Goal: Information Seeking & Learning: Learn about a topic

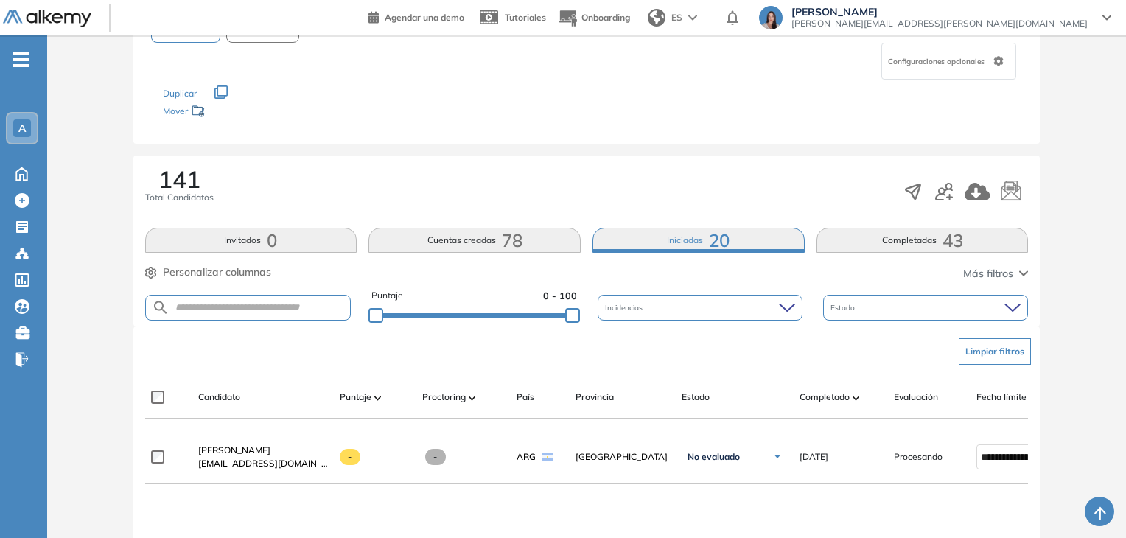
click at [875, 240] on button "Completadas 43" at bounding box center [922, 240] width 212 height 25
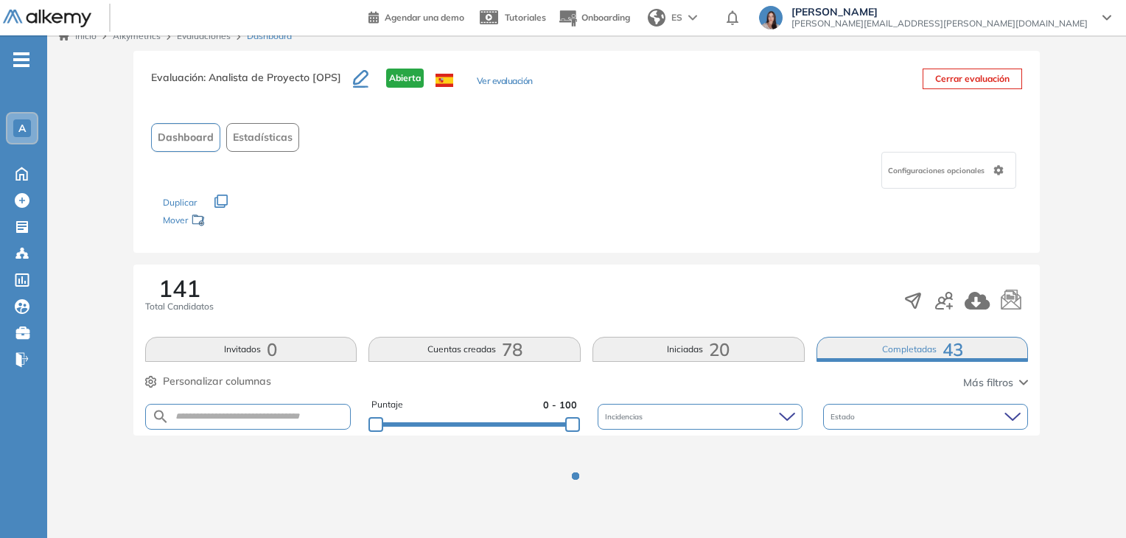
scroll to position [123, 0]
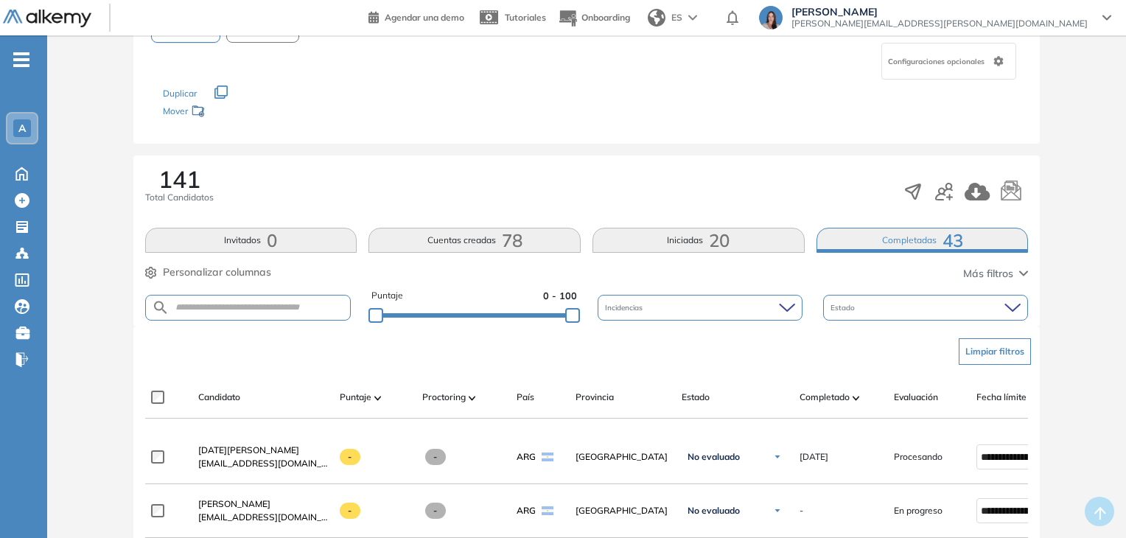
click at [679, 248] on button "Iniciadas 20" at bounding box center [698, 240] width 212 height 25
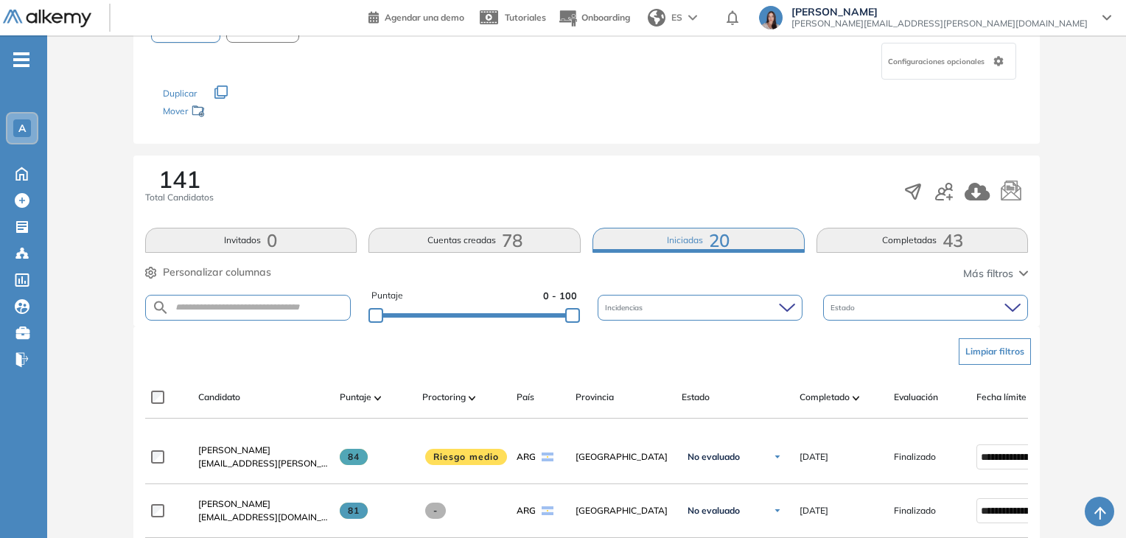
click at [288, 292] on div "Puntaje 0 - 100 Incidencias Estado" at bounding box center [586, 308] width 883 height 38
click at [288, 302] on input "text" at bounding box center [259, 307] width 181 height 11
type input "****"
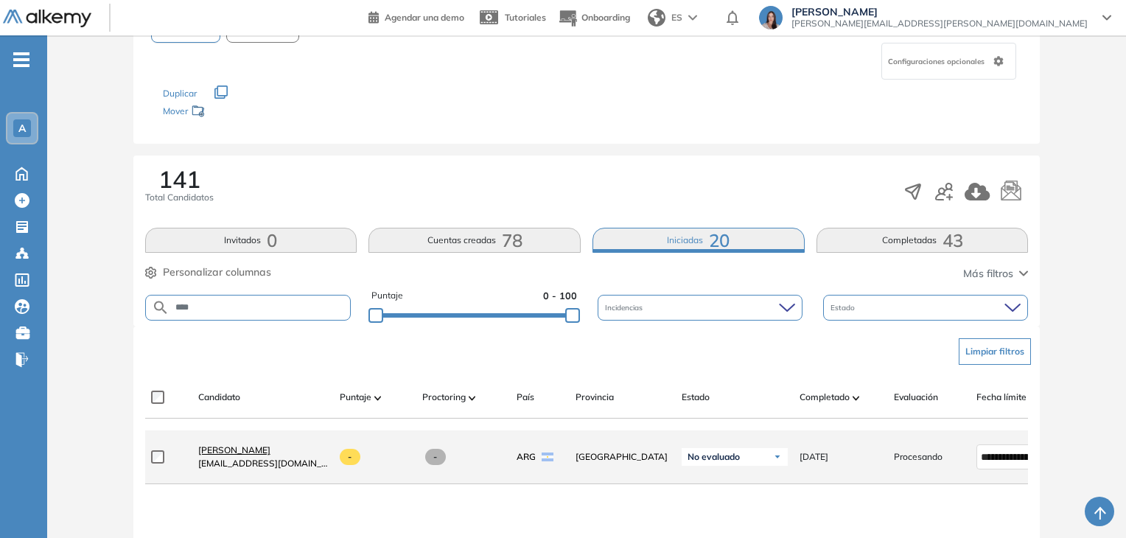
click at [287, 457] on link "Agustina Magallanes" at bounding box center [263, 449] width 130 height 13
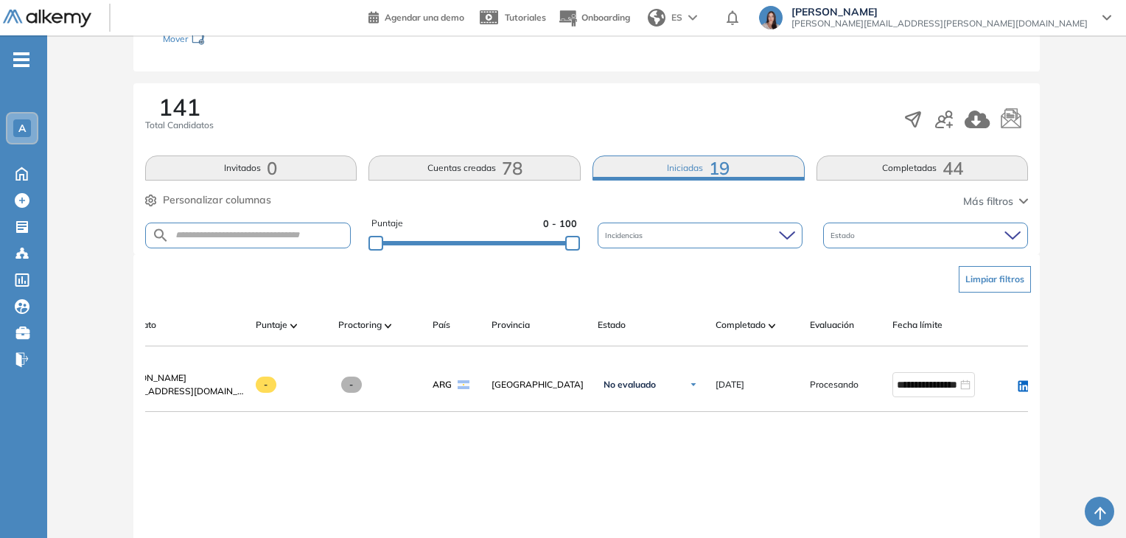
scroll to position [0, 106]
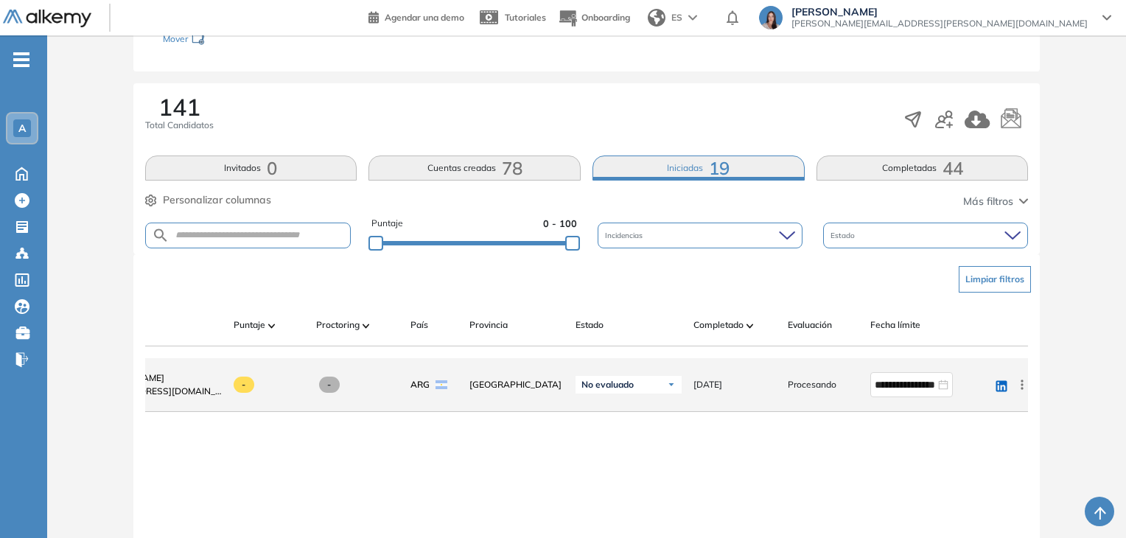
click at [1020, 389] on icon at bounding box center [1021, 384] width 2 height 10
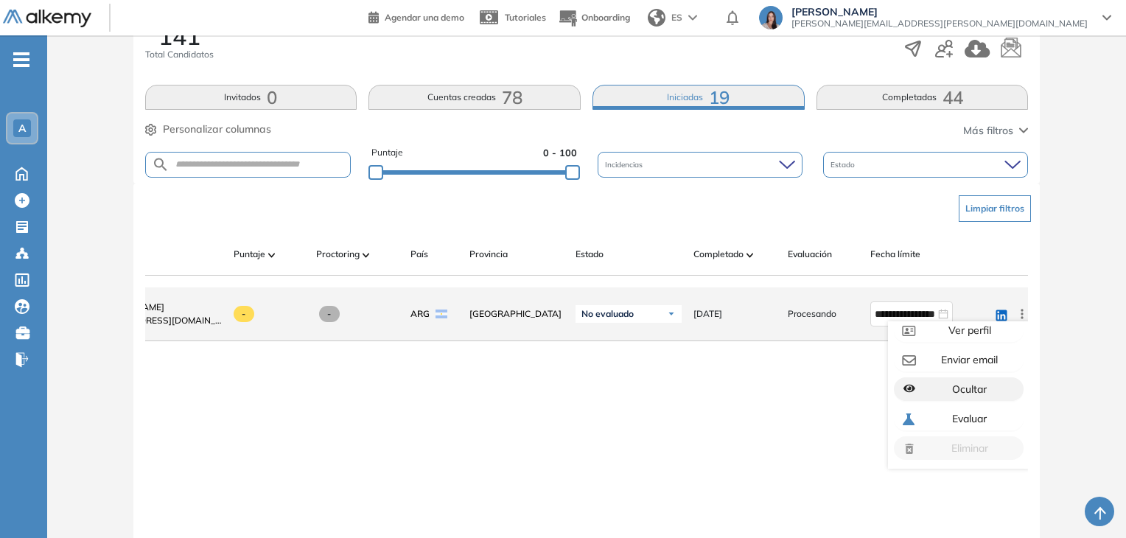
scroll to position [0, 0]
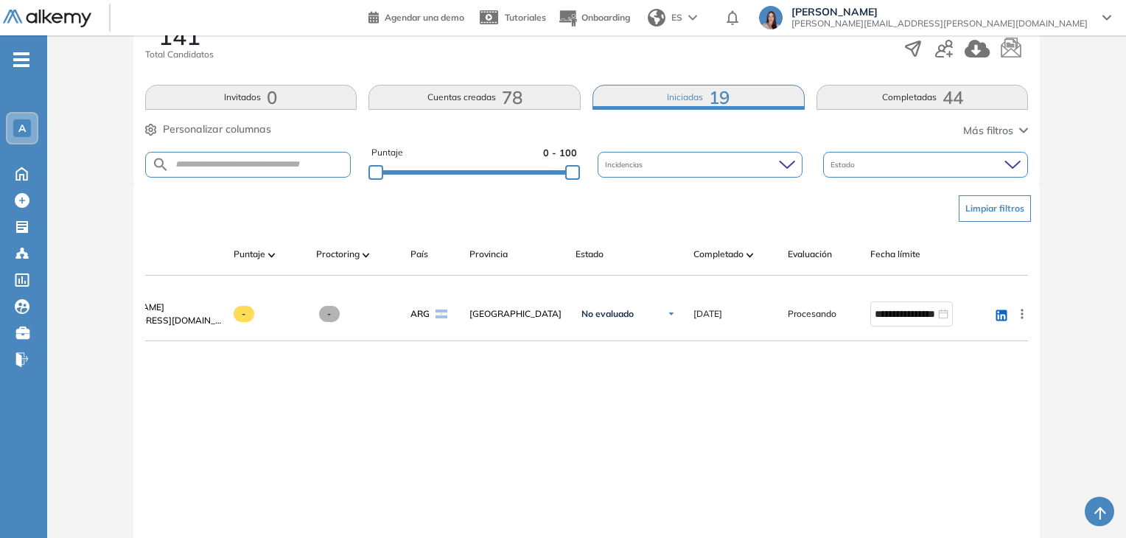
click at [659, 360] on div "**********" at bounding box center [586, 437] width 883 height 301
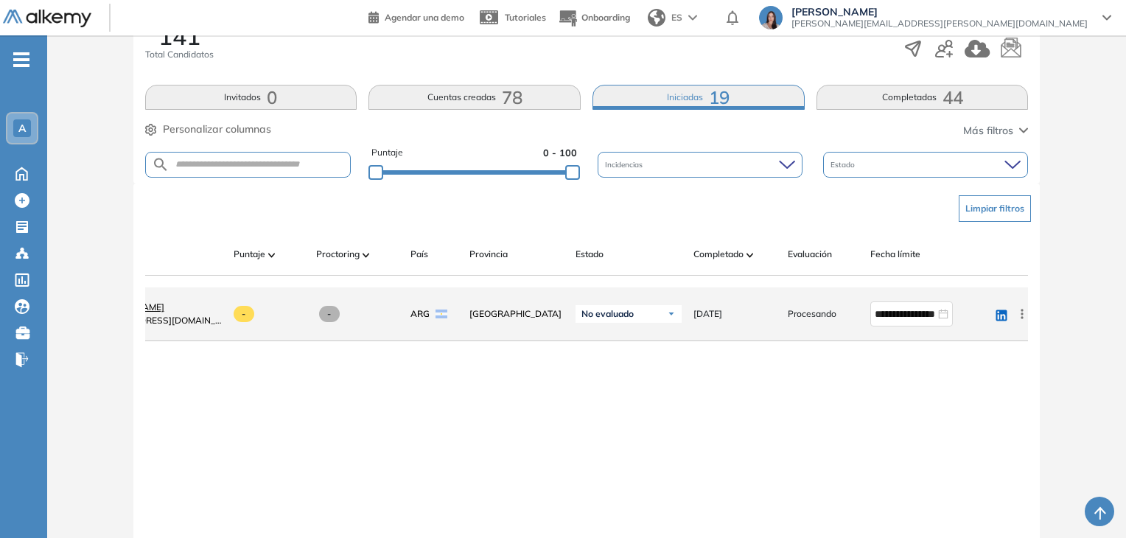
click at [164, 311] on span "Agustina Magallanes" at bounding box center [128, 306] width 72 height 11
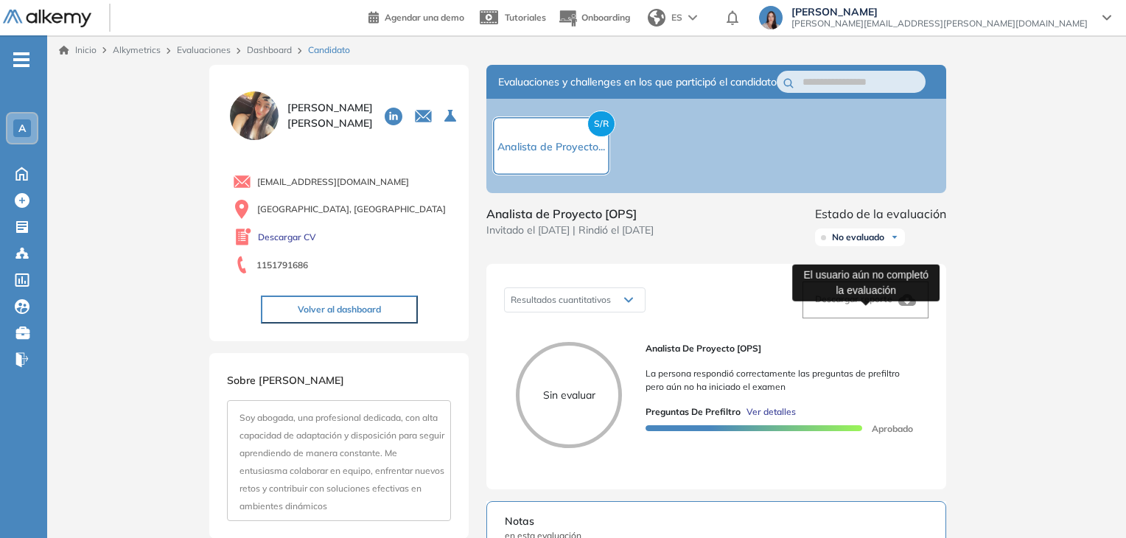
click at [861, 309] on div "Descargar reporte" at bounding box center [865, 300] width 101 height 18
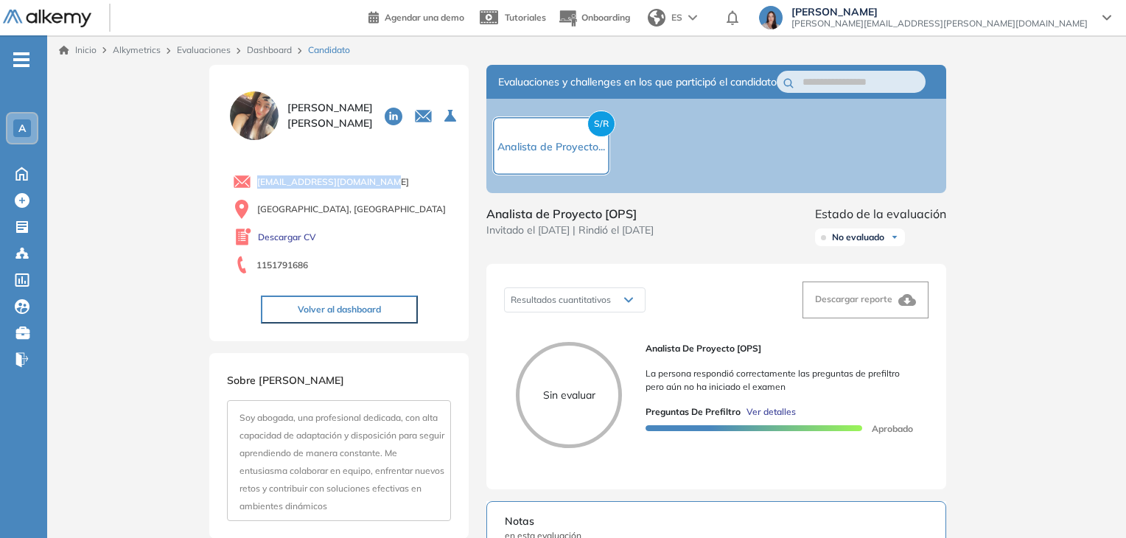
drag, startPoint x: 388, startPoint y: 178, endPoint x: 248, endPoint y: 189, distance: 141.1
click at [248, 189] on div "agusmagallanes01@gmail.com" at bounding box center [342, 181] width 218 height 18
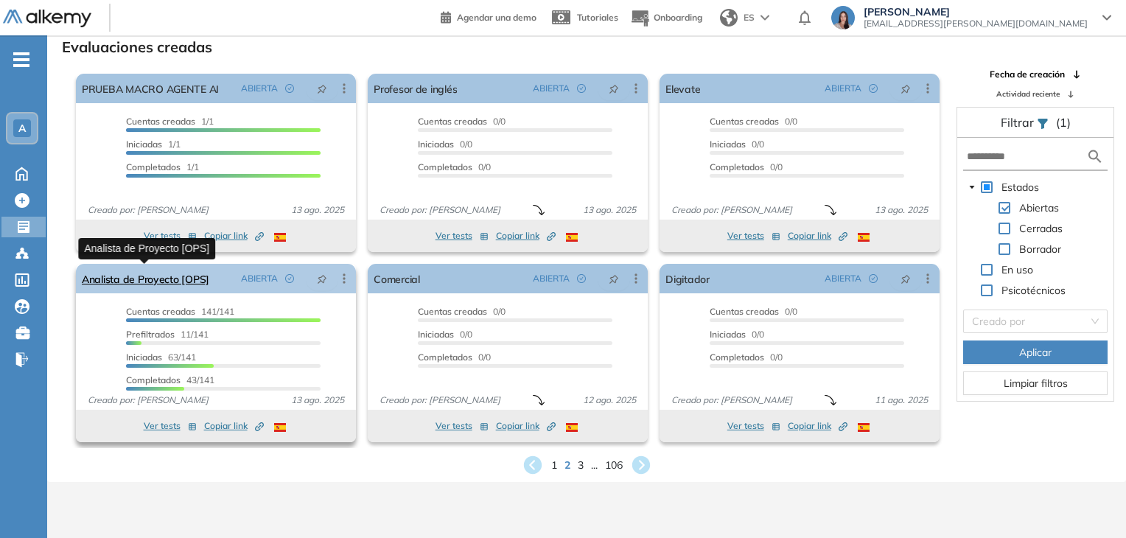
click at [186, 285] on link "Analista de Proyecto [OPS]" at bounding box center [145, 278] width 127 height 29
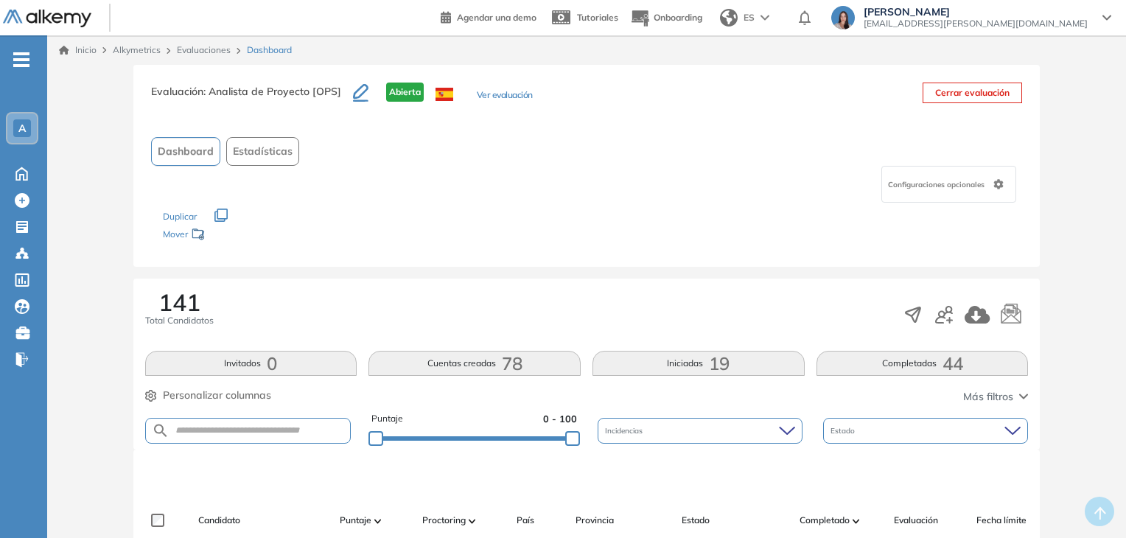
click at [899, 366] on button "Completadas 44" at bounding box center [922, 363] width 212 height 25
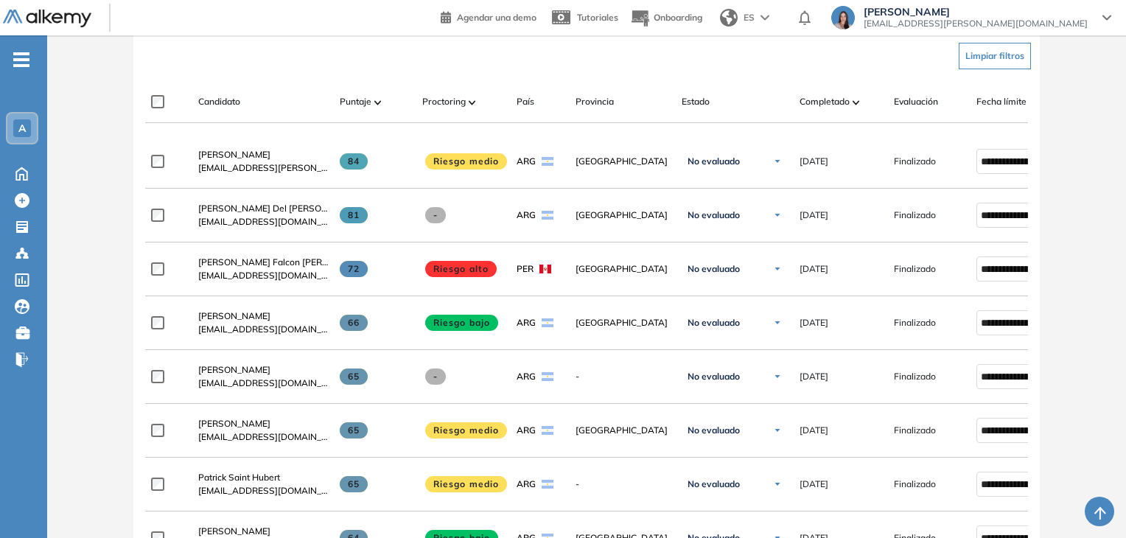
scroll to position [420, 0]
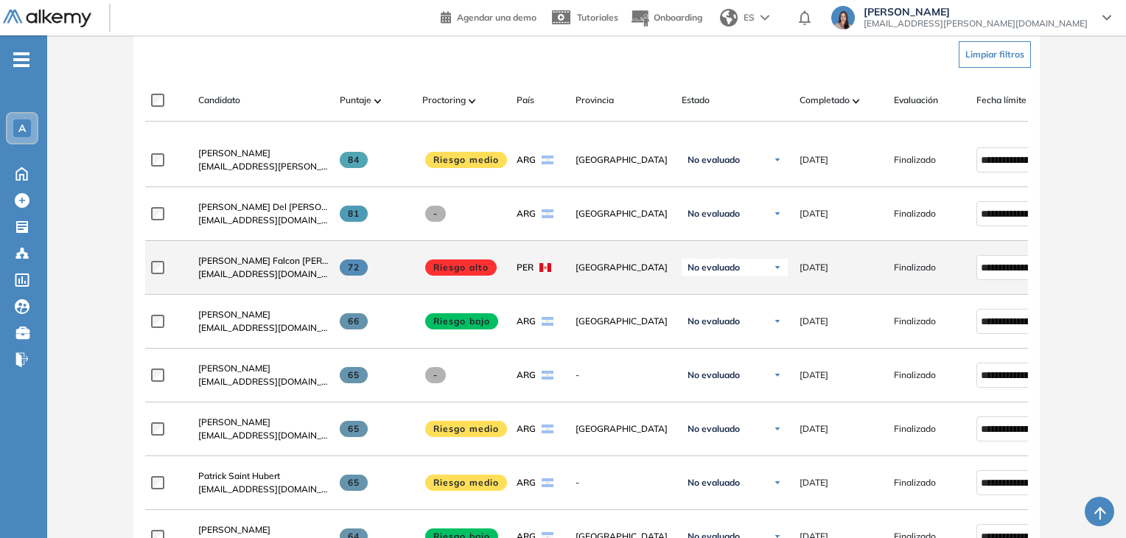
click at [473, 272] on span "Riesgo alto" at bounding box center [461, 267] width 72 height 16
click at [404, 266] on div "72" at bounding box center [375, 267] width 71 height 16
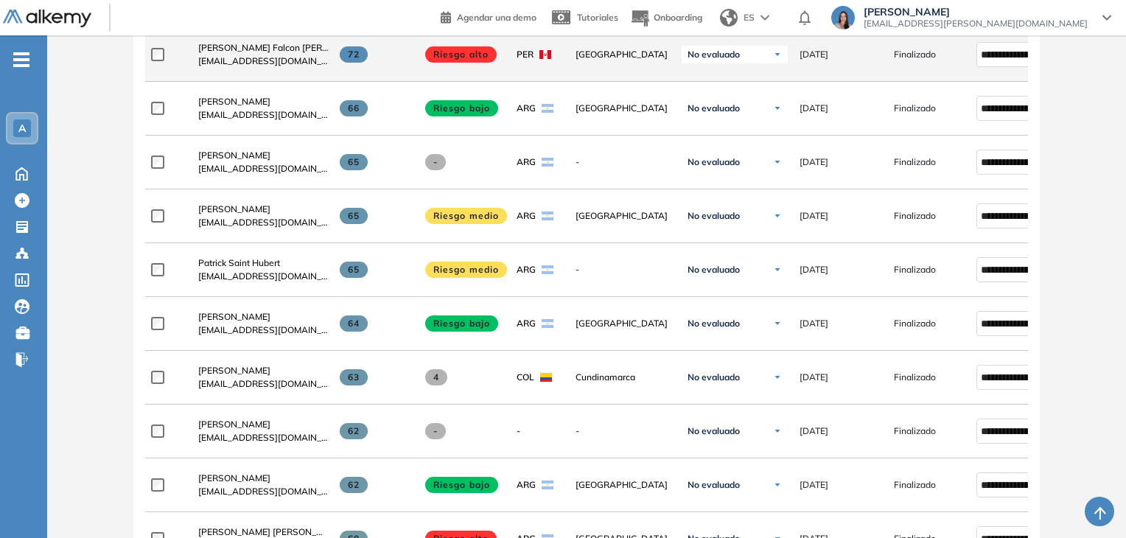
scroll to position [634, 0]
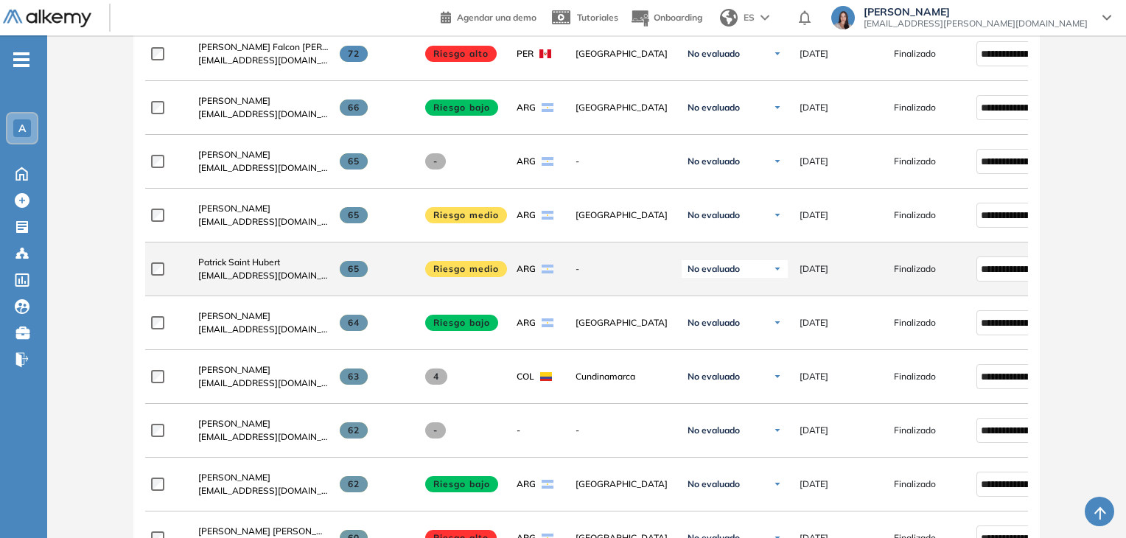
click at [445, 271] on span "Riesgo medio" at bounding box center [466, 269] width 83 height 16
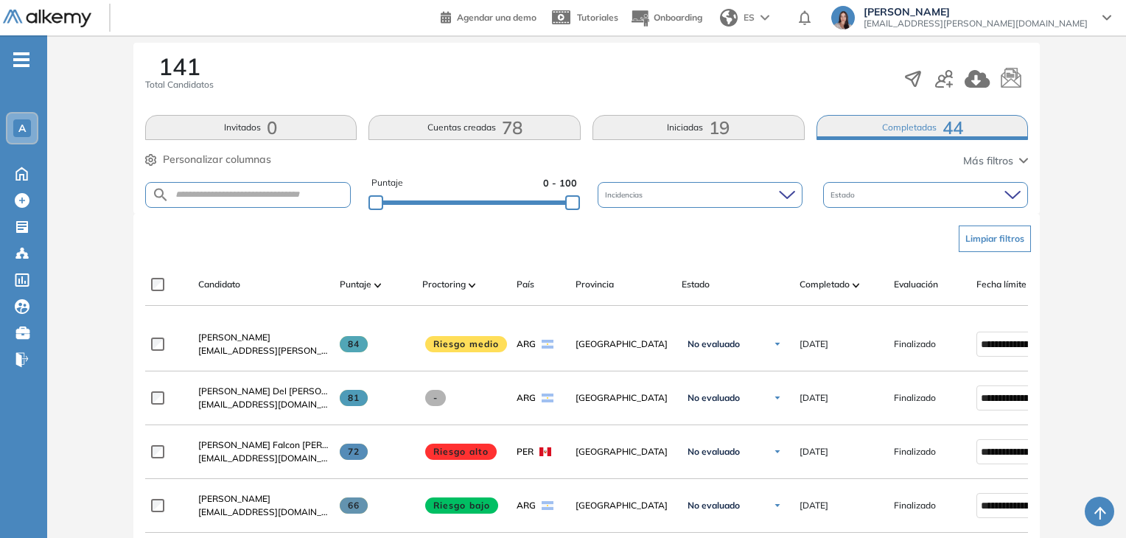
scroll to position [0, 0]
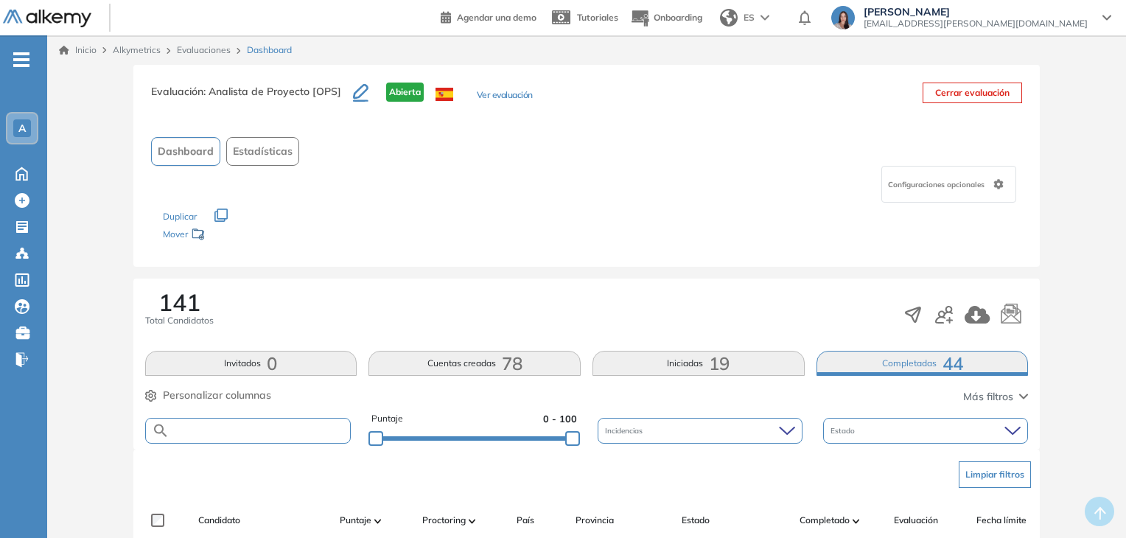
click at [250, 435] on input "text" at bounding box center [259, 430] width 181 height 11
type input "*********"
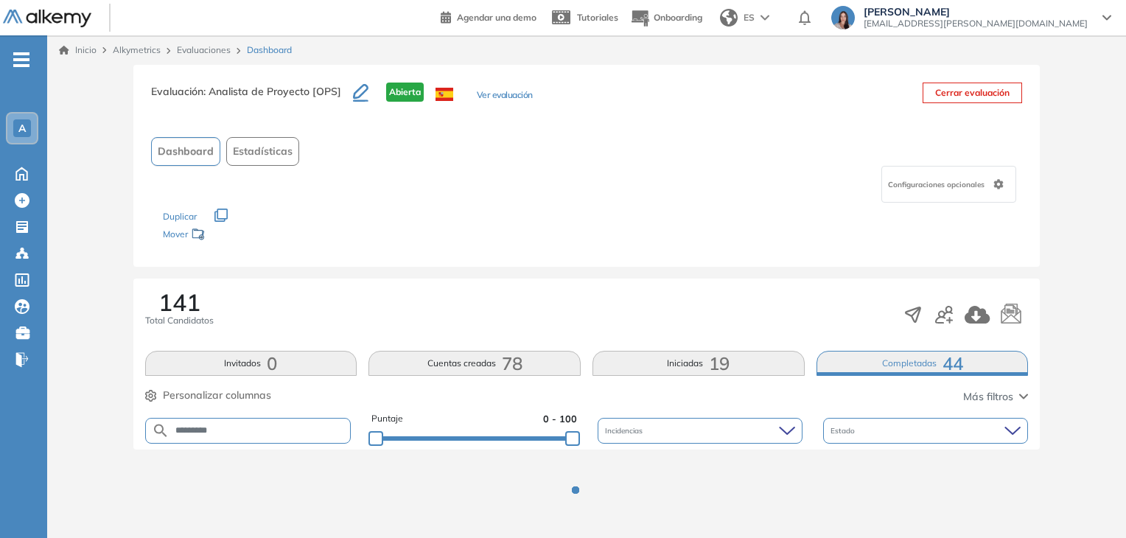
scroll to position [73, 0]
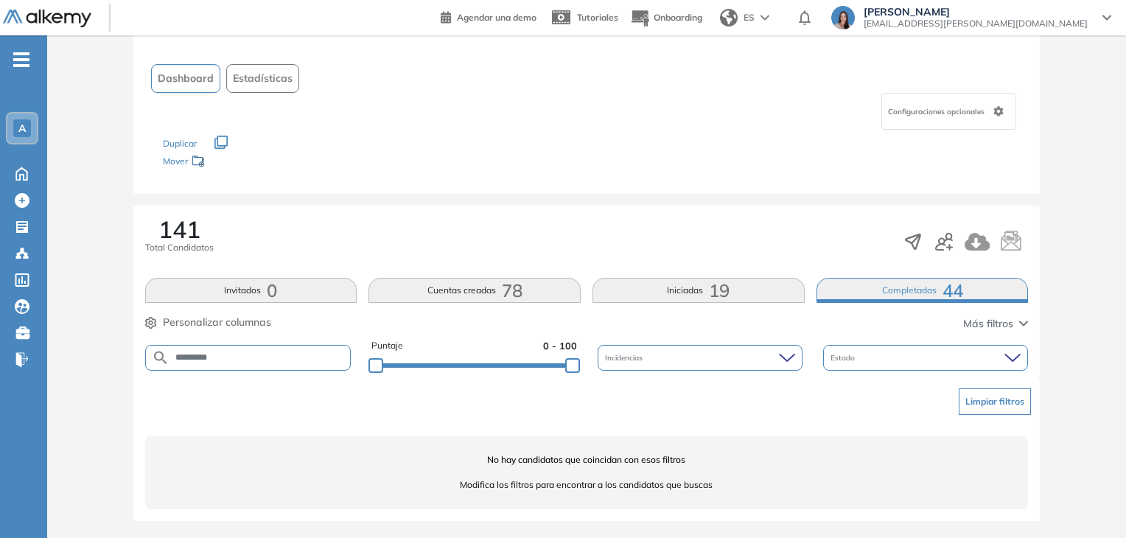
click at [406, 288] on button "Cuentas creadas 78" at bounding box center [474, 290] width 212 height 25
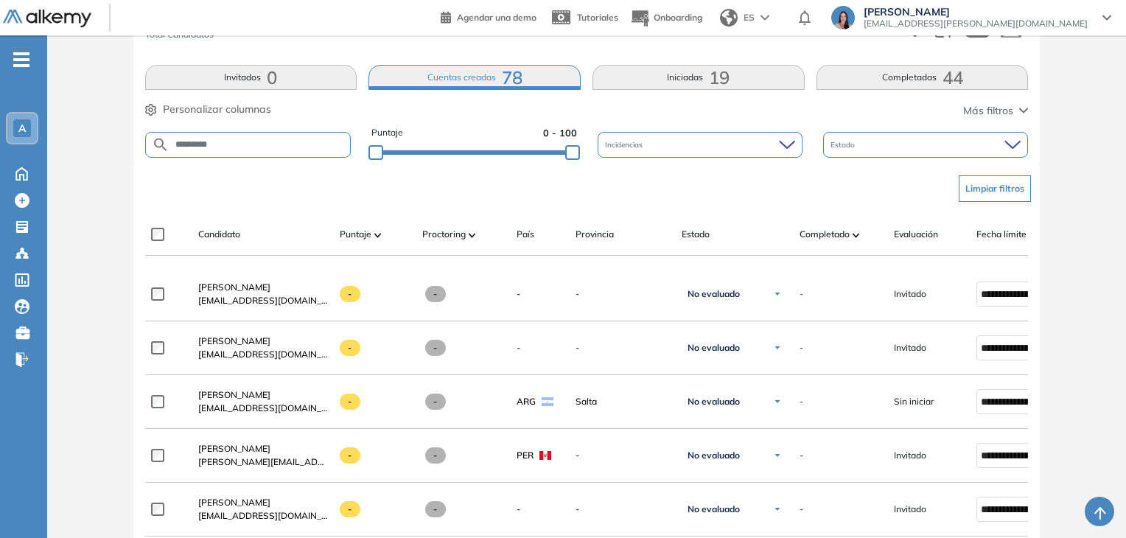
scroll to position [307, 0]
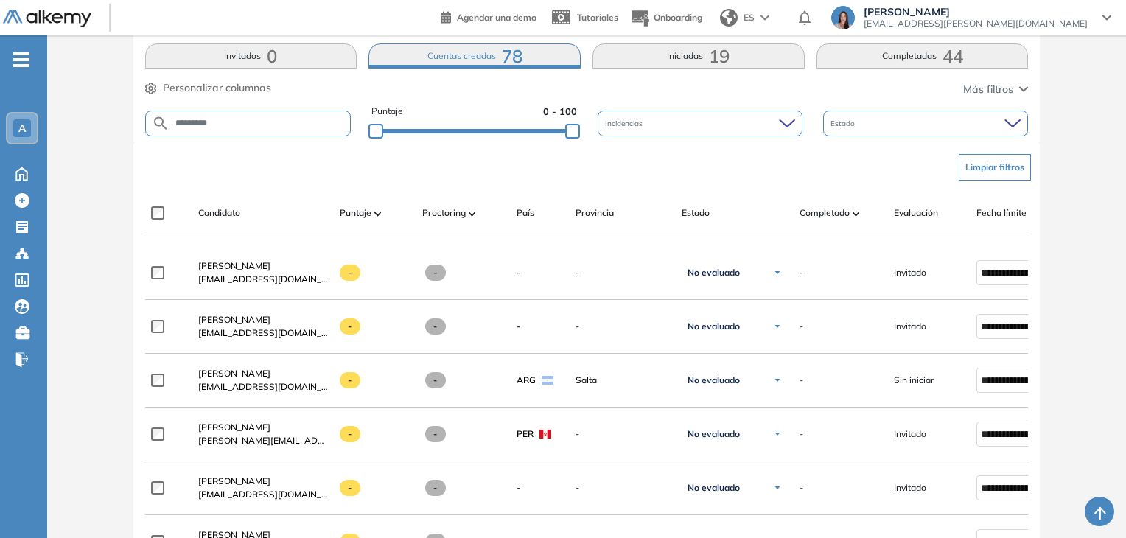
click at [261, 119] on input "*********" at bounding box center [259, 123] width 181 height 11
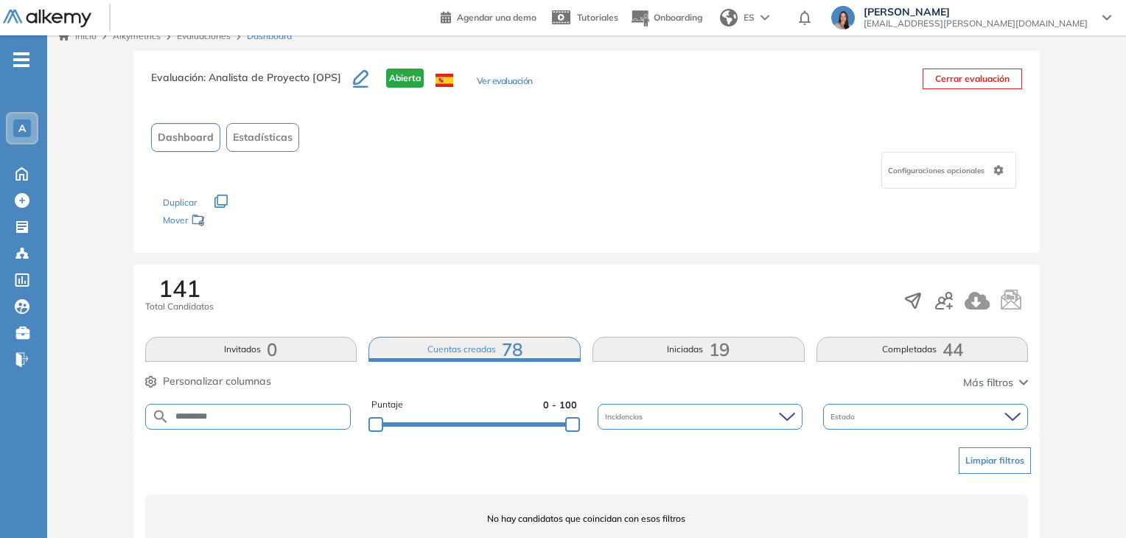
scroll to position [73, 0]
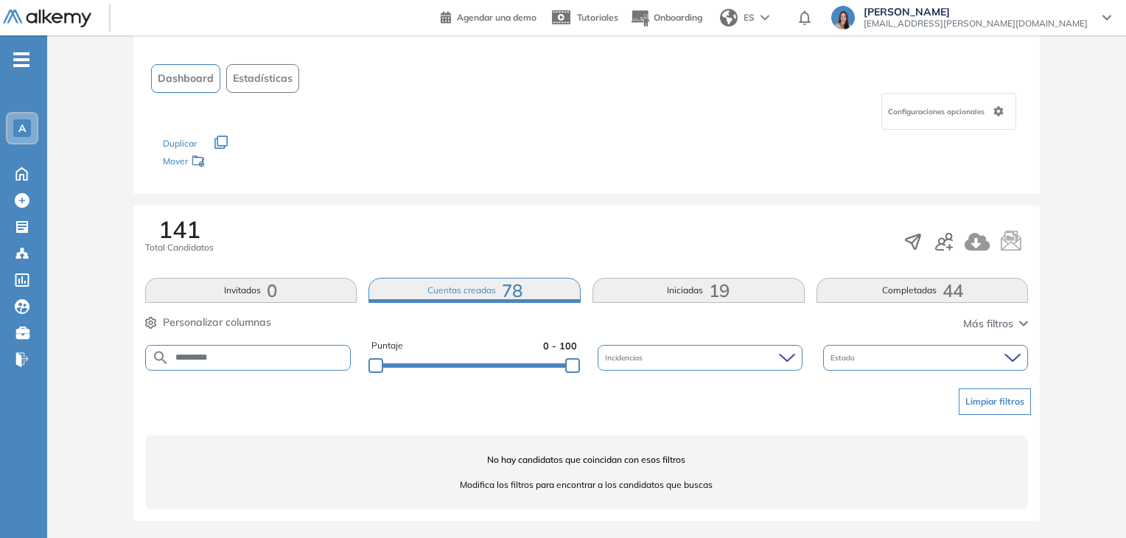
click at [622, 295] on button "Iniciadas 19" at bounding box center [698, 290] width 212 height 25
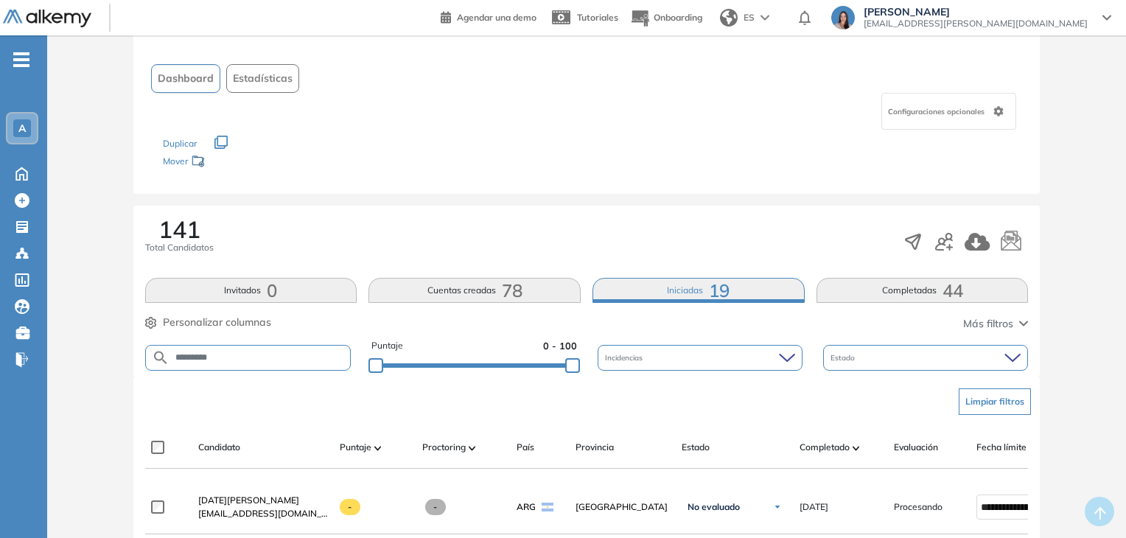
click at [267, 372] on div "********* Puntaje 0 - 100 Incidencias Estado" at bounding box center [586, 358] width 883 height 38
click at [272, 357] on input "*********" at bounding box center [259, 357] width 181 height 11
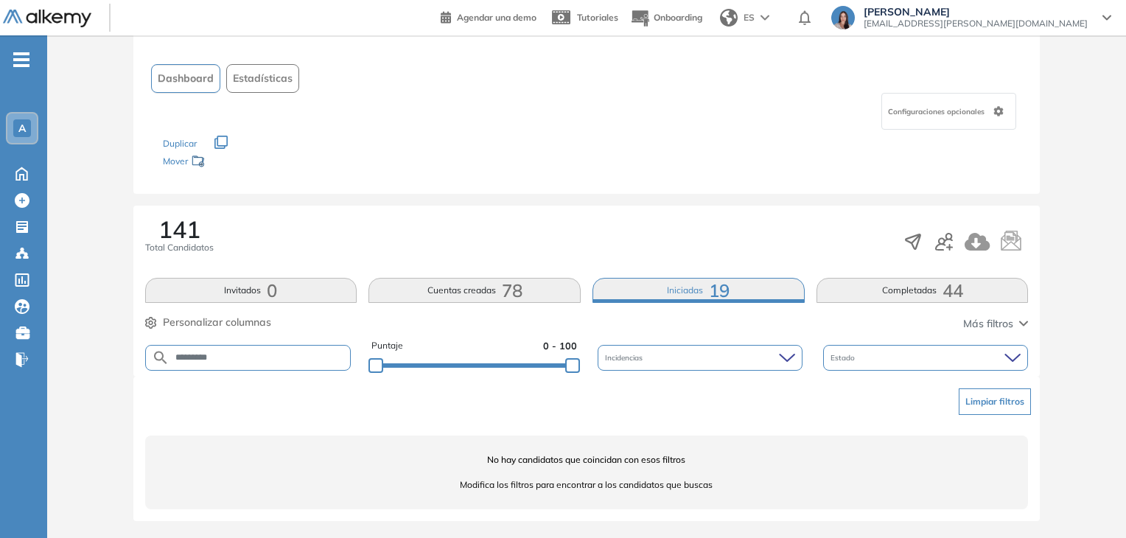
click at [412, 298] on button "Cuentas creadas 78" at bounding box center [474, 290] width 212 height 25
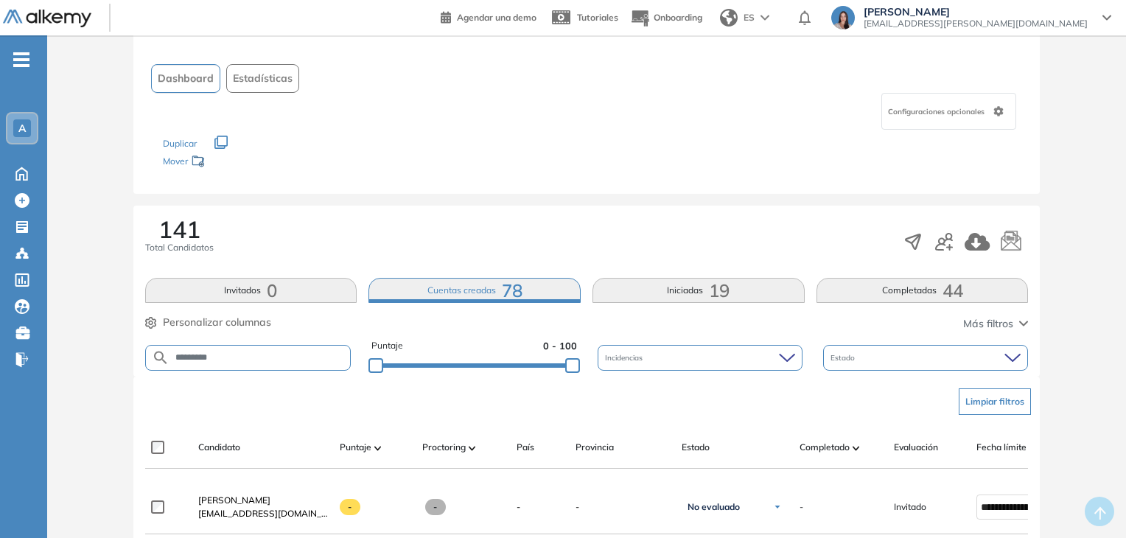
drag, startPoint x: 265, startPoint y: 360, endPoint x: 128, endPoint y: 360, distance: 137.0
type input "****"
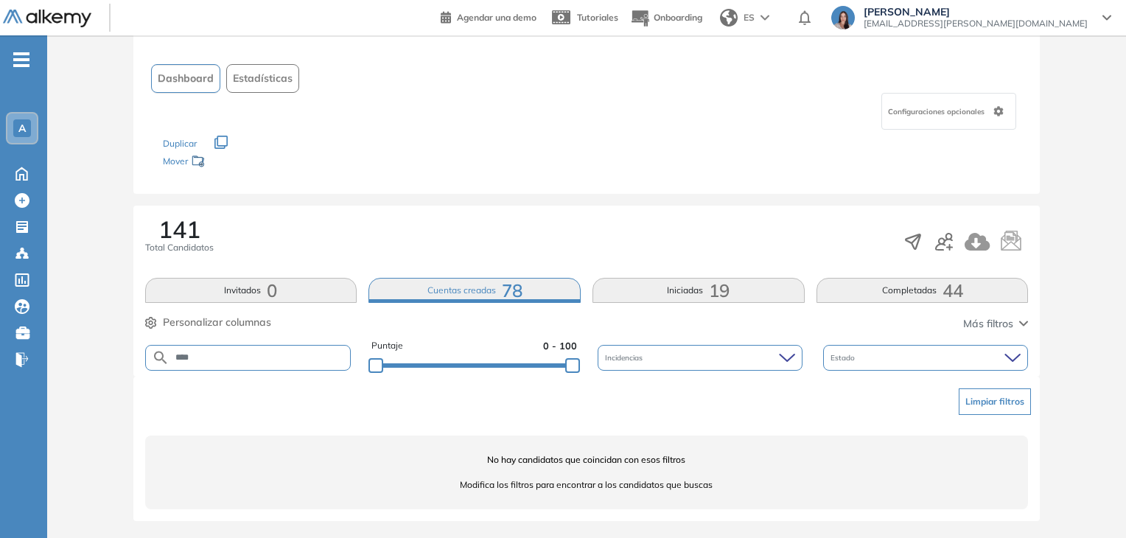
click at [619, 298] on button "Iniciadas 19" at bounding box center [698, 290] width 212 height 25
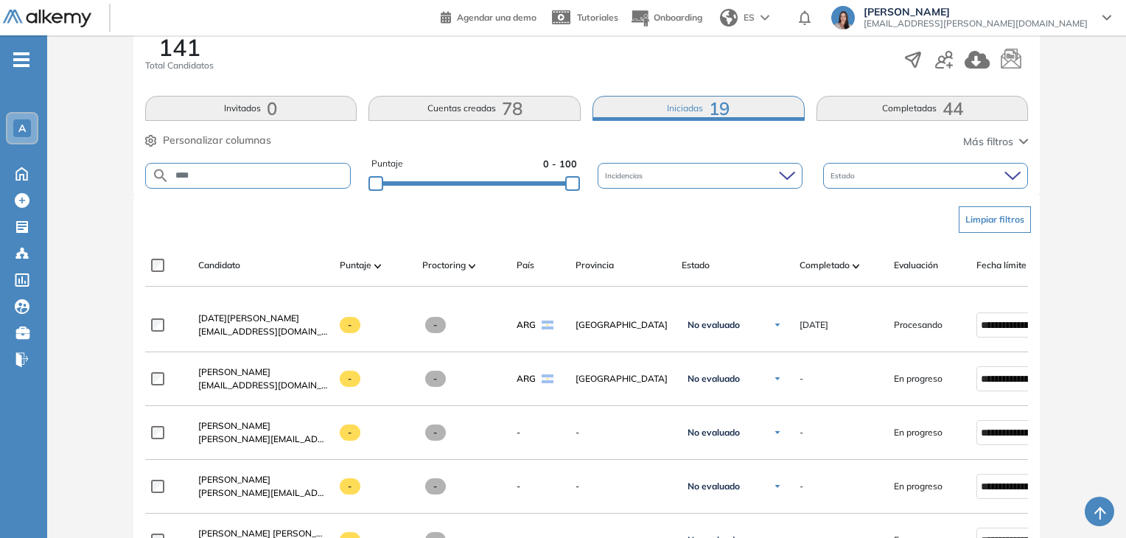
scroll to position [256, 0]
click at [245, 166] on form "****" at bounding box center [248, 175] width 206 height 26
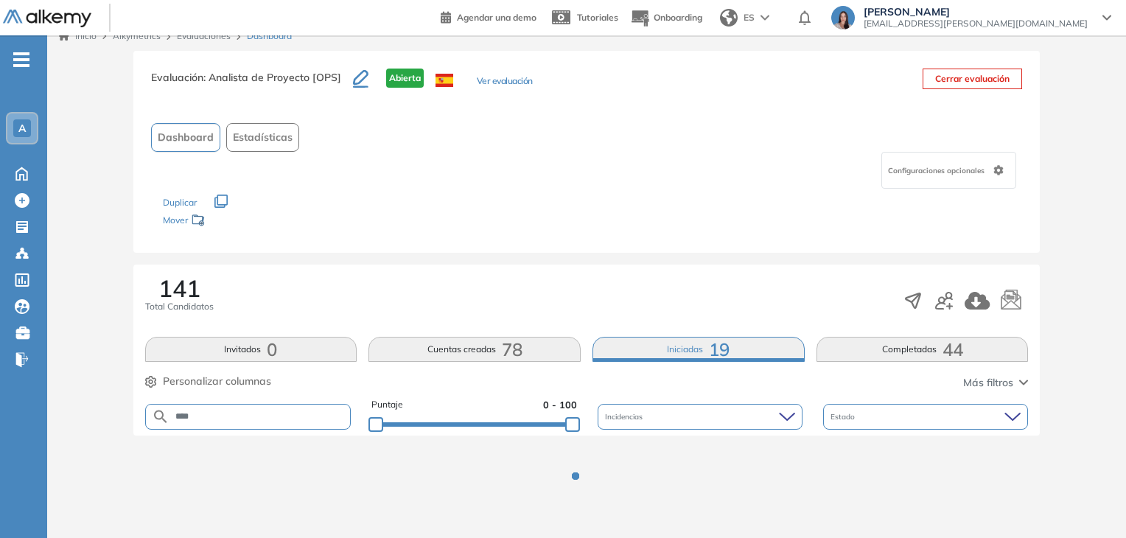
click at [247, 174] on div "Evaluación : Analista de Proyecto [OPS] Abierta Ver evaluación Cerrar evaluació…" at bounding box center [586, 295] width 1067 height 488
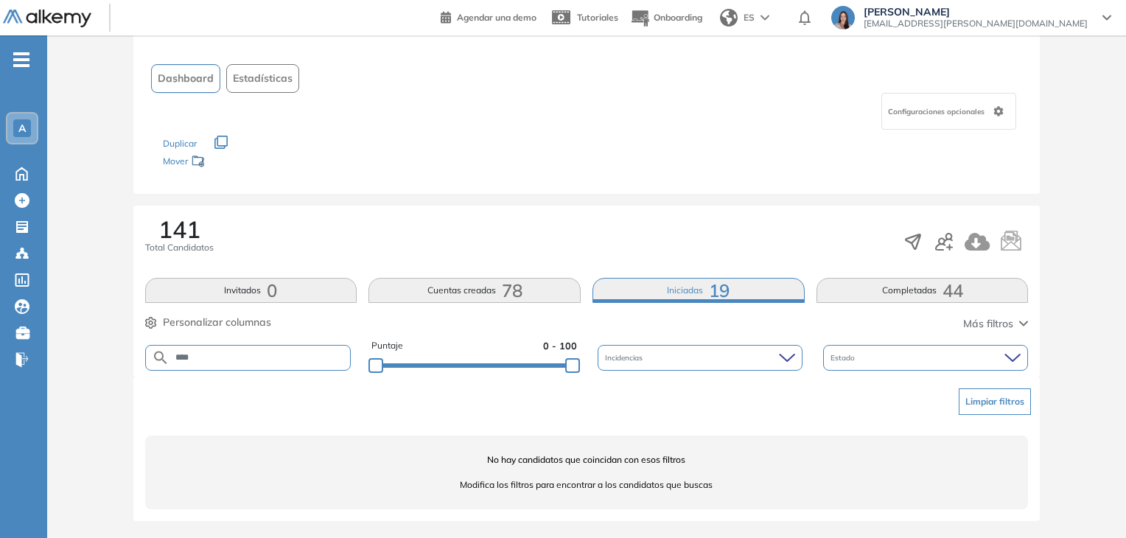
click at [899, 293] on button "Completadas 44" at bounding box center [922, 290] width 212 height 25
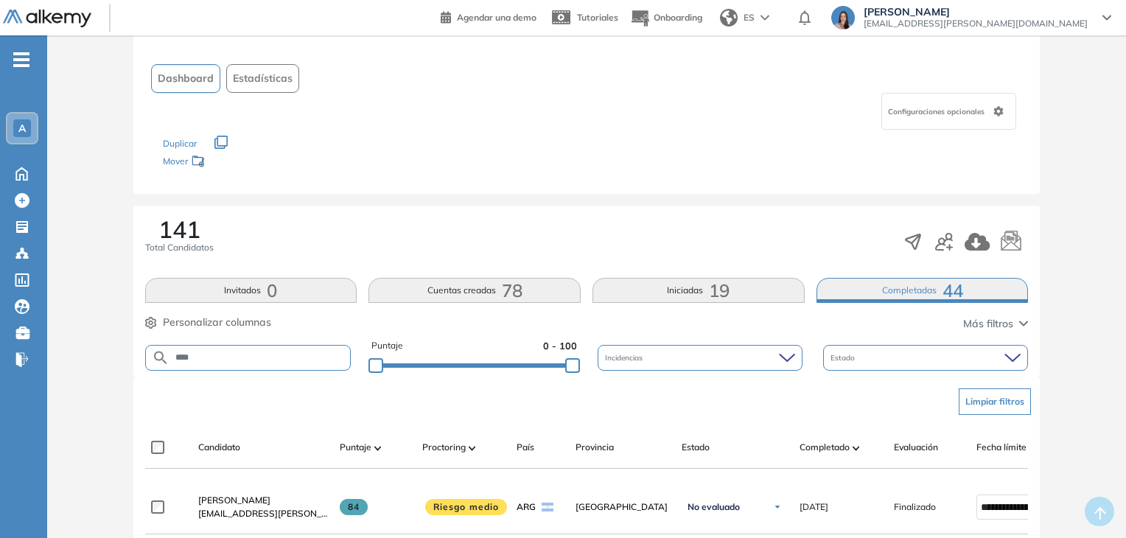
click at [284, 366] on form "****" at bounding box center [248, 358] width 206 height 26
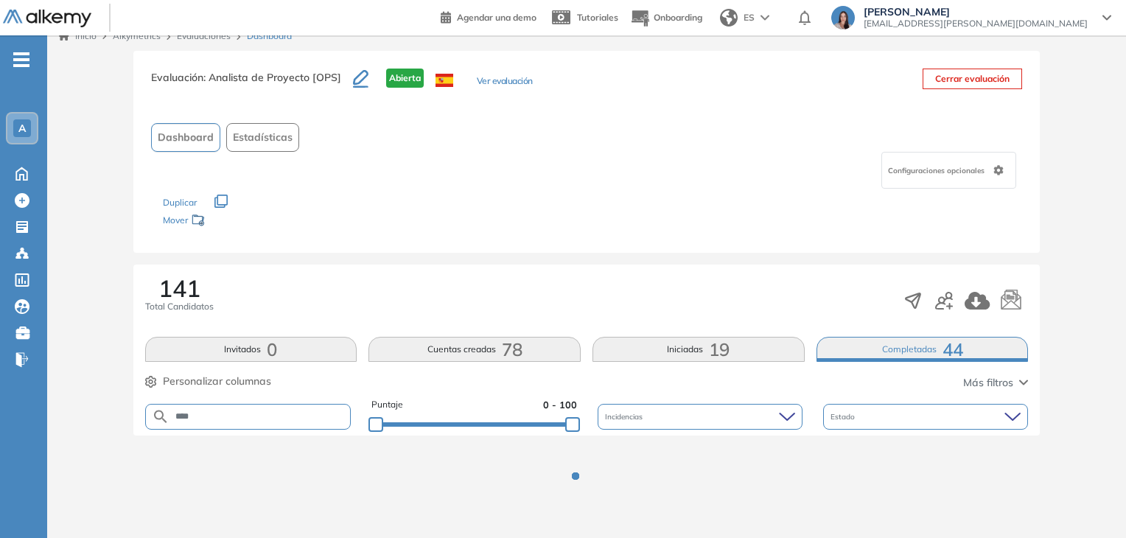
click at [284, 354] on div "141 Total Candidatos Invitados 0 Cuentas creadas 78 Iniciadas 19 Completadas 44…" at bounding box center [586, 349] width 907 height 171
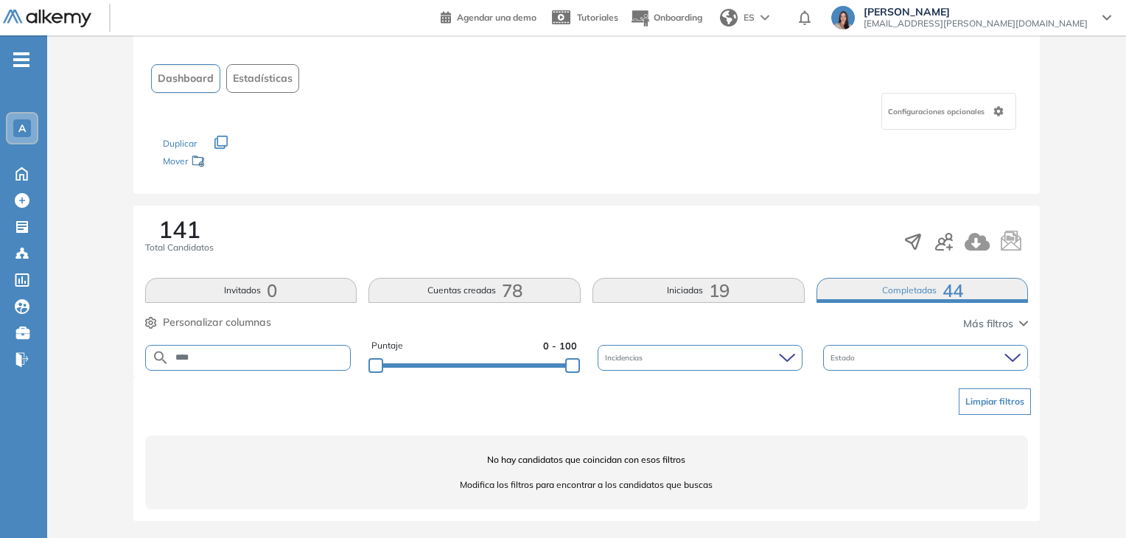
click at [272, 361] on input "****" at bounding box center [259, 357] width 181 height 11
click at [272, 361] on input "text" at bounding box center [259, 357] width 181 height 11
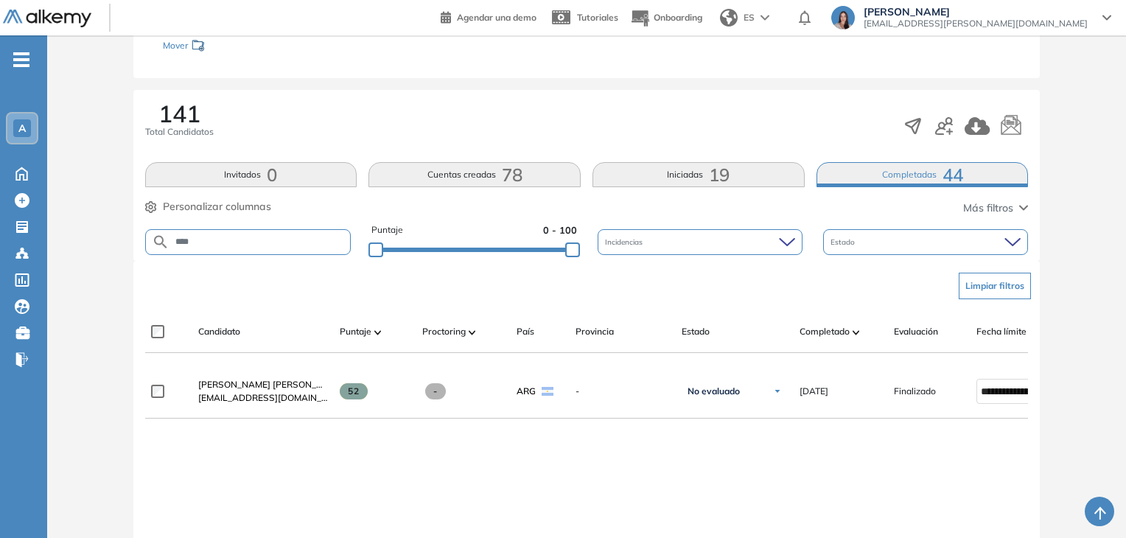
scroll to position [190, 0]
click at [891, 172] on button "Completadas 44" at bounding box center [922, 173] width 212 height 25
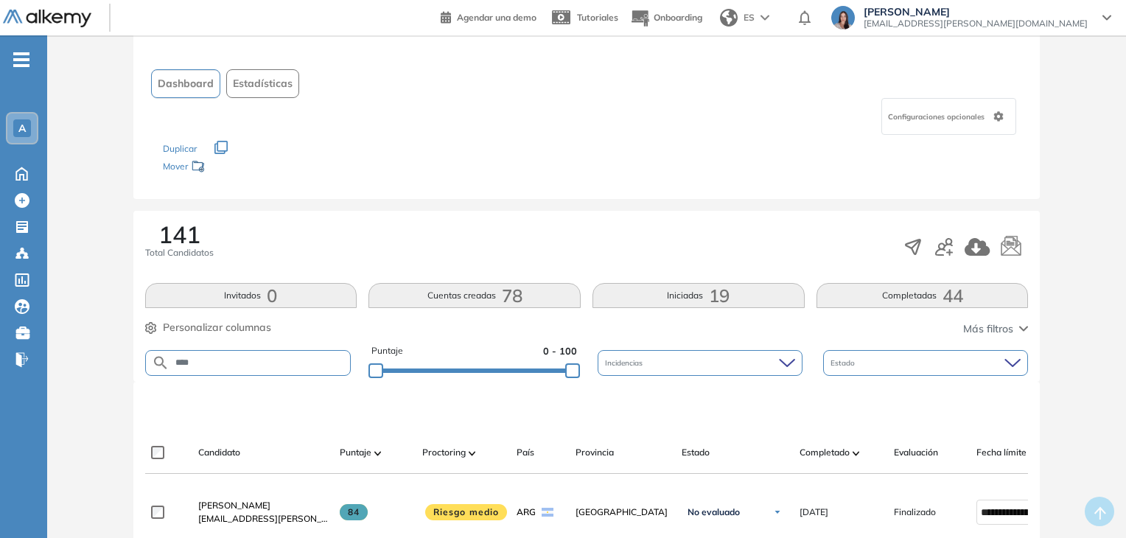
scroll to position [115, 0]
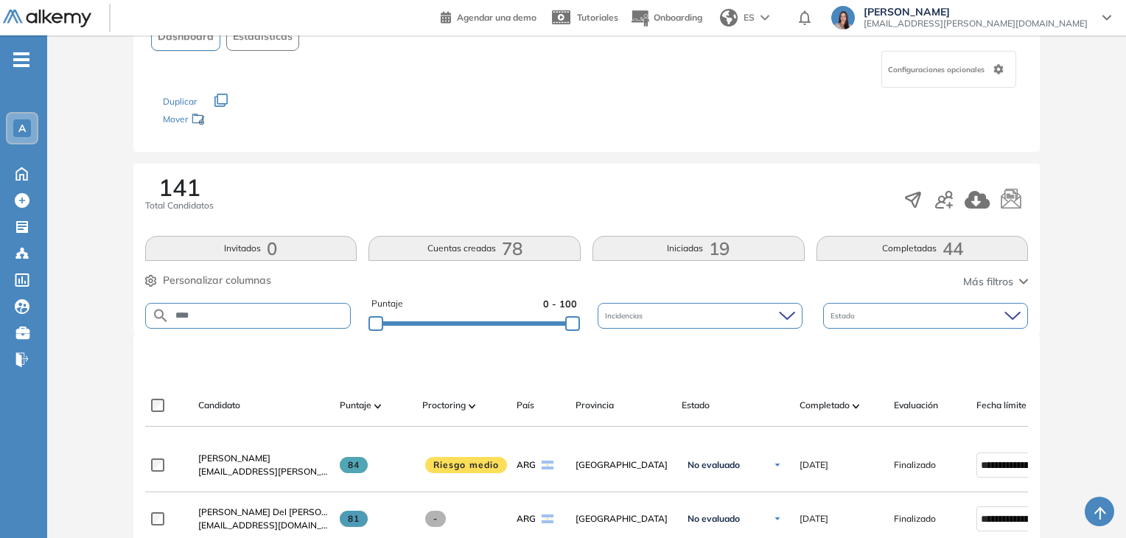
click at [734, 252] on button "Iniciadas 19" at bounding box center [698, 248] width 212 height 25
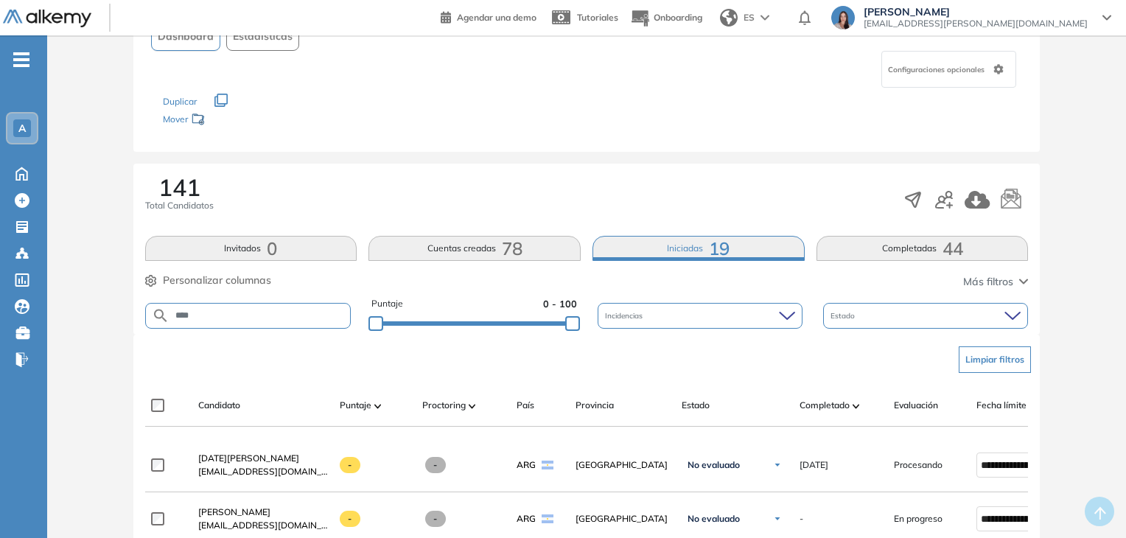
click at [269, 322] on form "****" at bounding box center [248, 316] width 206 height 26
click at [253, 304] on form "****" at bounding box center [248, 316] width 206 height 26
click at [253, 307] on form "****" at bounding box center [248, 316] width 206 height 26
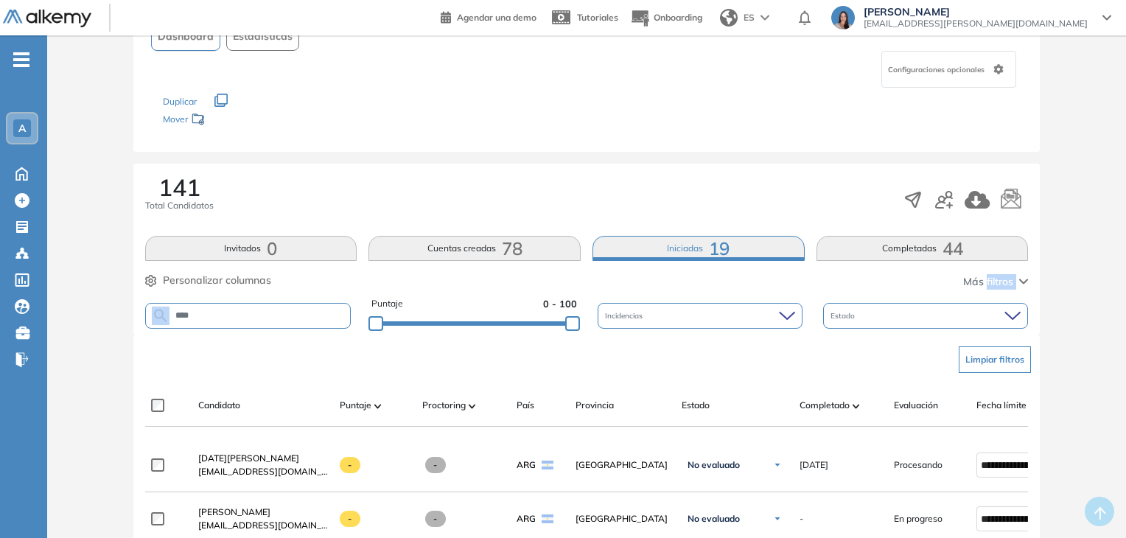
click at [253, 307] on form "****" at bounding box center [248, 316] width 206 height 26
click at [235, 318] on input "****" at bounding box center [259, 315] width 181 height 11
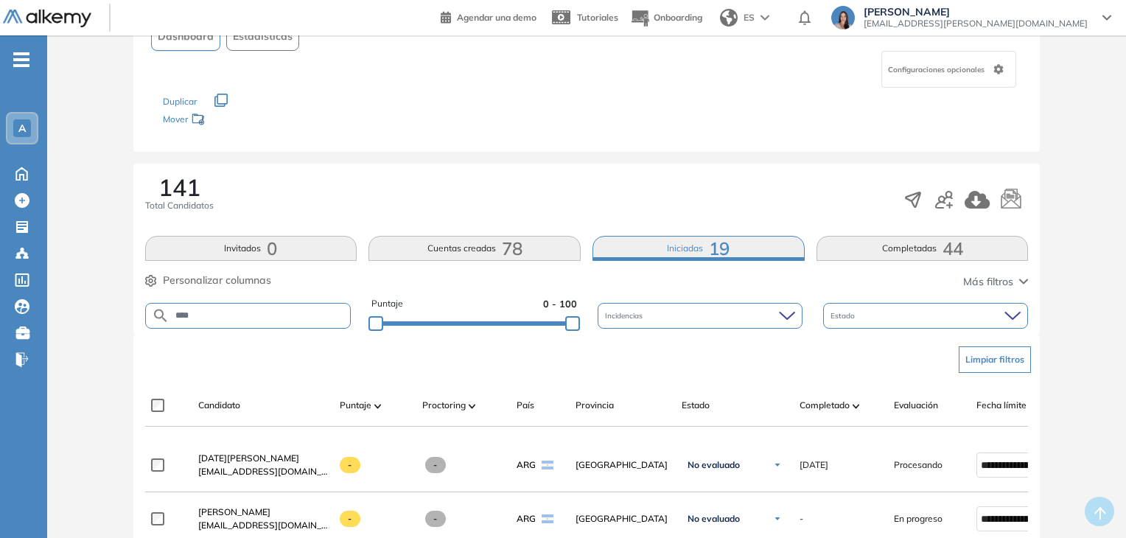
type input "****"
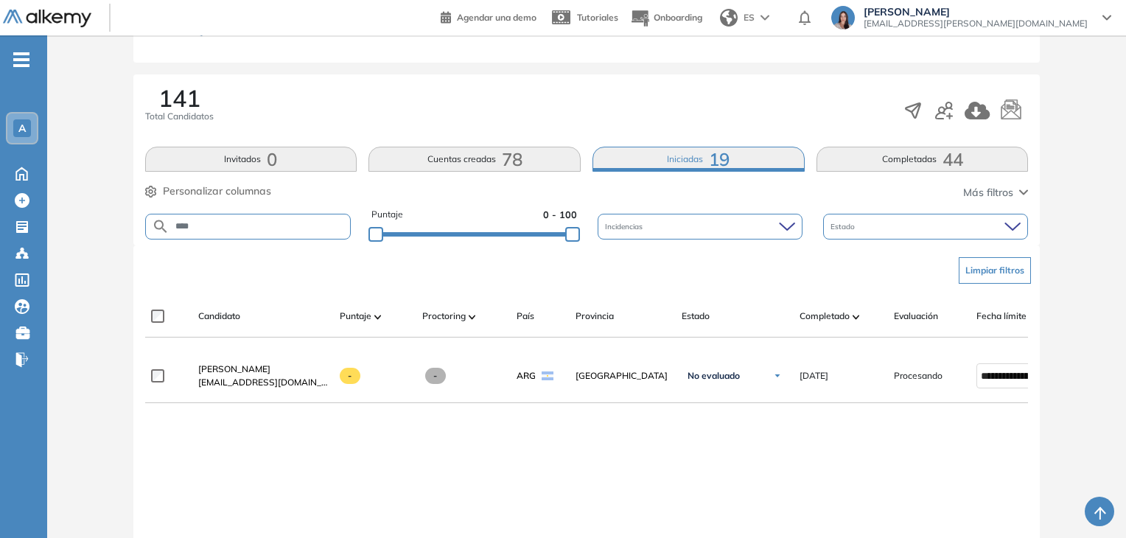
scroll to position [209, 0]
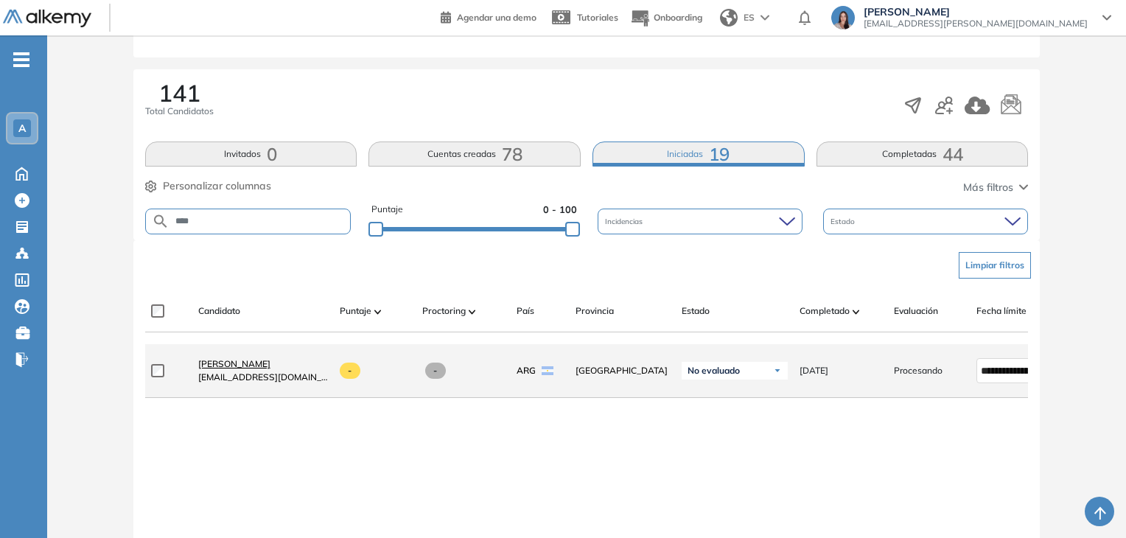
click at [259, 364] on span "Agustina Magallanes" at bounding box center [234, 363] width 72 height 11
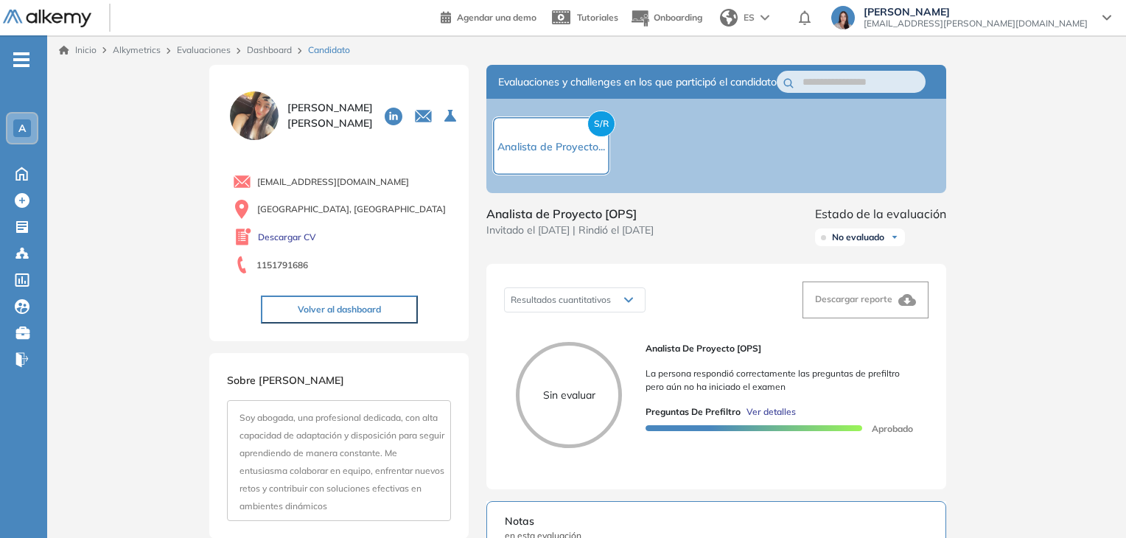
click at [257, 51] on link "Dashboard" at bounding box center [269, 49] width 45 height 11
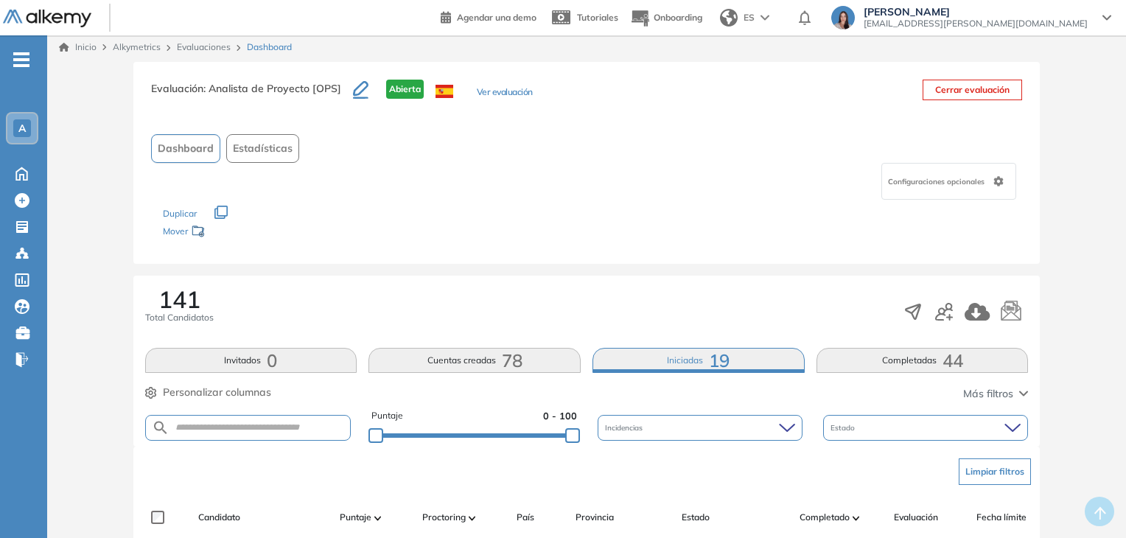
scroll to position [1, 0]
click at [489, 95] on button "Ver evaluación" at bounding box center [505, 94] width 56 height 15
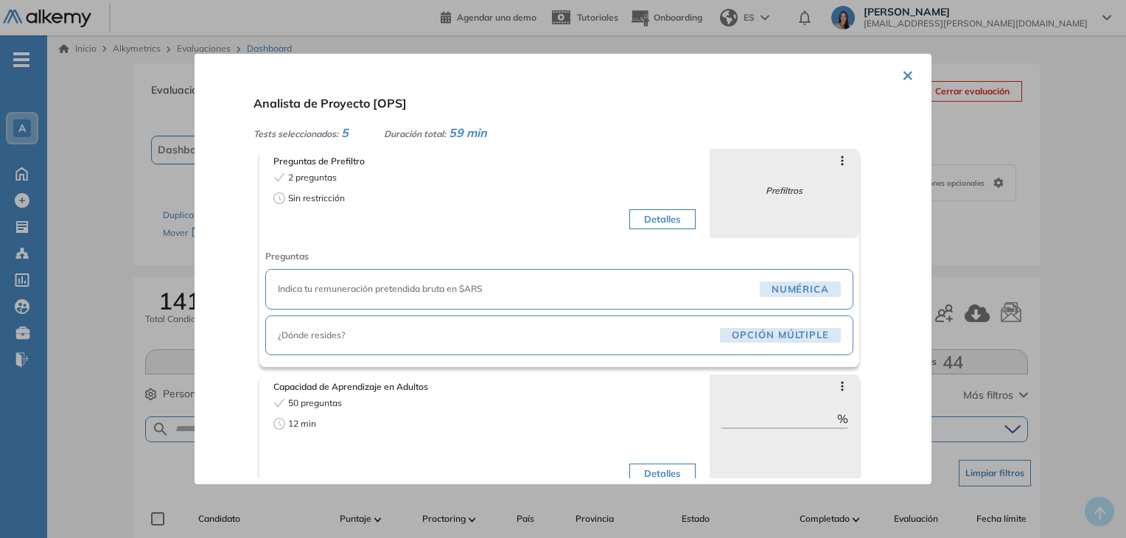
click at [902, 66] on button "×" at bounding box center [908, 74] width 12 height 29
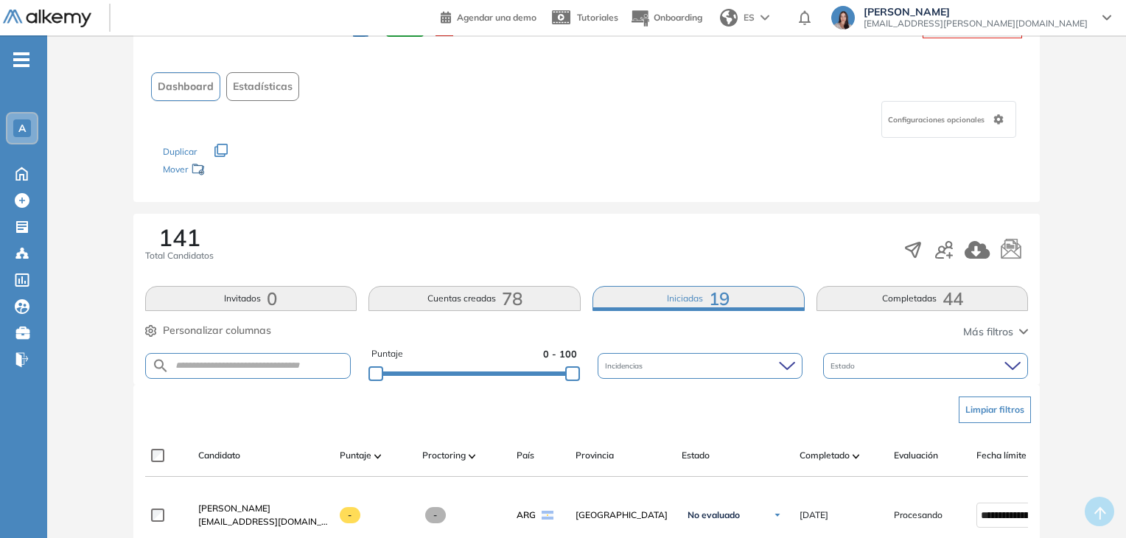
scroll to position [0, 0]
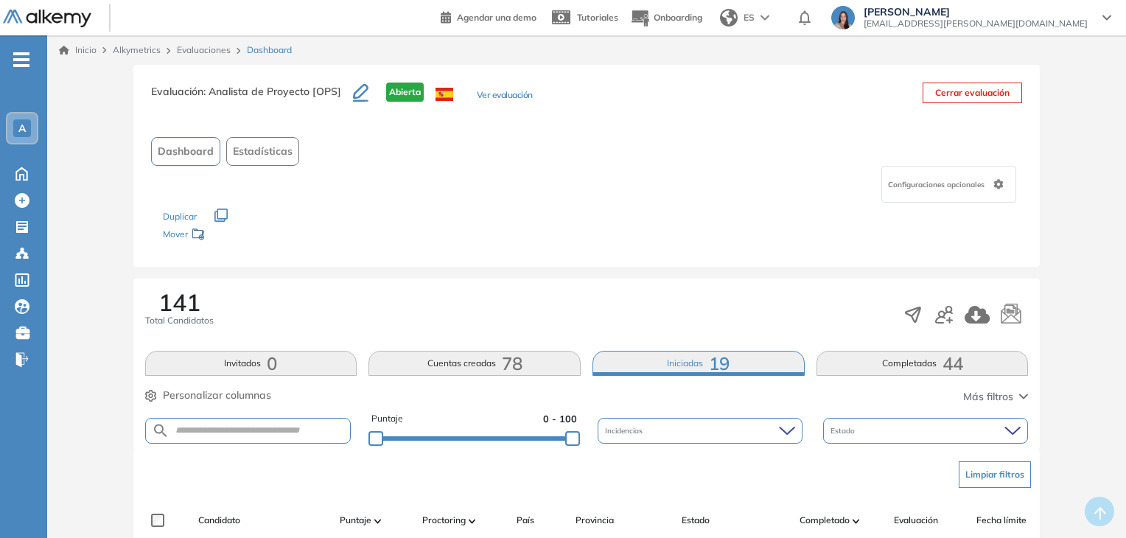
click at [413, 91] on span "Abierta" at bounding box center [405, 92] width 38 height 19
click at [436, 130] on div "Evaluación : Analista de Proyecto [OPS] Abierta Ver evaluación Cerrar evaluació…" at bounding box center [586, 166] width 907 height 202
drag, startPoint x: 177, startPoint y: 119, endPoint x: 377, endPoint y: 139, distance: 201.4
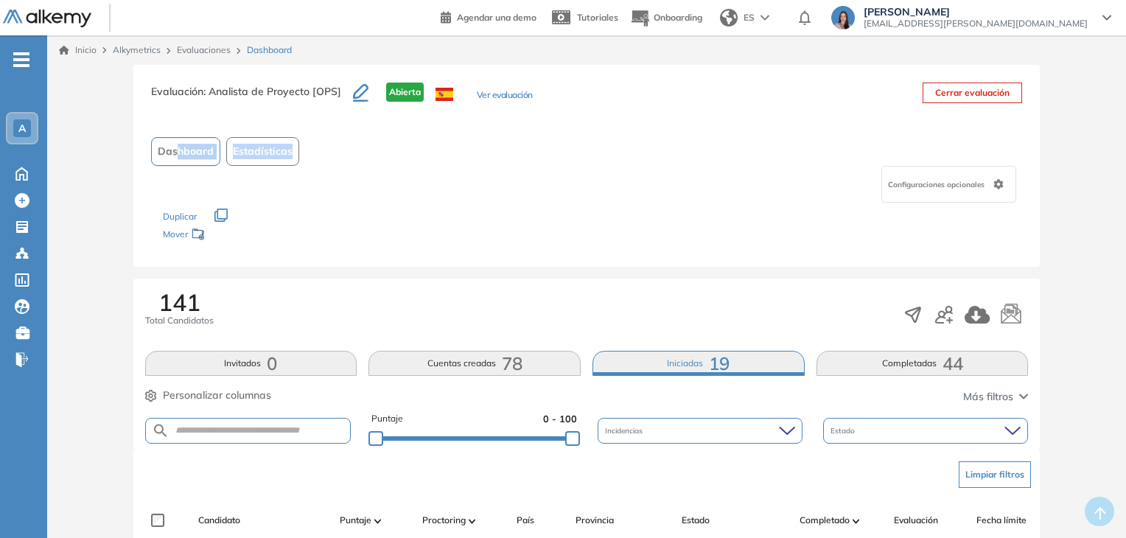
click at [377, 139] on div "Evaluación : Analista de Proyecto [OPS] Abierta Ver evaluación Cerrar evaluació…" at bounding box center [586, 166] width 907 height 202
click at [377, 139] on div "Dashboard Estadísticas" at bounding box center [586, 151] width 871 height 29
click at [952, 177] on div "Configuraciones opcionales" at bounding box center [948, 184] width 135 height 37
click at [879, 242] on div "Los siguientes tests ya no están disponibles o tienen una nueva versión Revisa …" at bounding box center [587, 226] width 848 height 46
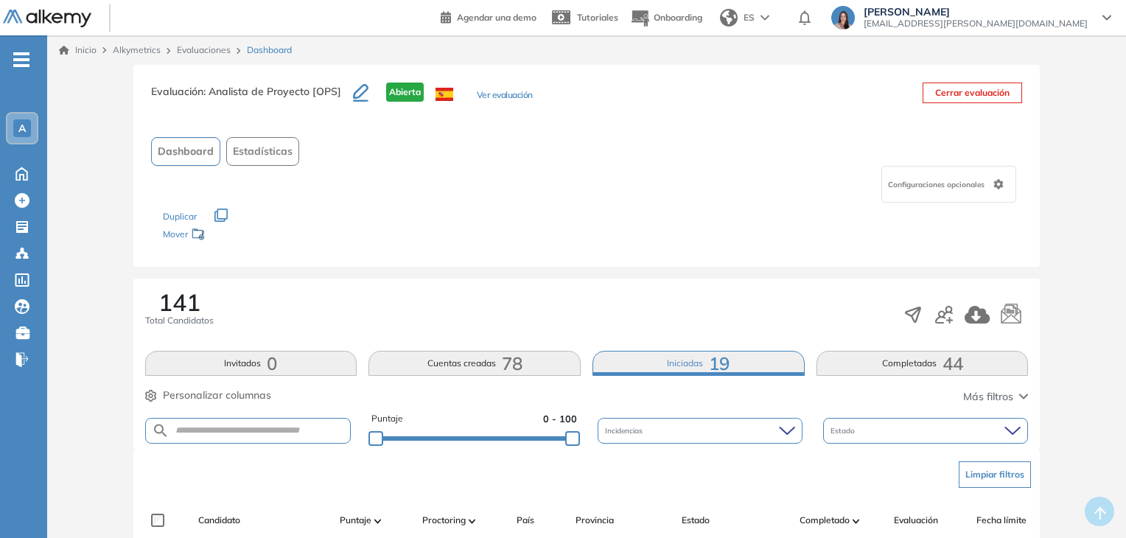
click at [192, 54] on link "Evaluaciones" at bounding box center [204, 49] width 54 height 11
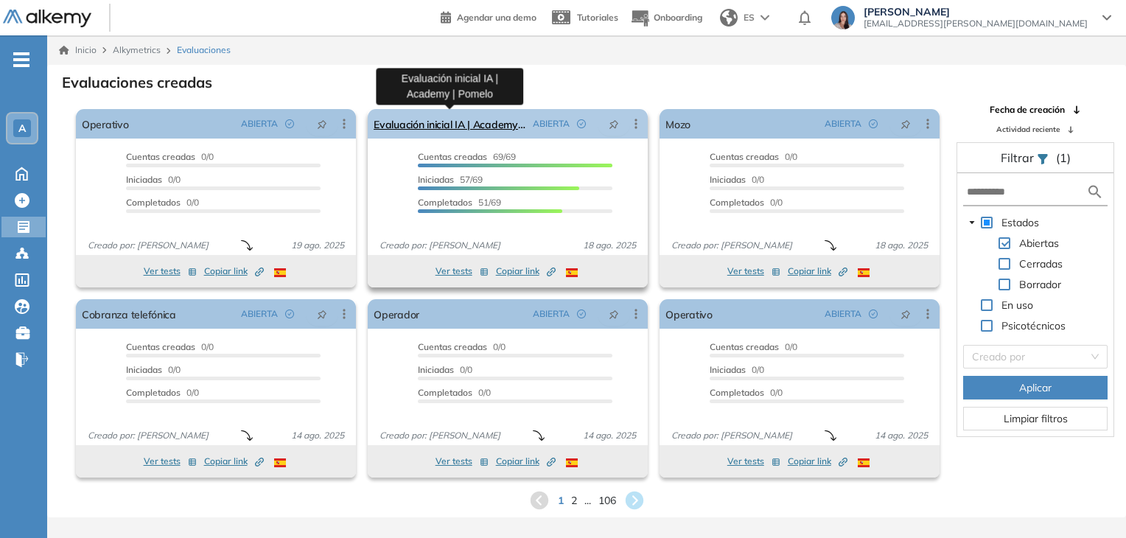
click at [422, 126] on link "Evaluación inicial IA | Academy | Pomelo" at bounding box center [449, 123] width 153 height 29
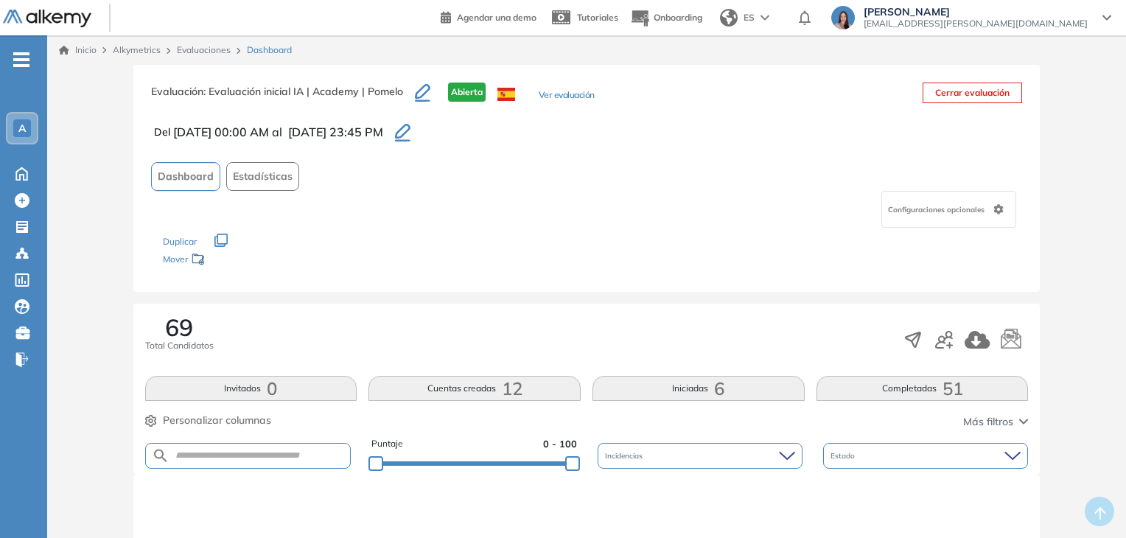
drag, startPoint x: 284, startPoint y: 135, endPoint x: 384, endPoint y: 144, distance: 99.9
click at [384, 144] on div "Evaluación : Evaluación inicial IA | Academy | Pomelo Abierta Ver evaluación Ce…" at bounding box center [586, 178] width 907 height 227
drag, startPoint x: 227, startPoint y: 119, endPoint x: 317, endPoint y: 122, distance: 89.9
click at [317, 122] on div "Del 18/08/2025 00:00 AM al 20/08/2025 23:45 PM" at bounding box center [586, 131] width 871 height 25
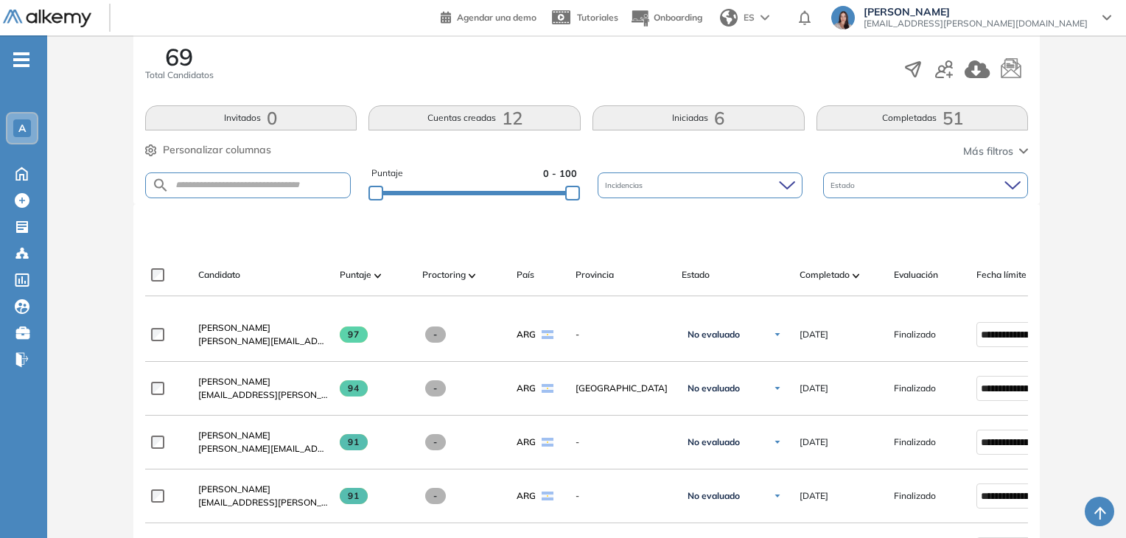
scroll to position [280, 0]
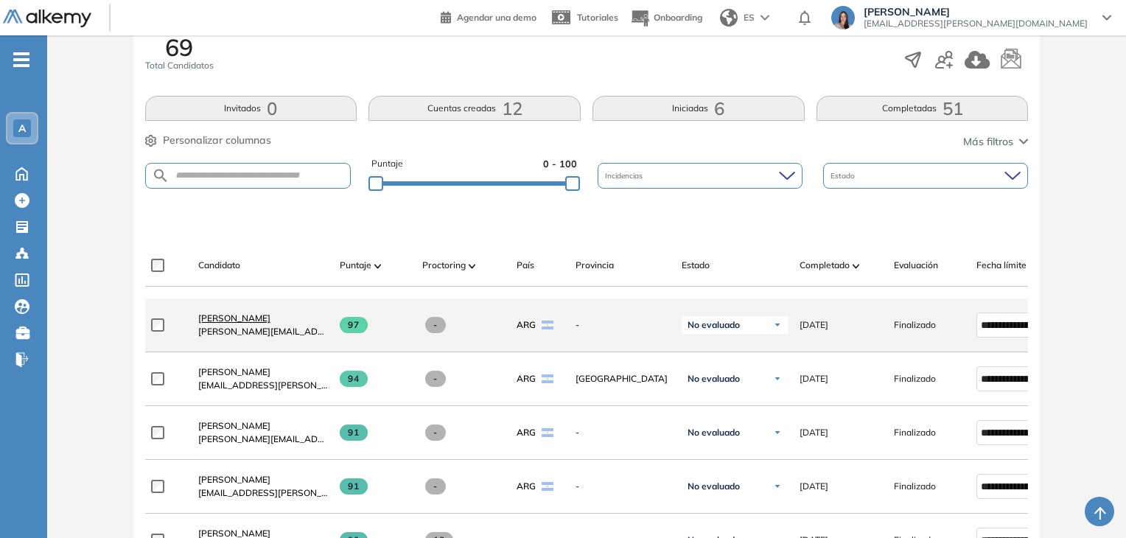
click at [220, 320] on span "[PERSON_NAME]" at bounding box center [234, 317] width 72 height 11
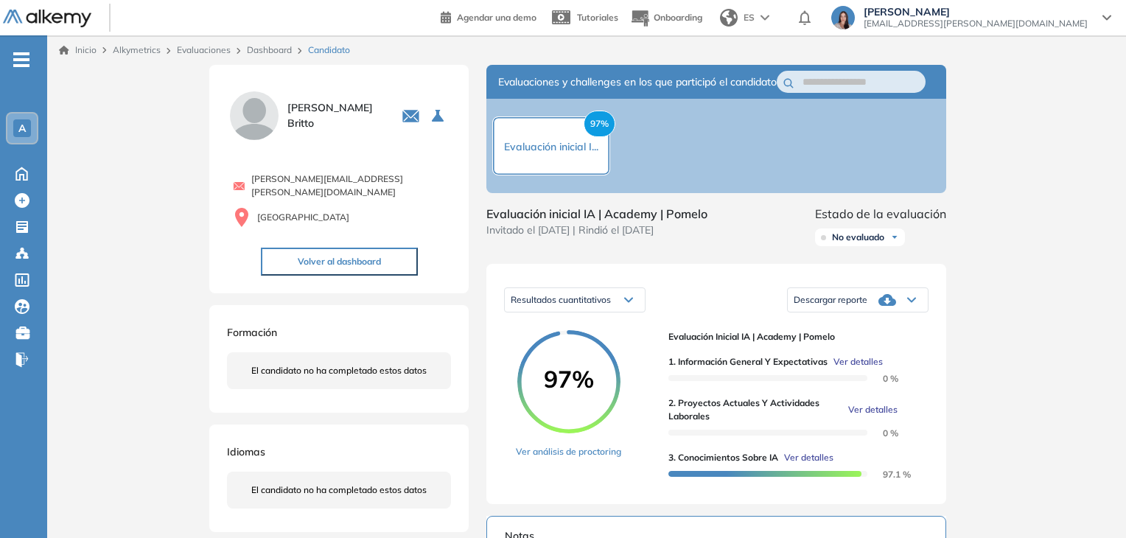
scroll to position [9, 0]
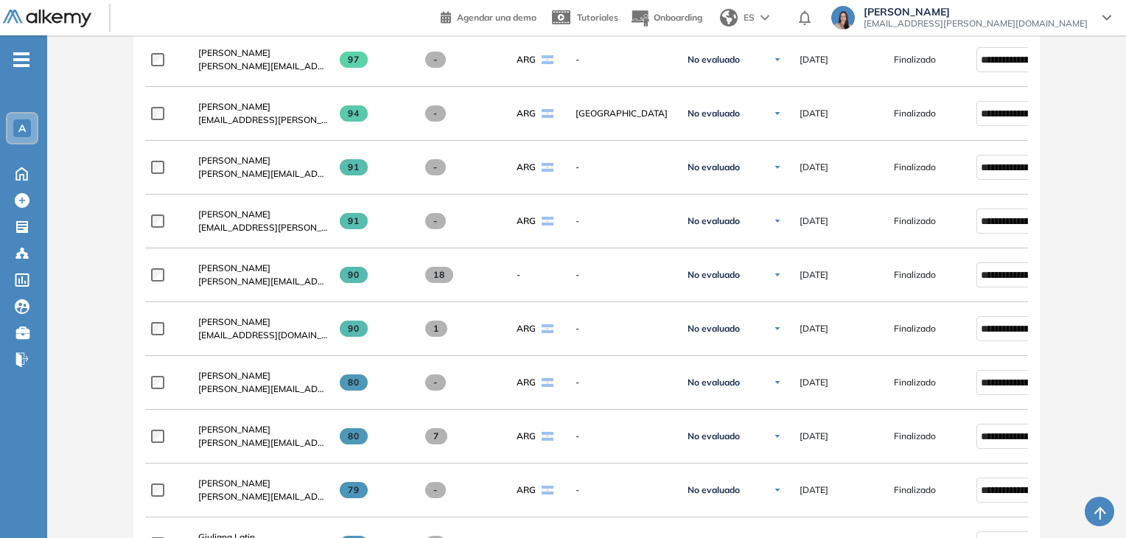
scroll to position [547, 0]
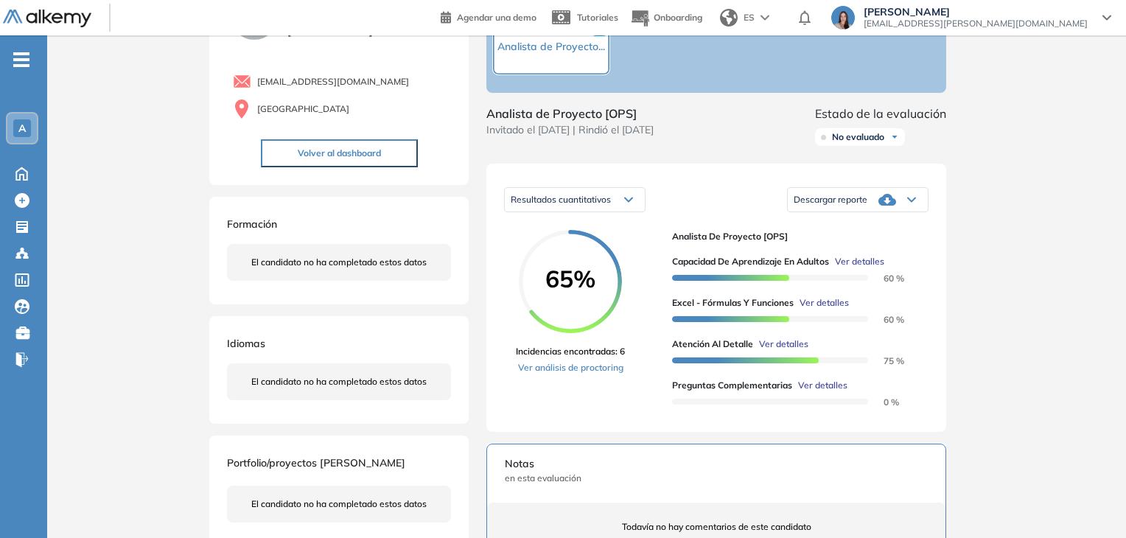
scroll to position [99, 0]
drag, startPoint x: 551, startPoint y: 292, endPoint x: 597, endPoint y: 295, distance: 46.6
click at [597, 292] on span "65%" at bounding box center [570, 280] width 103 height 24
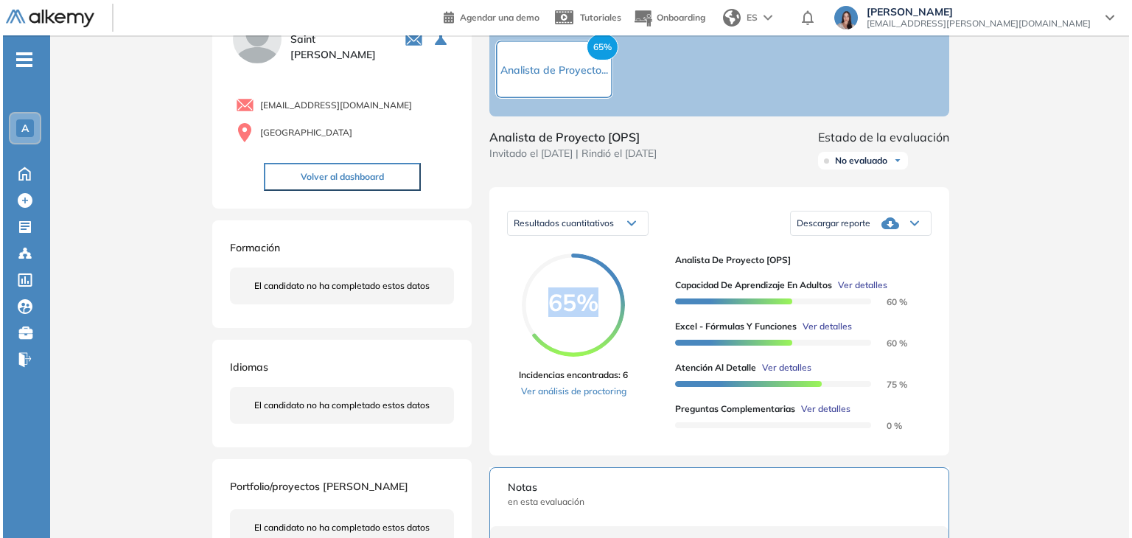
scroll to position [77, 0]
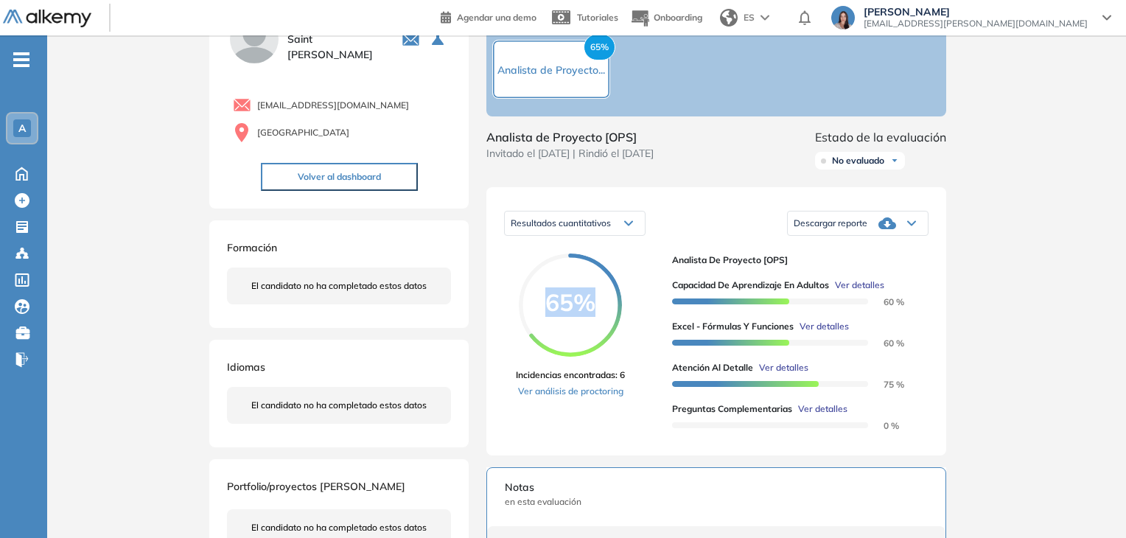
click at [829, 415] on span "Ver detalles" at bounding box center [822, 408] width 49 height 13
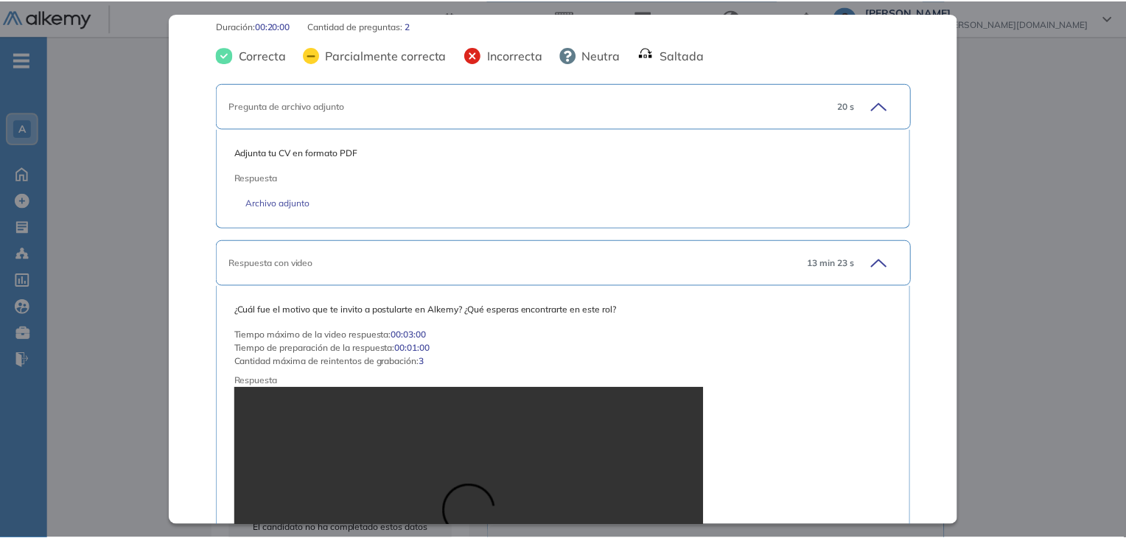
scroll to position [0, 0]
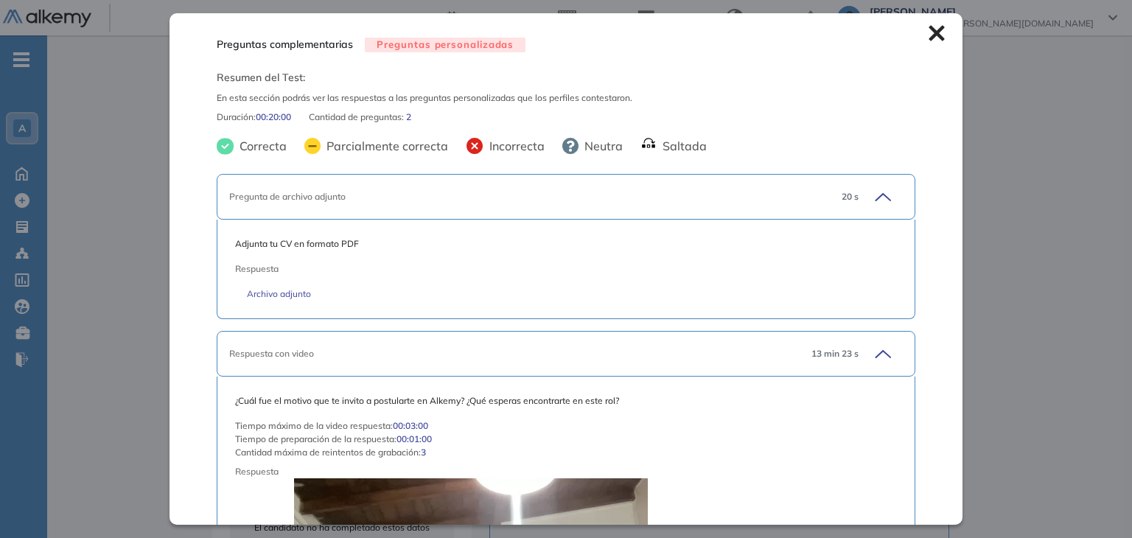
click at [928, 40] on icon at bounding box center [936, 33] width 16 height 16
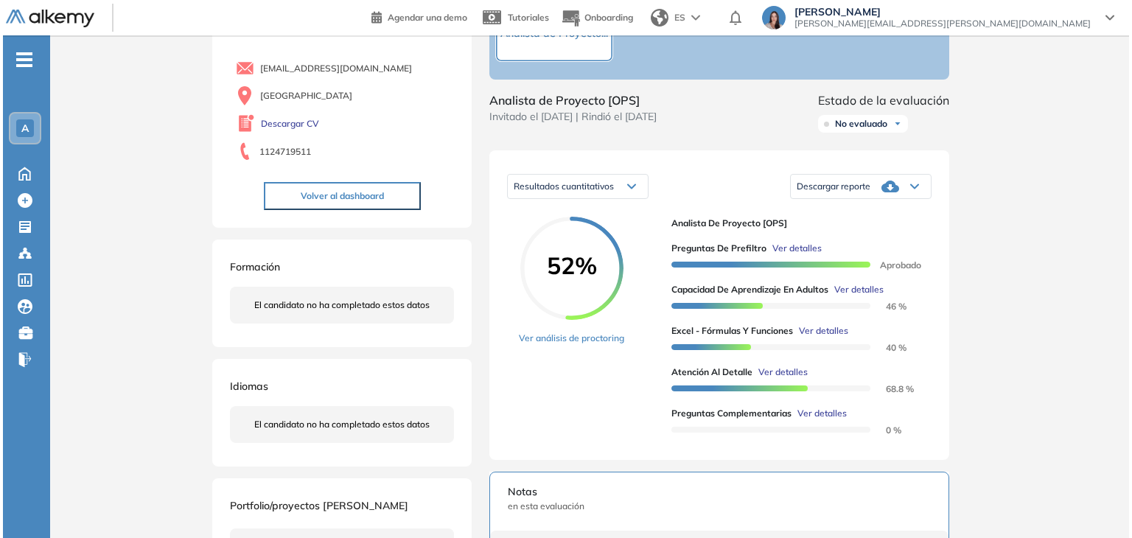
scroll to position [115, 0]
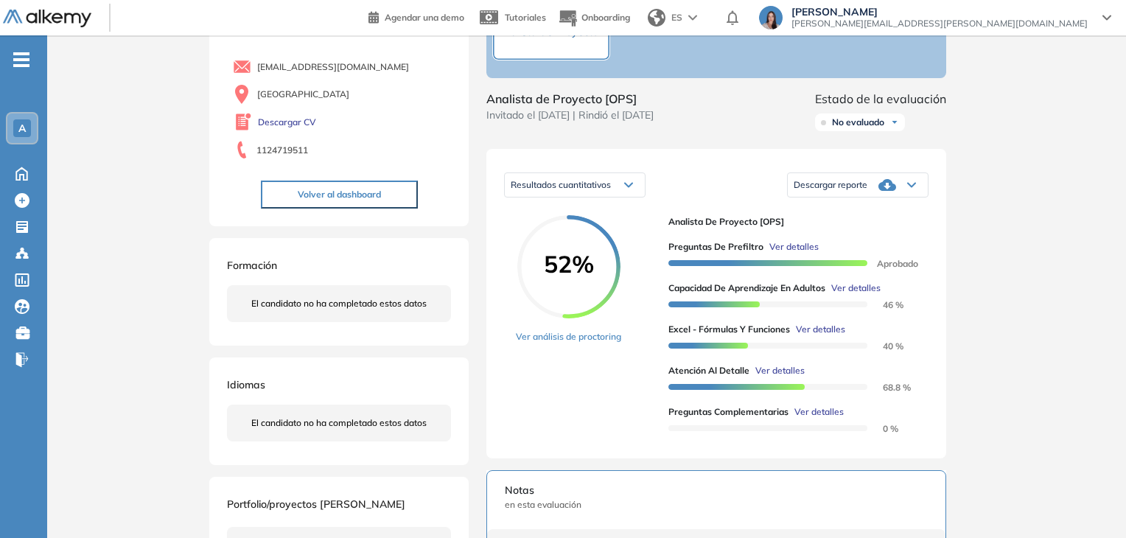
click at [804, 253] on span "Ver detalles" at bounding box center [793, 246] width 49 height 13
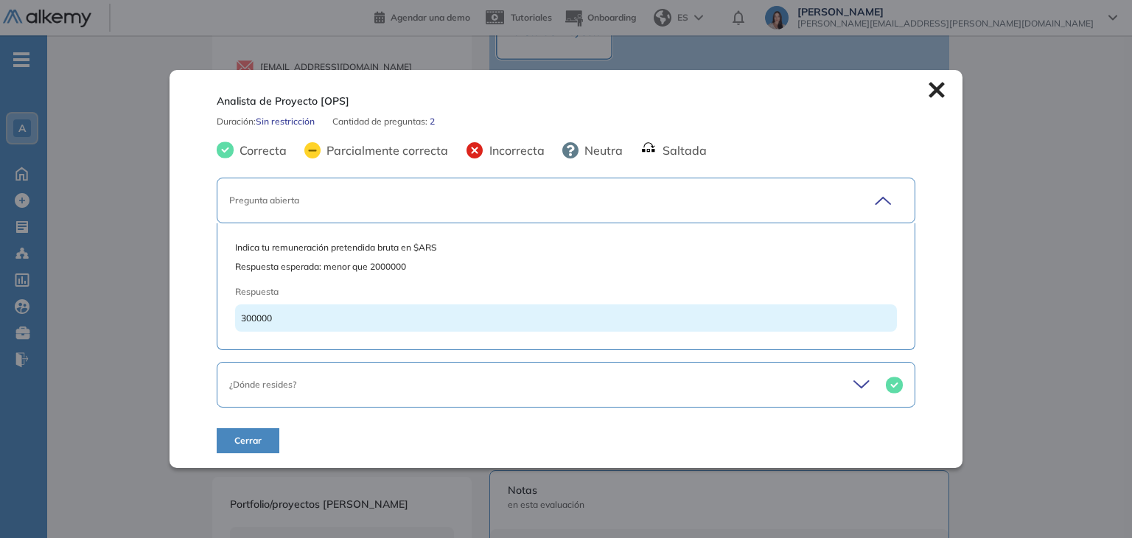
click at [937, 96] on icon at bounding box center [935, 89] width 15 height 15
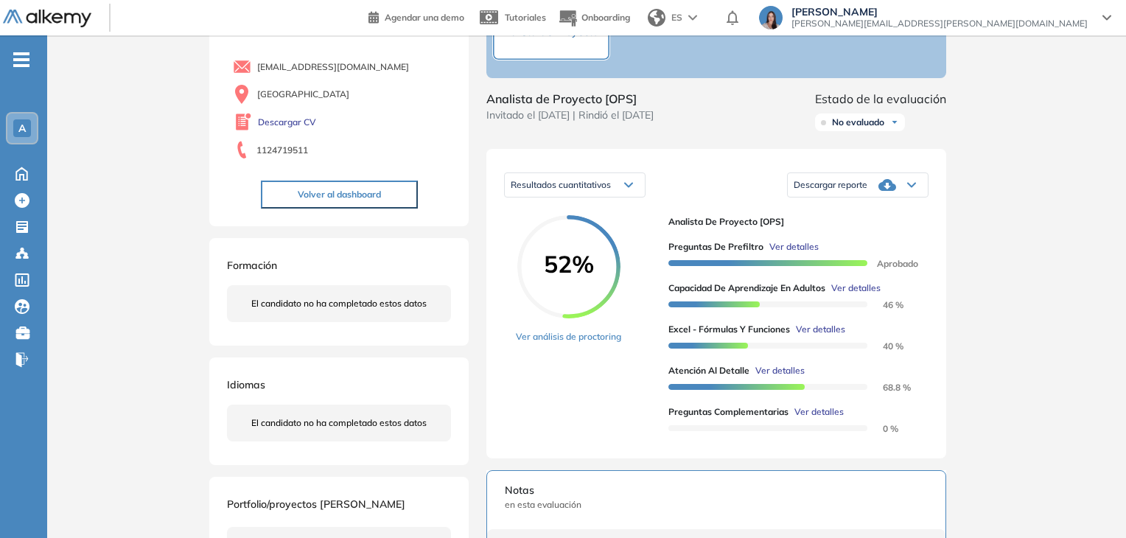
click at [855, 295] on span "Ver detalles" at bounding box center [855, 287] width 49 height 13
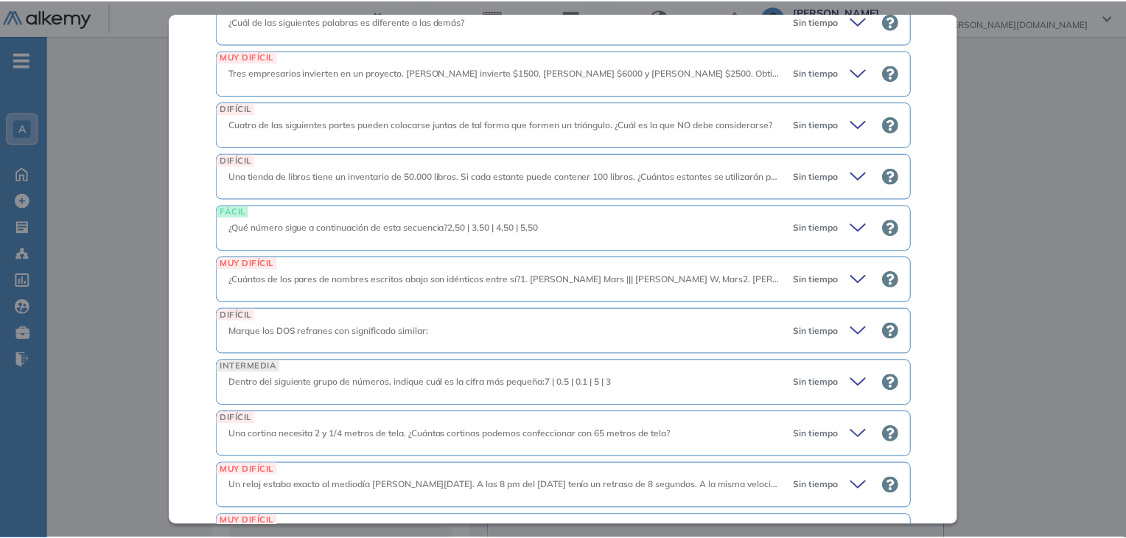
scroll to position [2825, 0]
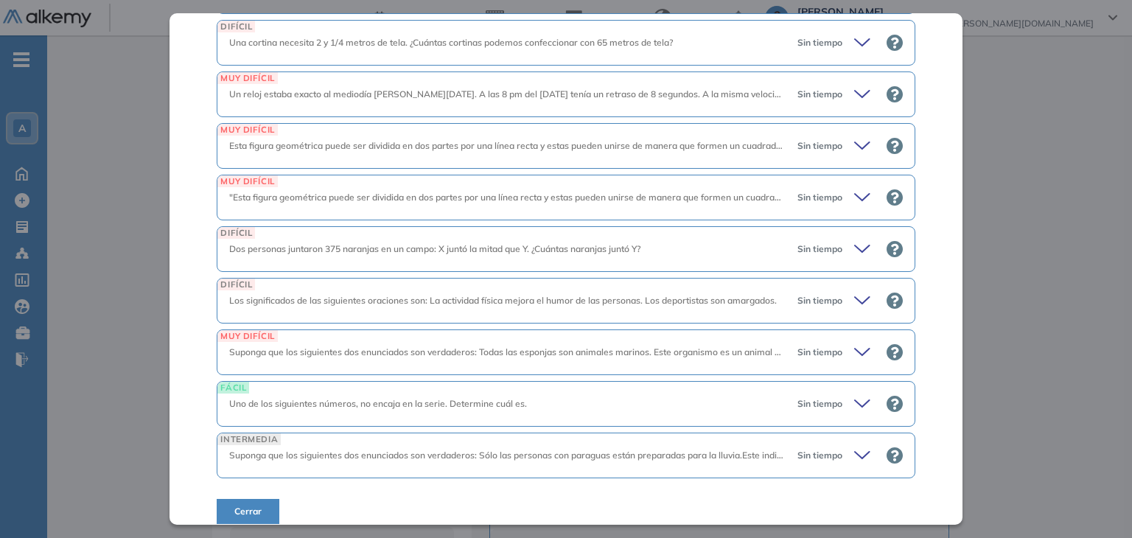
click at [253, 499] on button "Cerrar" at bounding box center [248, 511] width 63 height 25
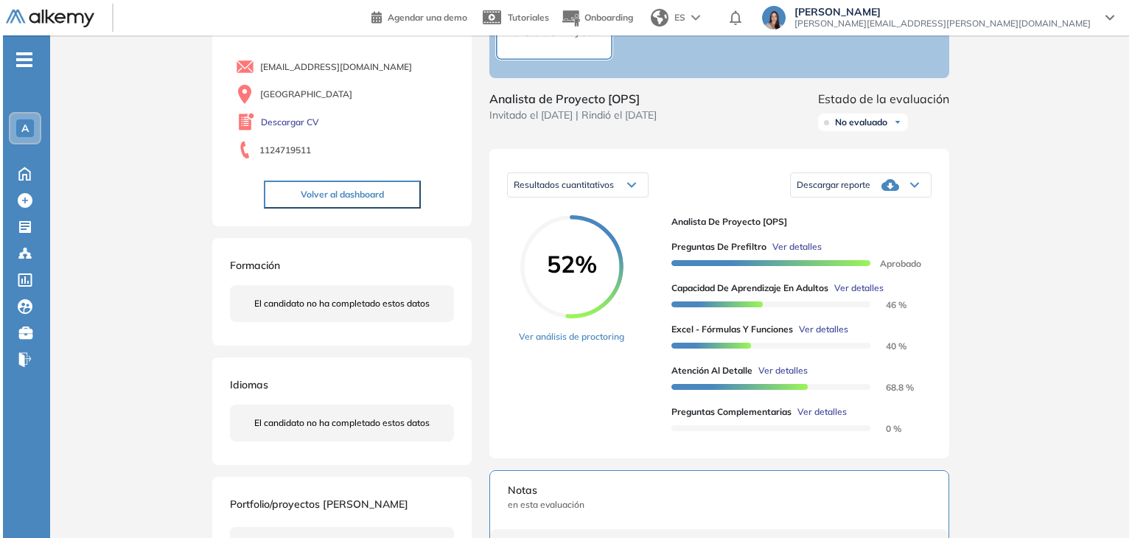
scroll to position [2200, 0]
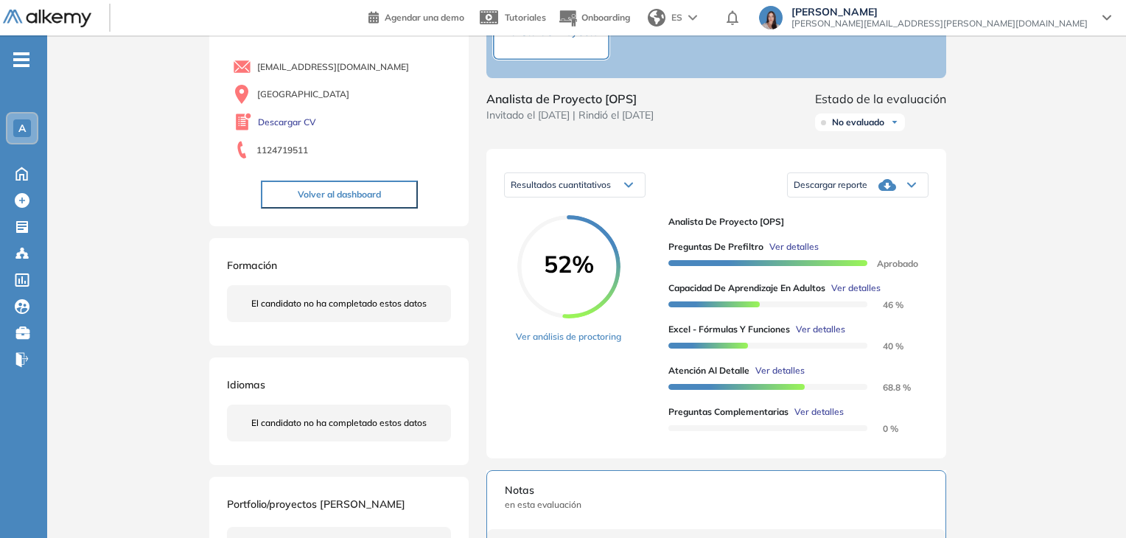
click at [853, 295] on span "Ver detalles" at bounding box center [855, 287] width 49 height 13
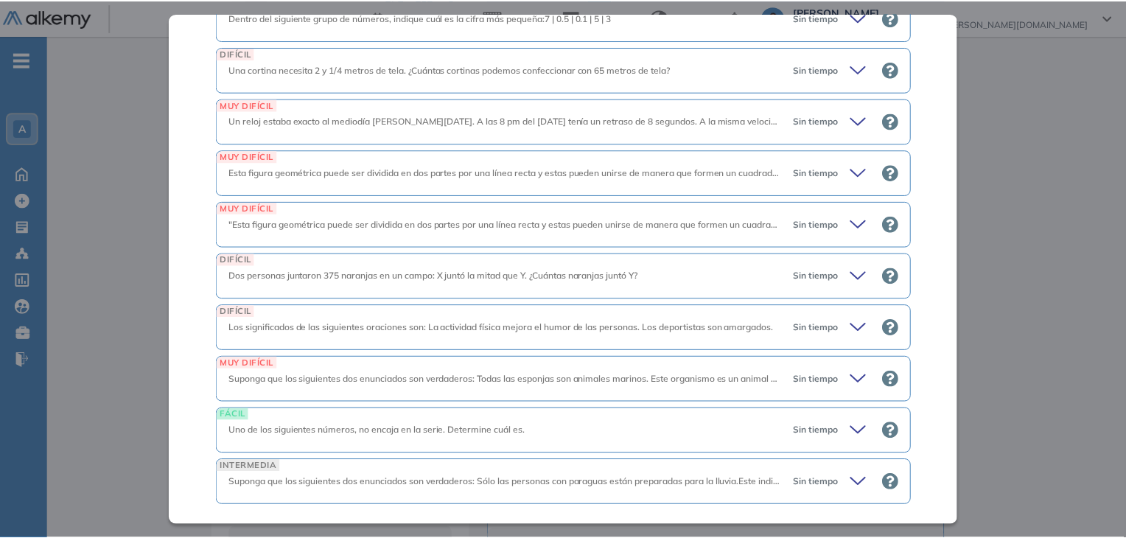
scroll to position [2825, 0]
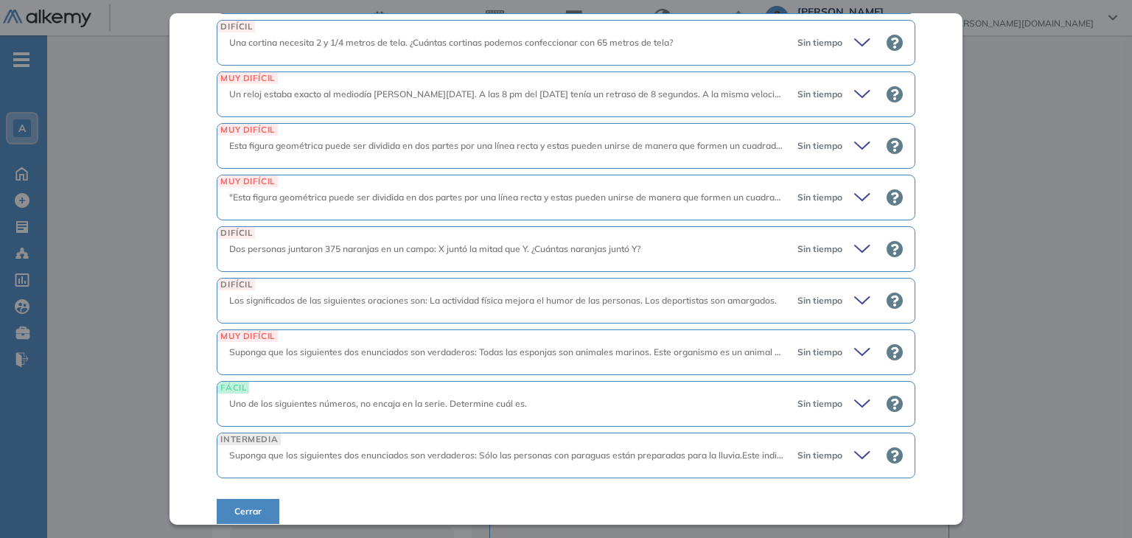
click at [247, 505] on span "Cerrar" at bounding box center [247, 511] width 27 height 13
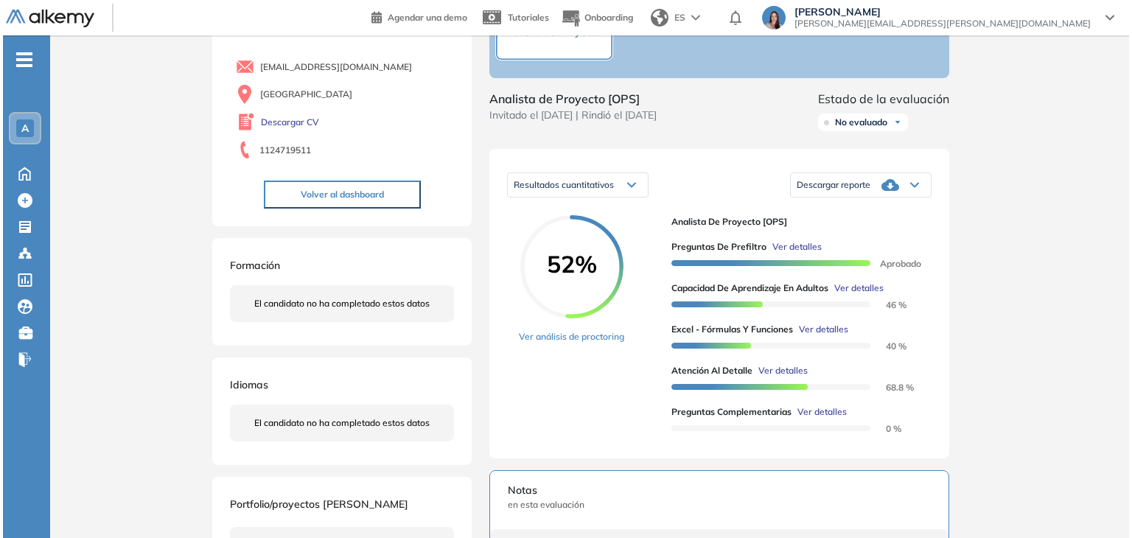
scroll to position [2200, 0]
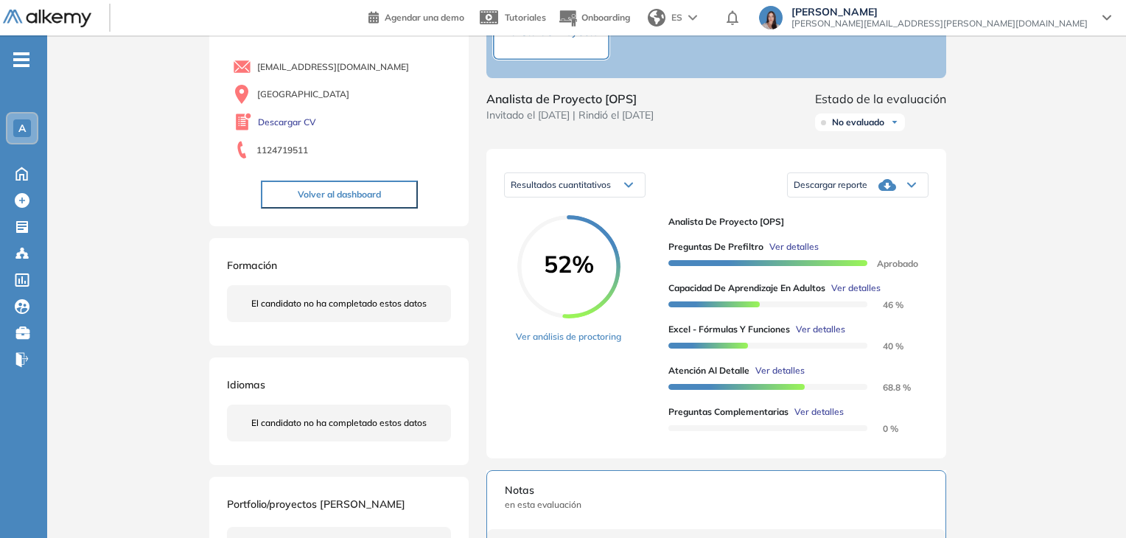
click at [818, 336] on span "Ver detalles" at bounding box center [820, 329] width 49 height 13
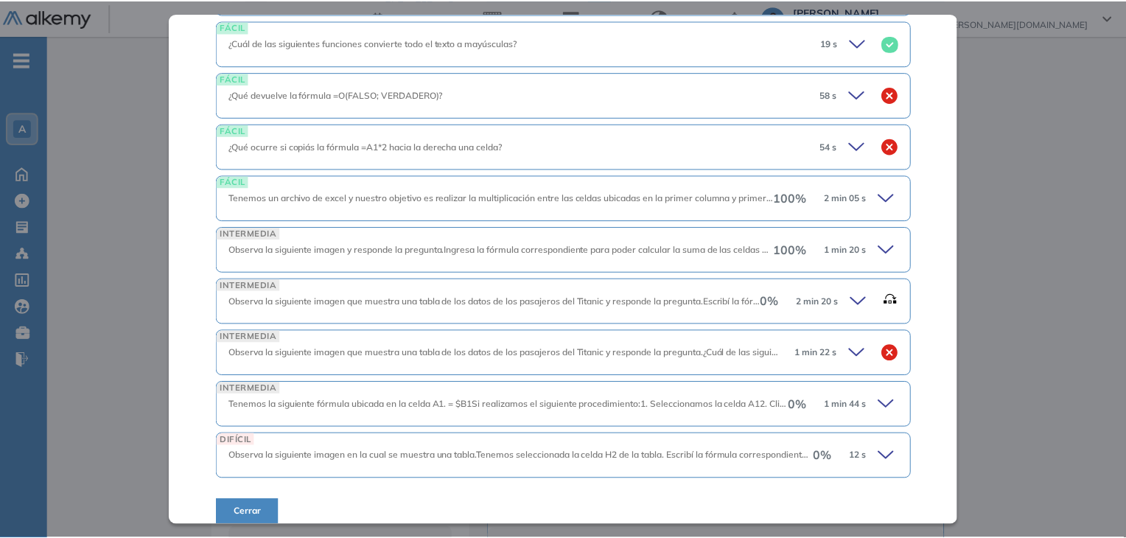
scroll to position [499, 0]
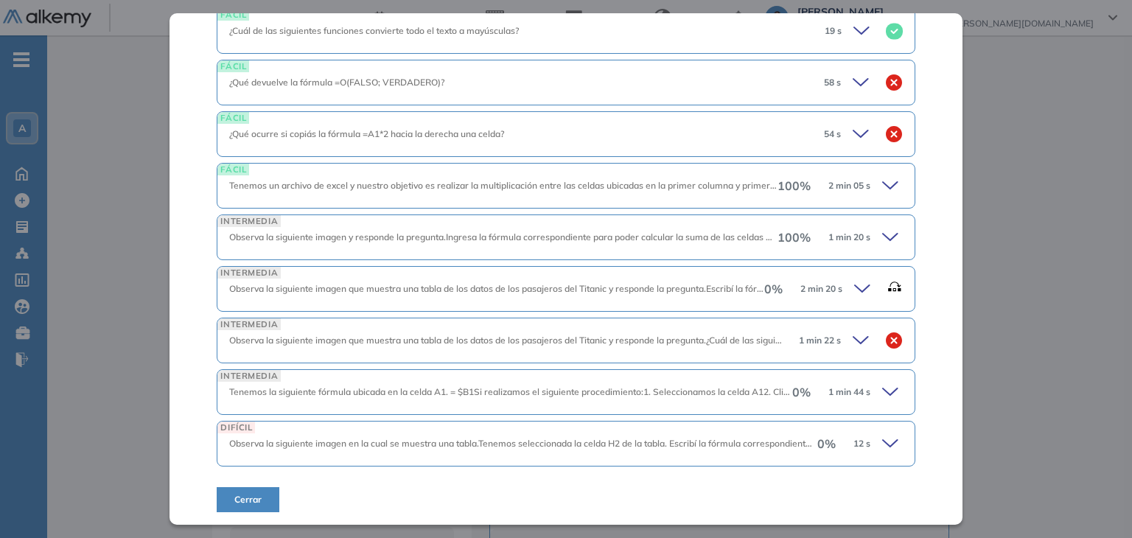
click at [262, 496] on button "Cerrar" at bounding box center [248, 499] width 63 height 25
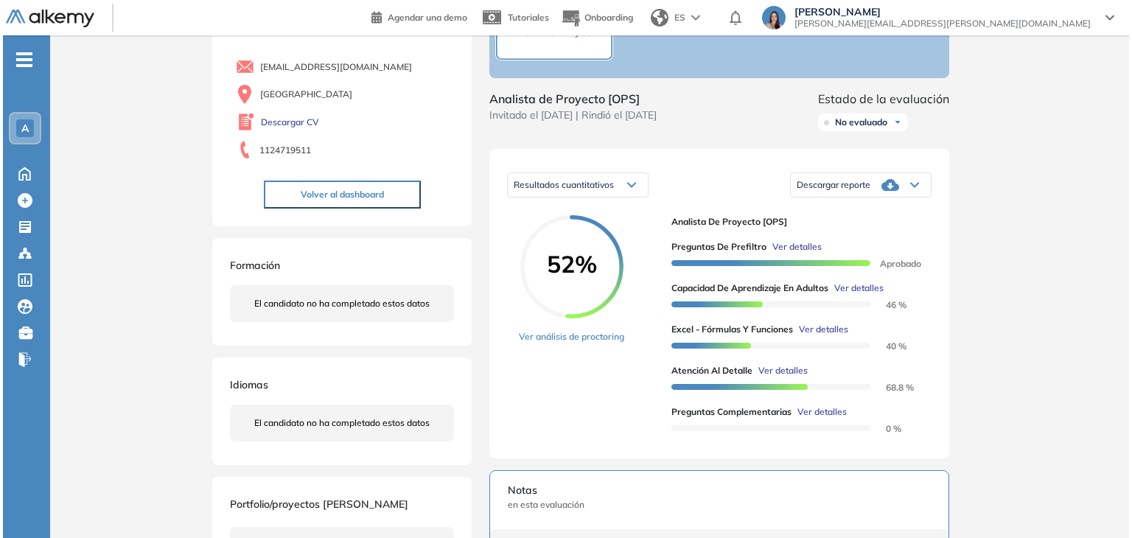
scroll to position [149, 0]
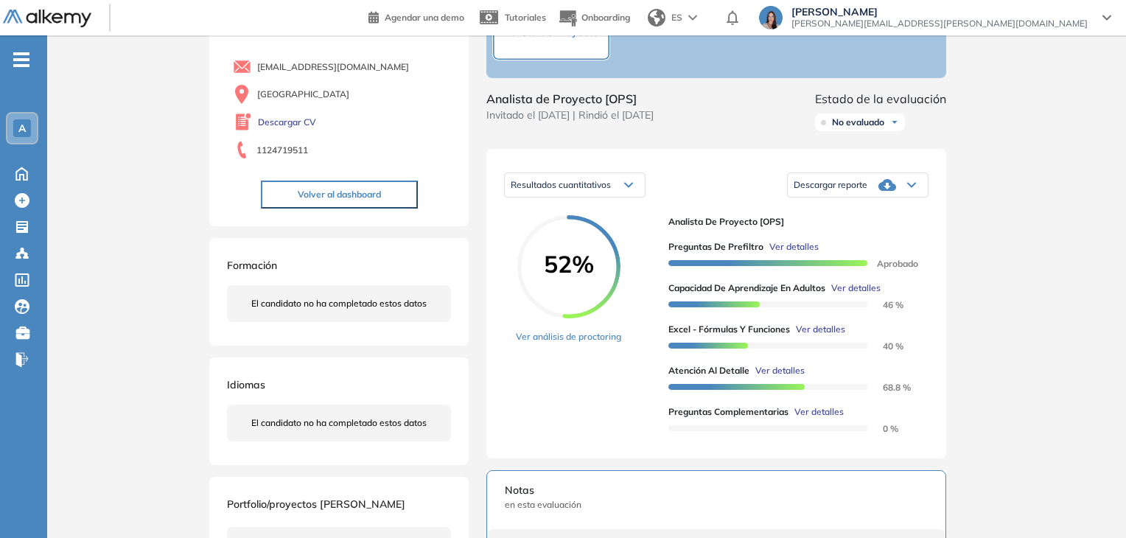
click at [788, 377] on span "Ver detalles" at bounding box center [779, 370] width 49 height 13
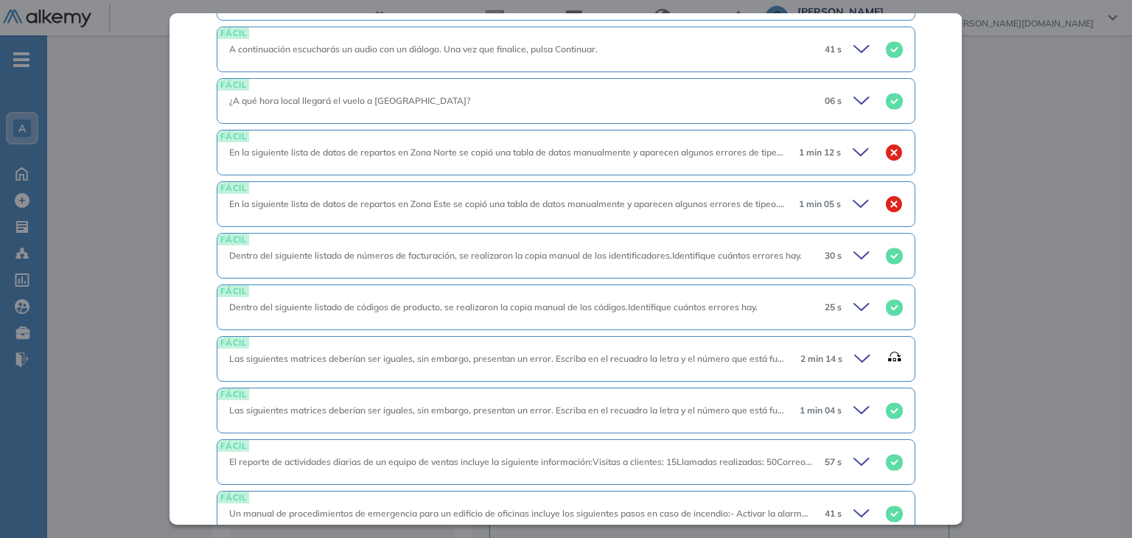
scroll to position [1013, 0]
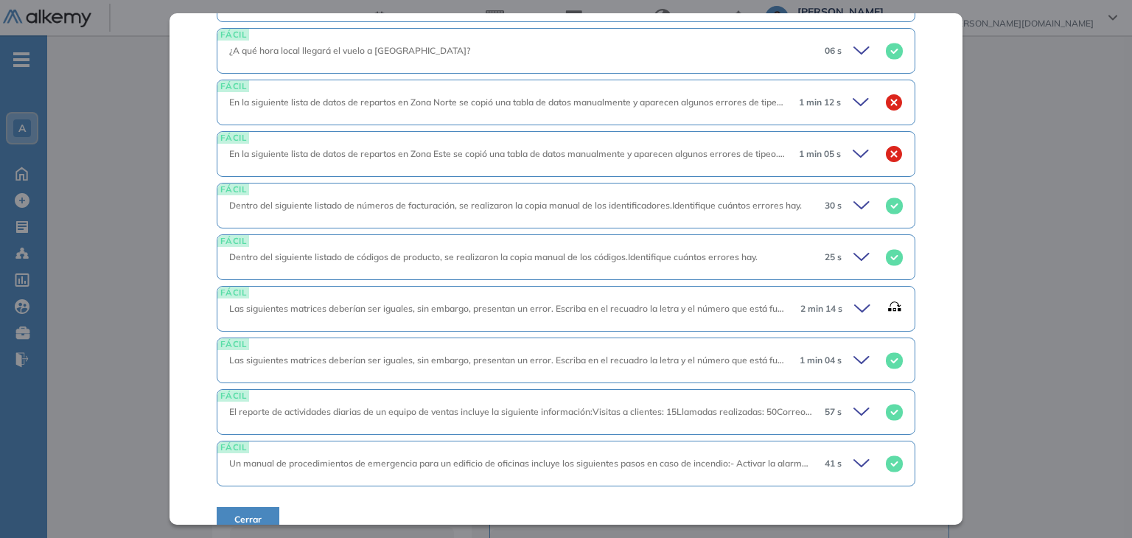
click at [620, 303] on span "Las siguientes matrices deberían ser iguales, sin embargo, presentan un error. …" at bounding box center [644, 308] width 830 height 11
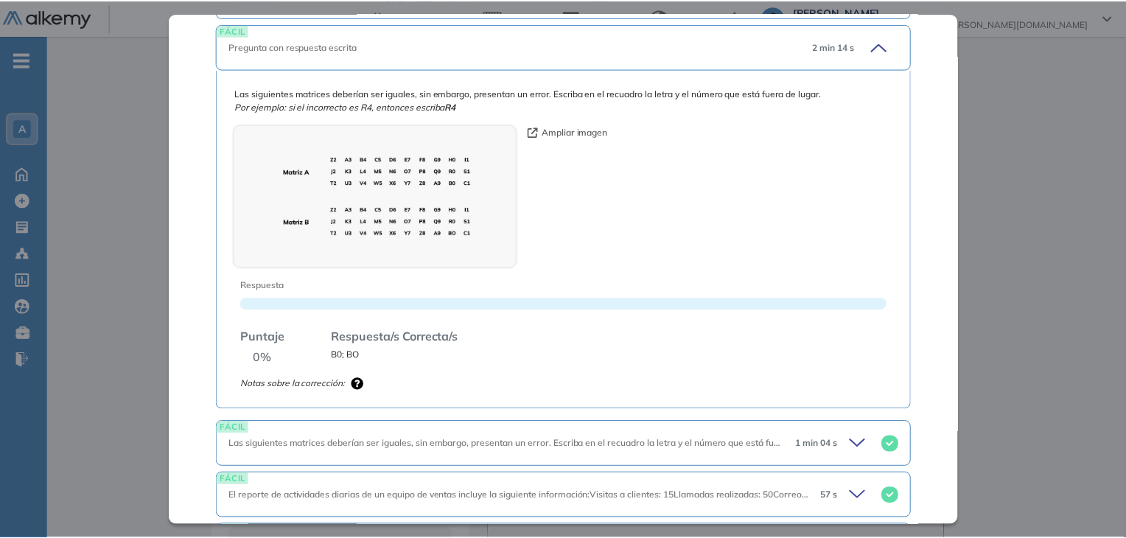
scroll to position [1358, 0]
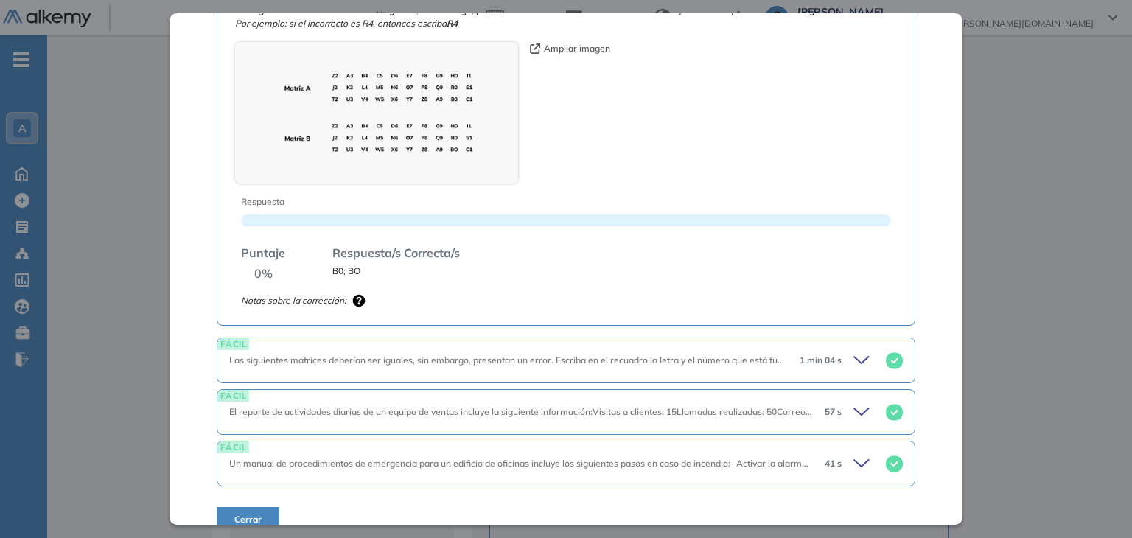
click at [256, 513] on span "Cerrar" at bounding box center [247, 519] width 27 height 13
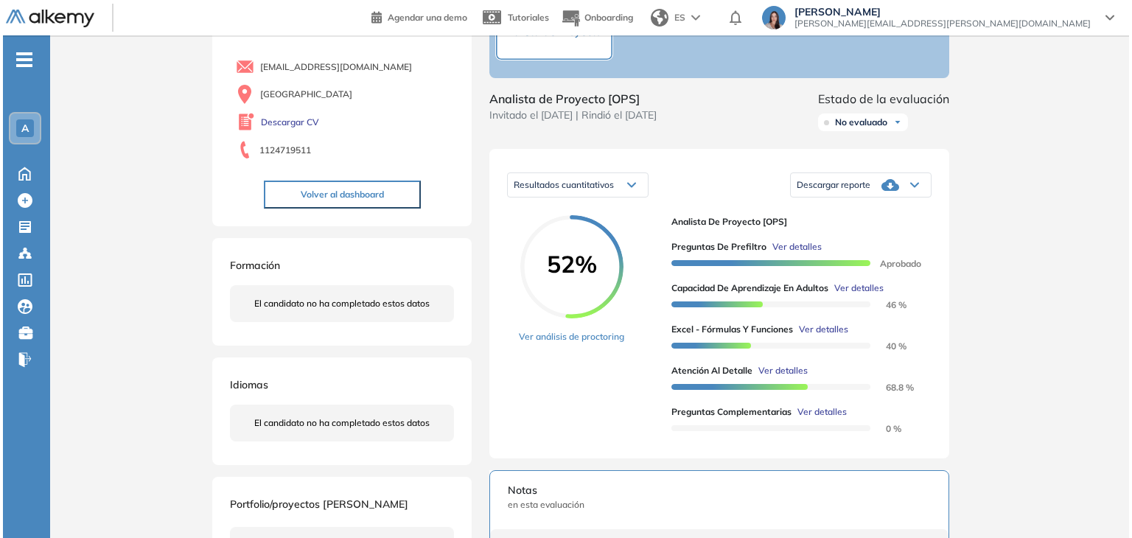
scroll to position [457, 0]
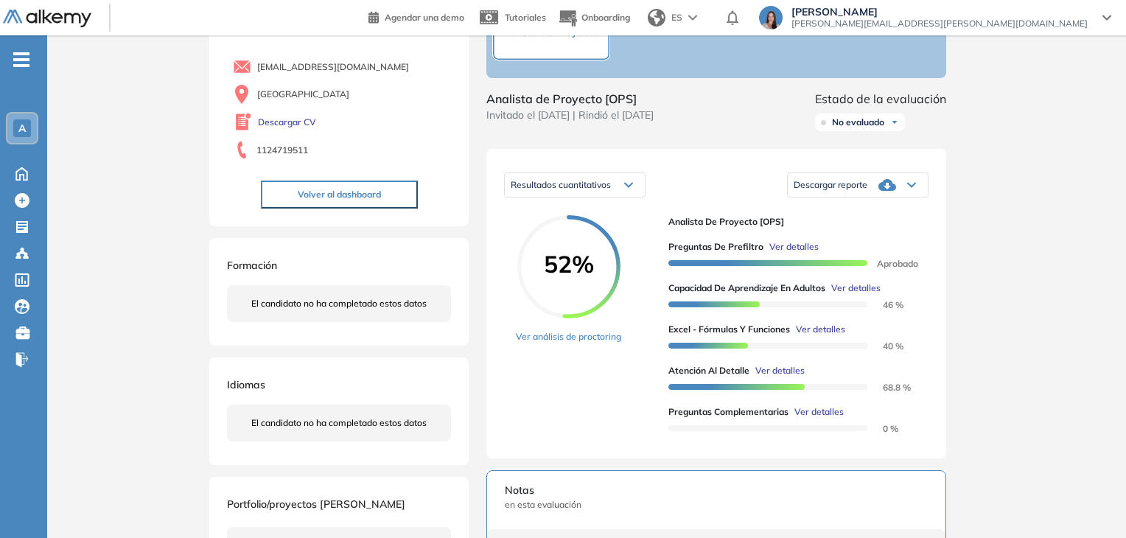
click at [832, 434] on div at bounding box center [767, 426] width 199 height 16
click at [832, 418] on span "Ver detalles" at bounding box center [818, 411] width 49 height 13
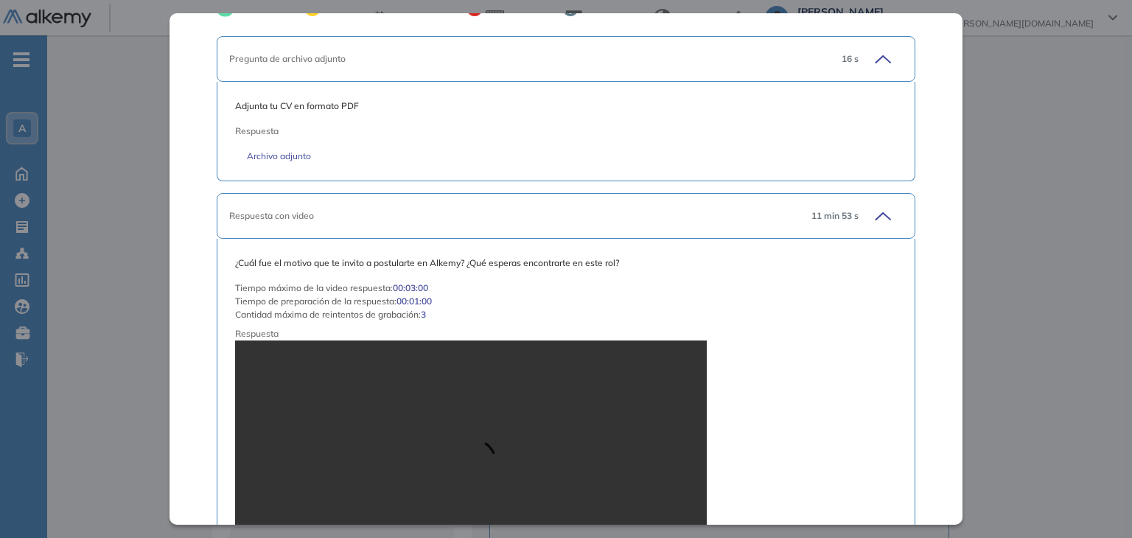
scroll to position [97, 0]
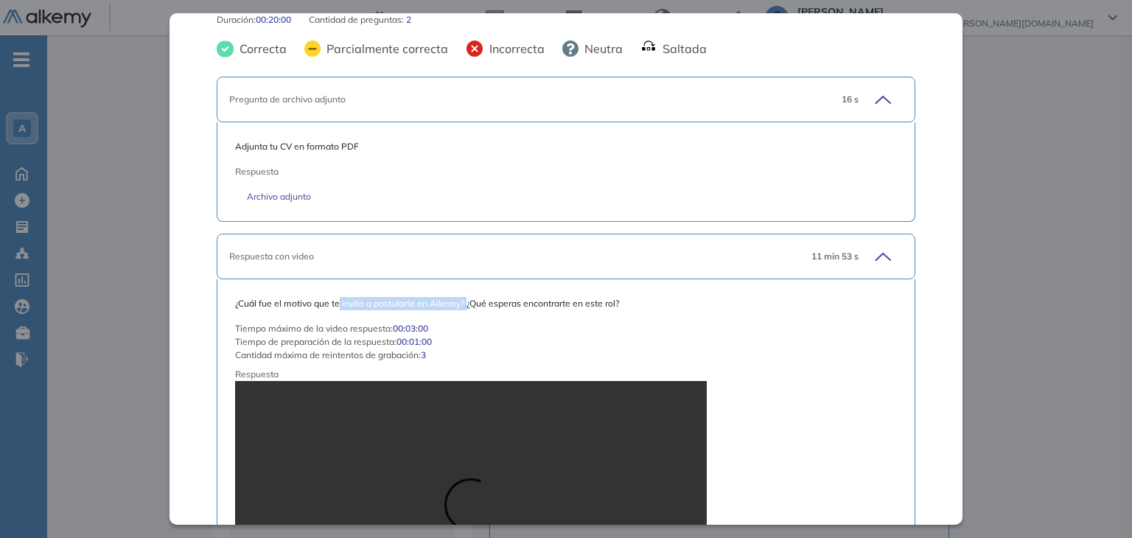
drag, startPoint x: 339, startPoint y: 298, endPoint x: 466, endPoint y: 310, distance: 128.0
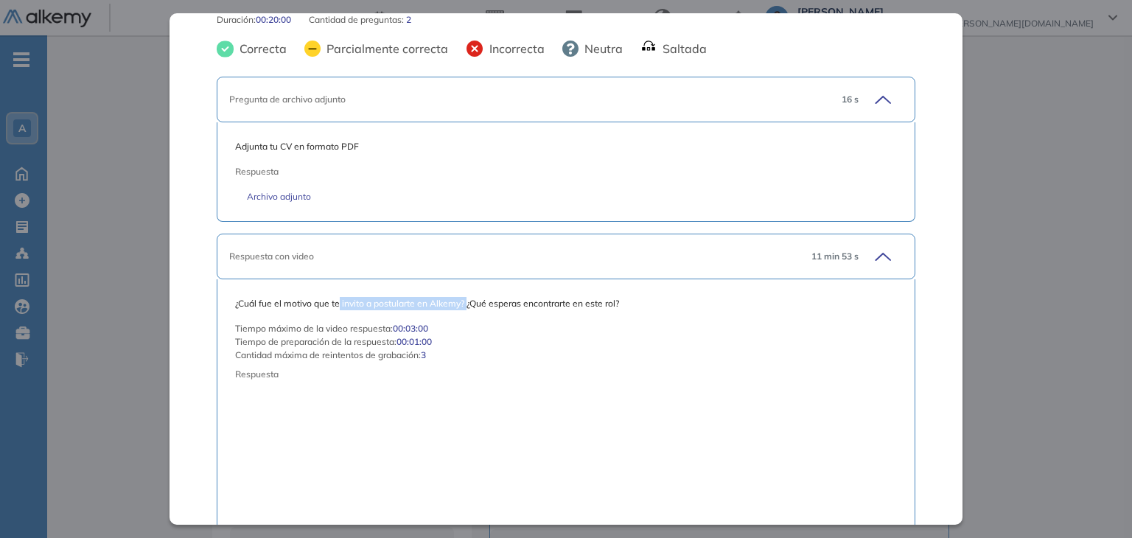
click at [466, 310] on div "¿Cuál fue el motivo que te invito a postularte en Alkemy? ¿Qué esperas encontra…" at bounding box center [565, 471] width 661 height 349
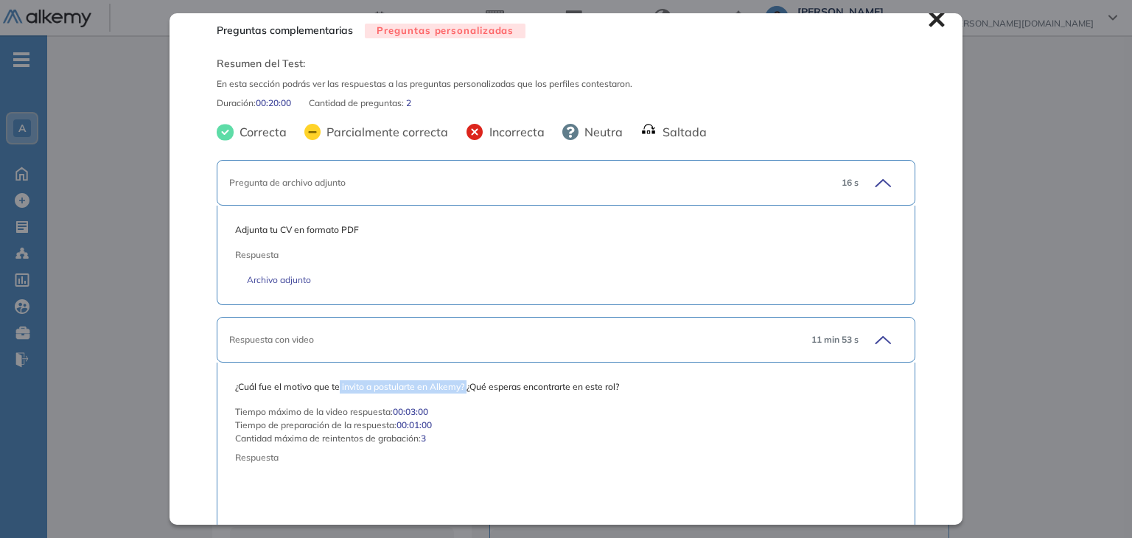
scroll to position [13, 0]
click at [292, 281] on link "Archivo adjunto" at bounding box center [565, 280] width 637 height 13
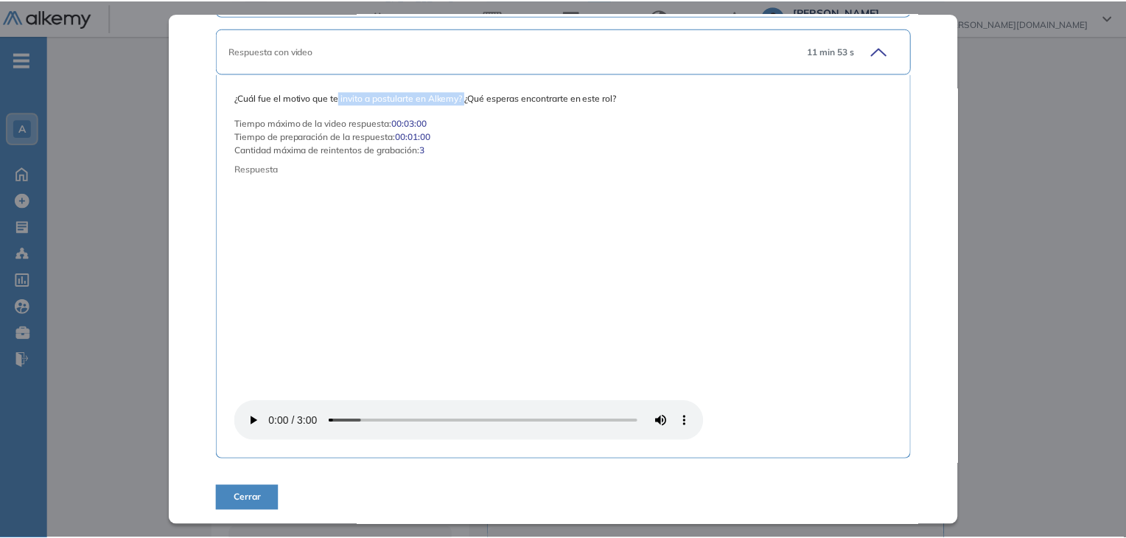
scroll to position [0, 0]
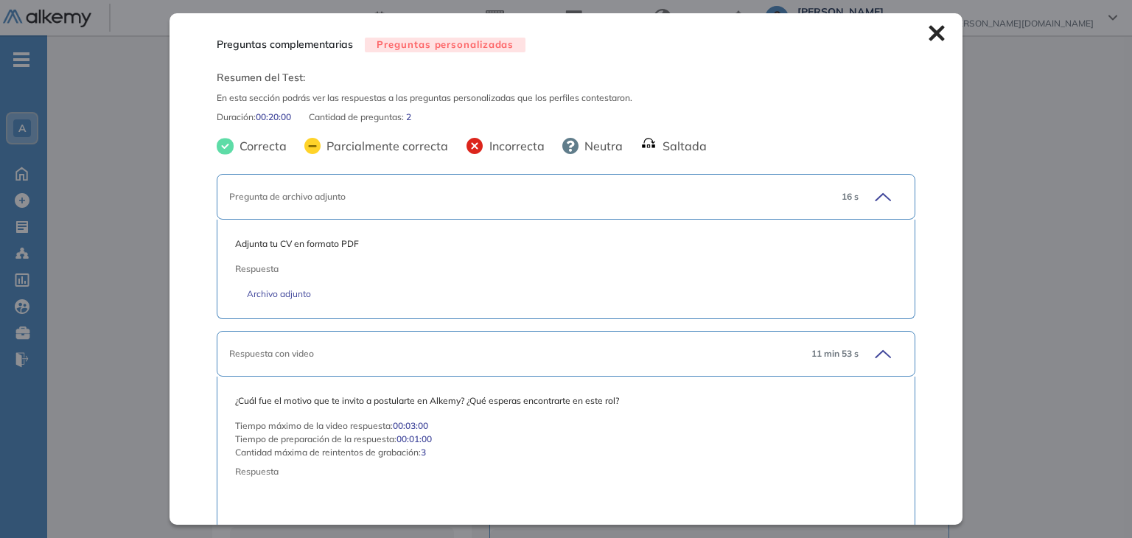
click at [928, 37] on icon at bounding box center [936, 33] width 16 height 16
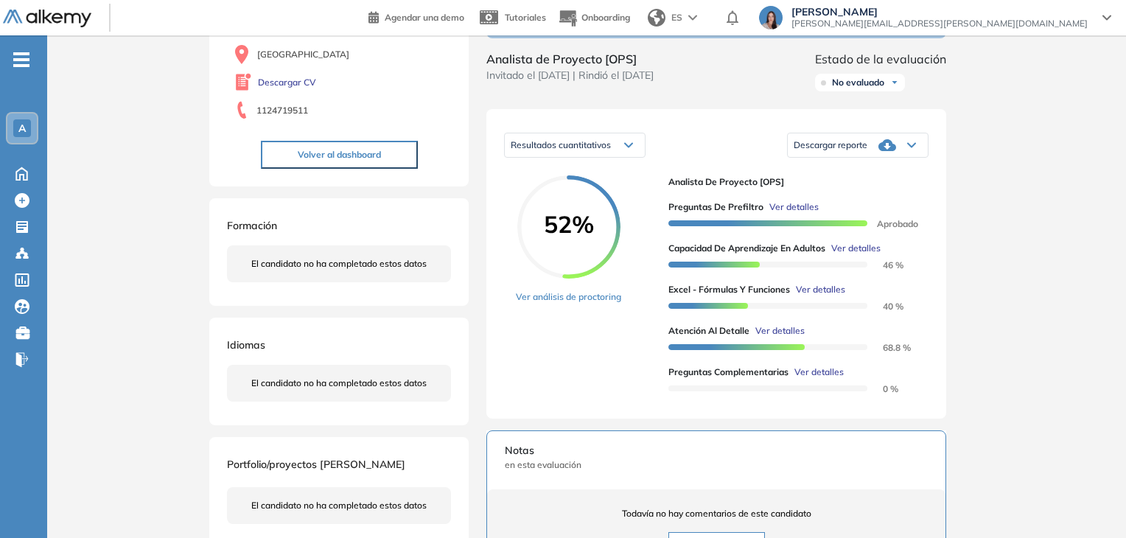
scroll to position [158, 0]
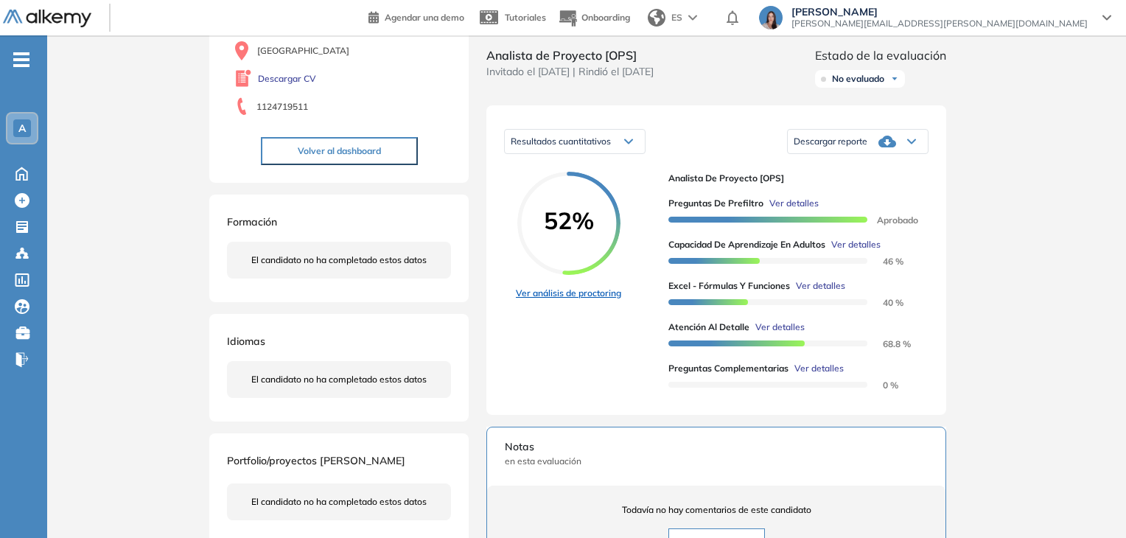
click at [575, 300] on link "Ver análisis de proctoring" at bounding box center [568, 293] width 105 height 13
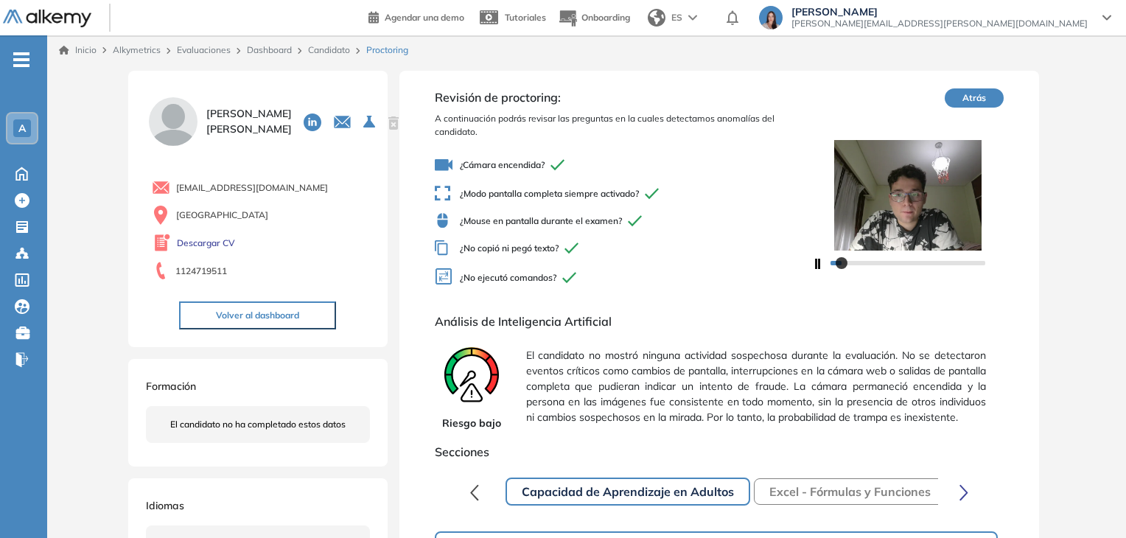
click at [854, 261] on div at bounding box center [907, 262] width 155 height 9
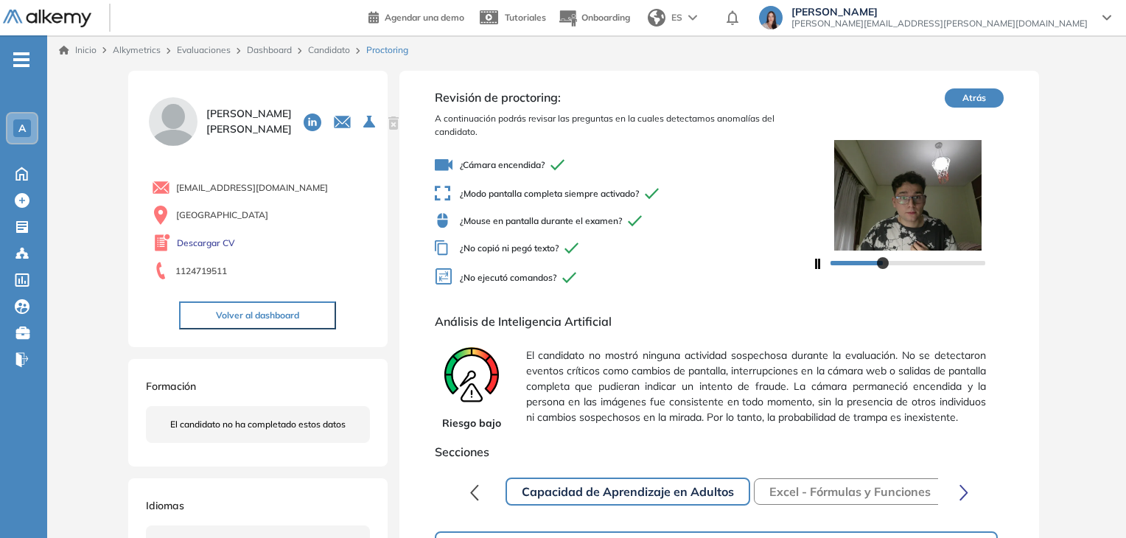
click at [882, 263] on div at bounding box center [907, 262] width 155 height 9
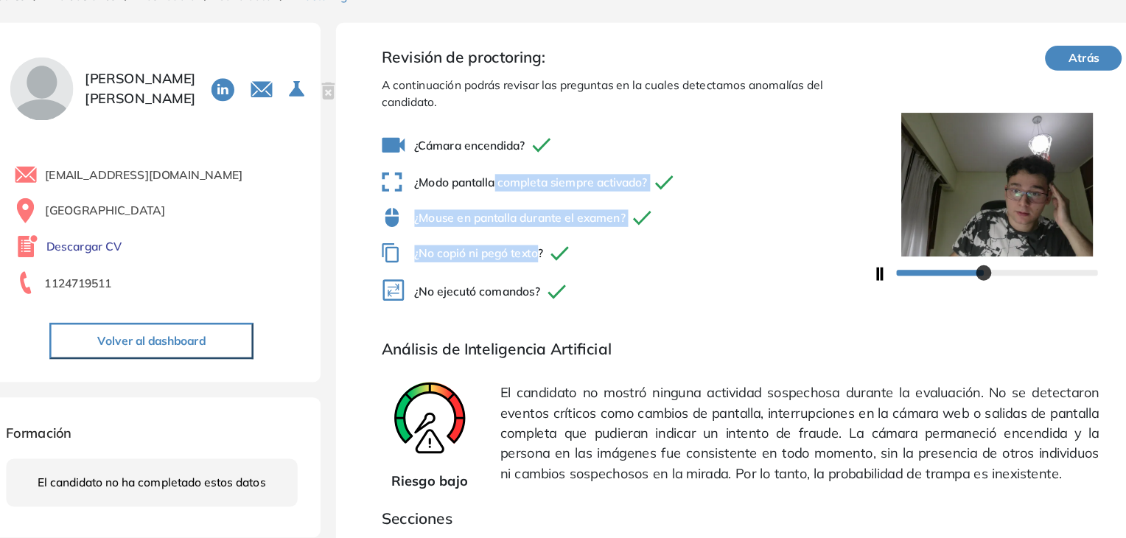
drag, startPoint x: 524, startPoint y: 200, endPoint x: 555, endPoint y: 251, distance: 60.5
click at [555, 251] on div "¿Cámara encendida? ¿Modo pantalla completa siempre activado? ¿Mouse en pantalla…" at bounding box center [624, 222] width 378 height 144
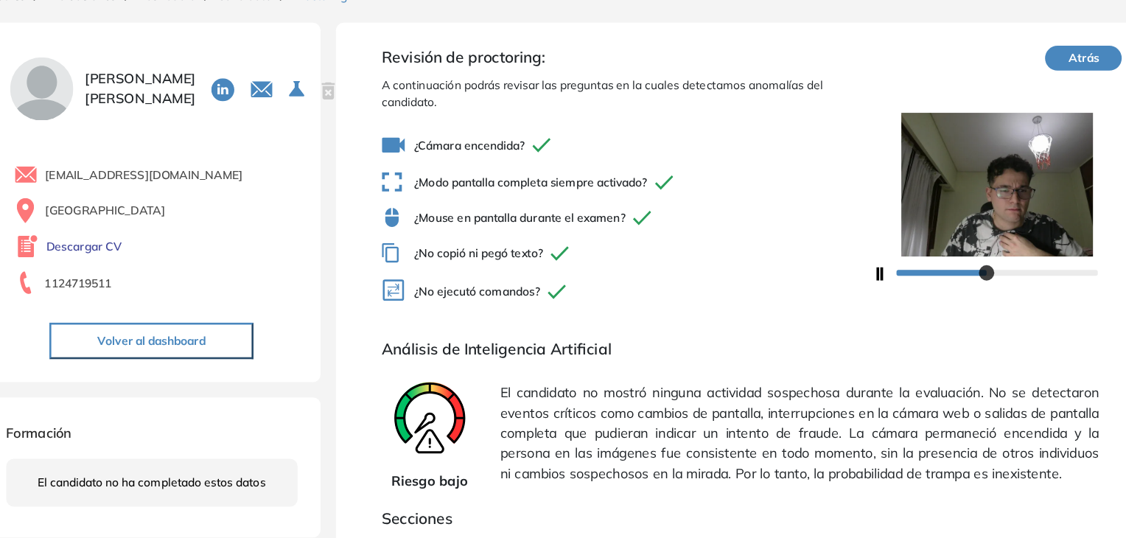
click at [521, 268] on span "¿No ejecutó comandos?" at bounding box center [624, 277] width 378 height 21
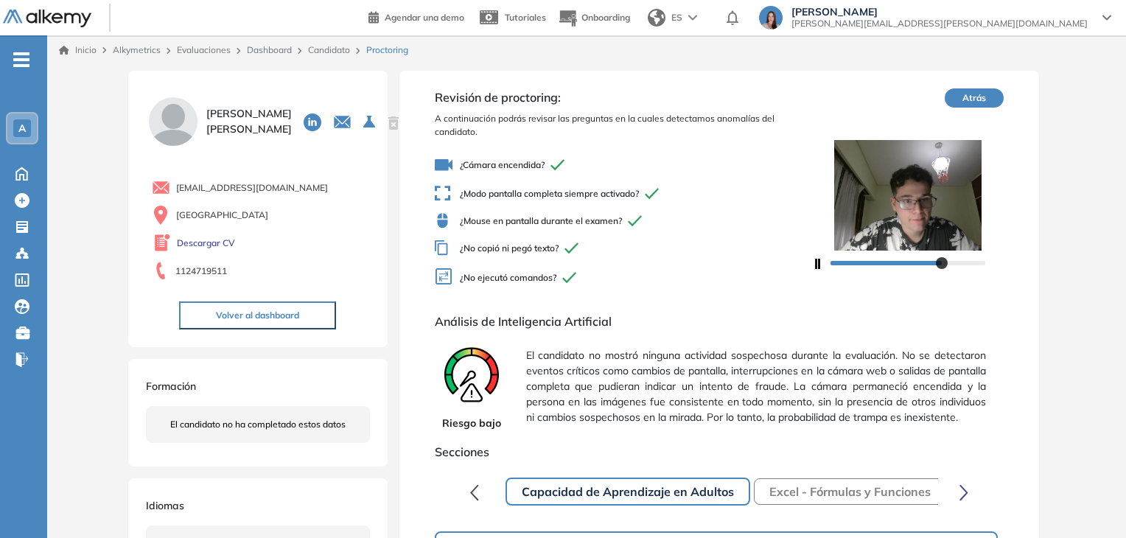
click at [975, 102] on button "Atrás" at bounding box center [973, 97] width 59 height 19
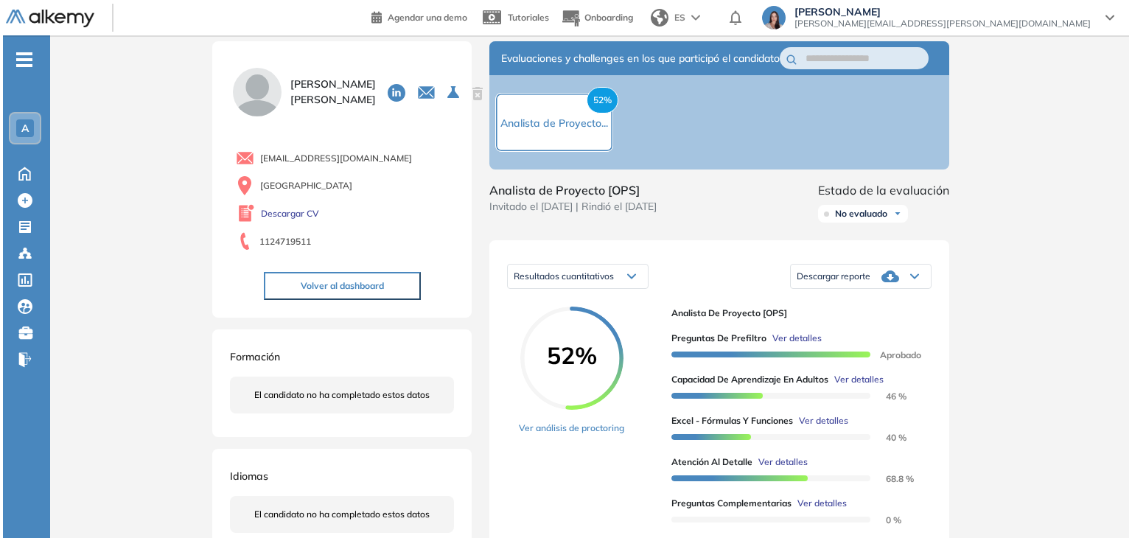
scroll to position [25, 0]
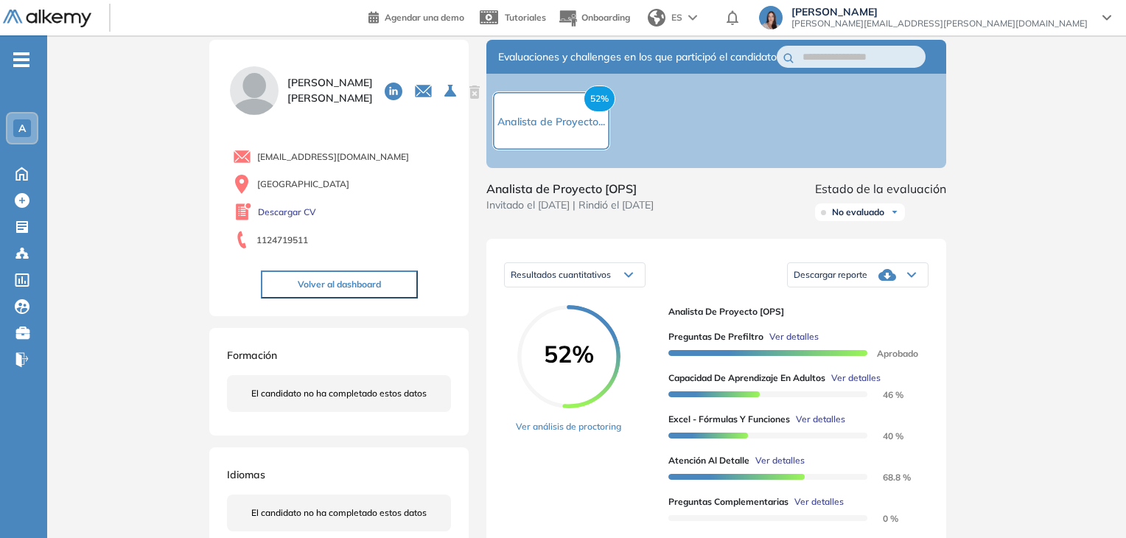
click at [869, 385] on span "Ver detalles" at bounding box center [855, 377] width 49 height 13
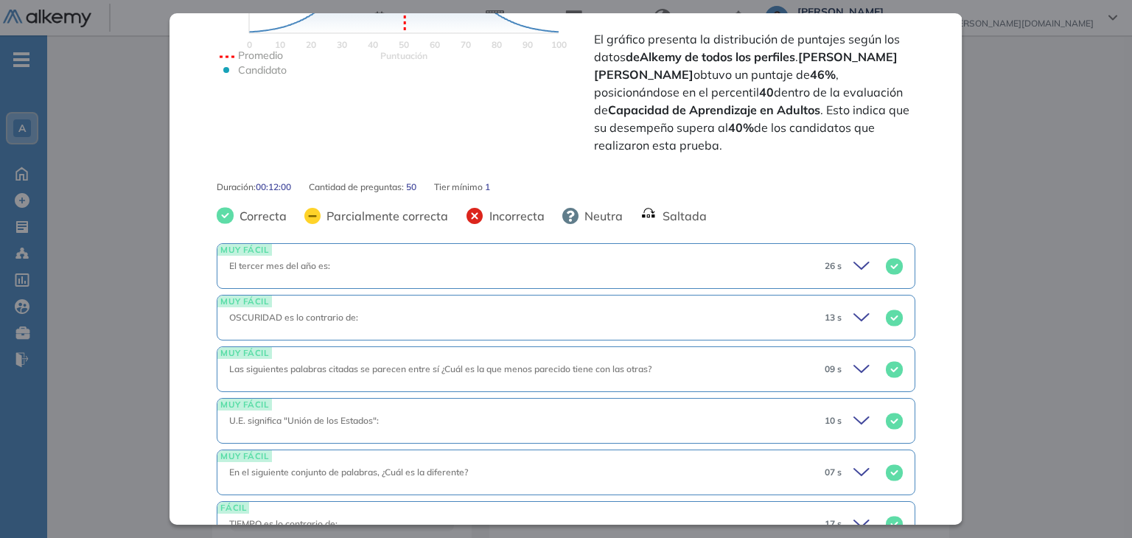
scroll to position [491, 0]
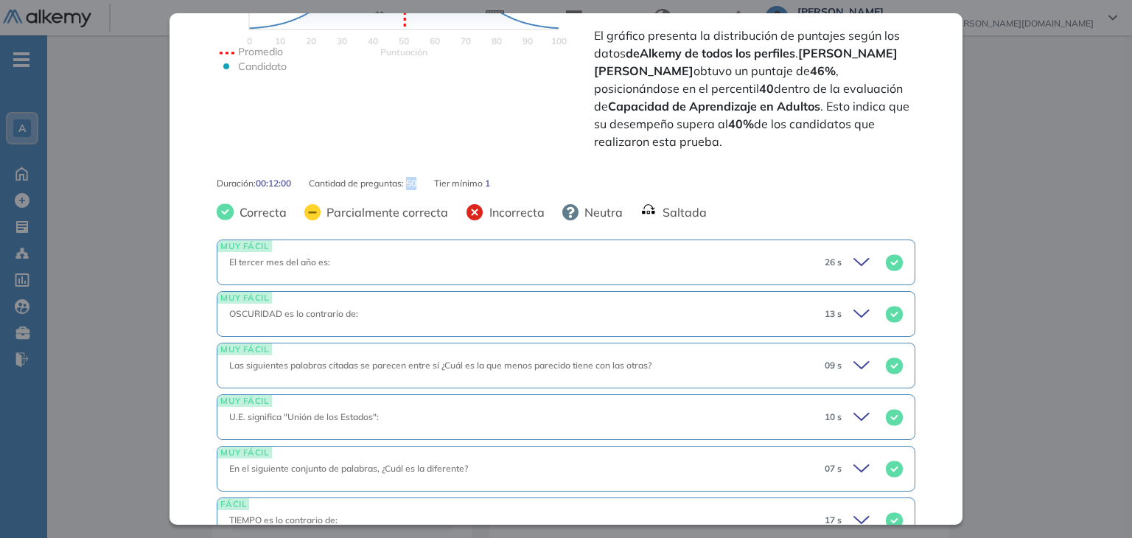
drag, startPoint x: 411, startPoint y: 185, endPoint x: 427, endPoint y: 185, distance: 16.2
click at [427, 185] on div "Duración : 00:12:00 Cantidad de preguntas: 50 Tier mínimo 1" at bounding box center [566, 183] width 698 height 13
drag, startPoint x: 267, startPoint y: 173, endPoint x: 295, endPoint y: 180, distance: 28.8
click at [295, 180] on div "Capacidad de Aprendizaje en Adultos Capacidad de Pensamiento Integrador Idiomas…" at bounding box center [565, 268] width 792 height 511
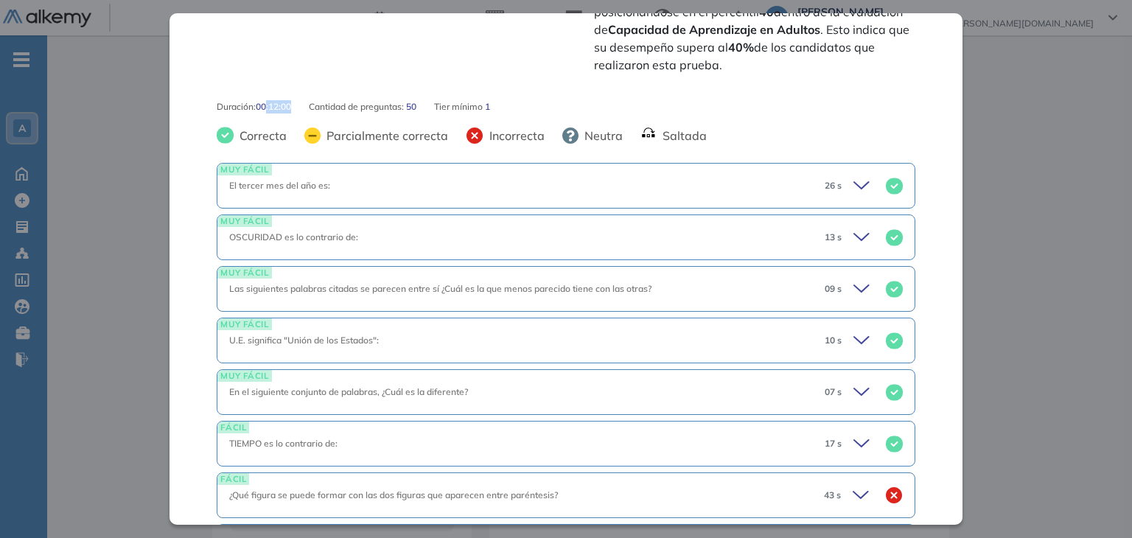
scroll to position [567, 0]
click at [746, 123] on div "Capacidad de Aprendizaje en Adultos Capacidad de Pensamiento Integrador Idiomas…" at bounding box center [565, 268] width 792 height 511
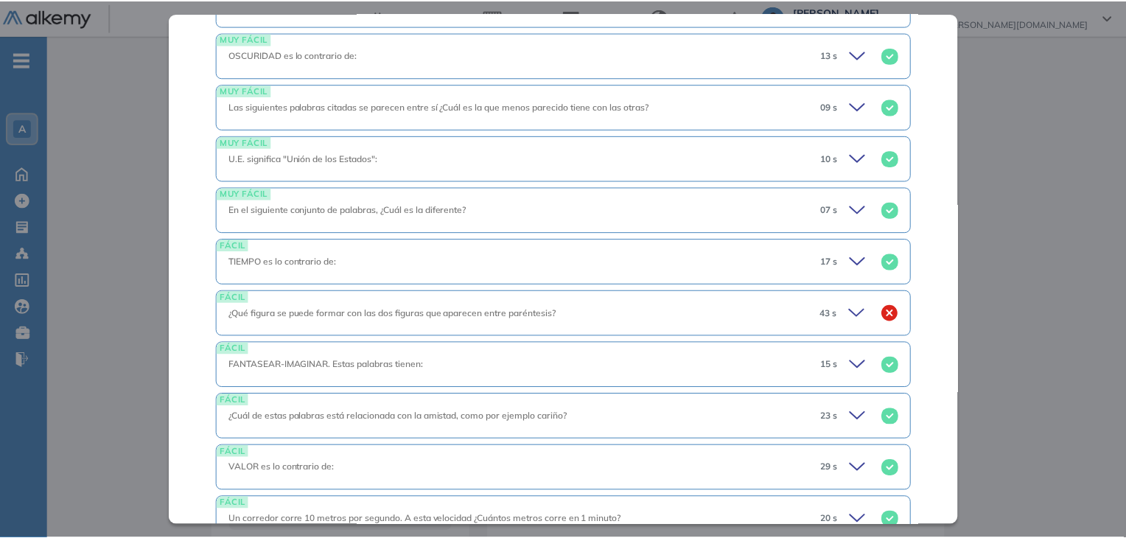
scroll to position [743, 0]
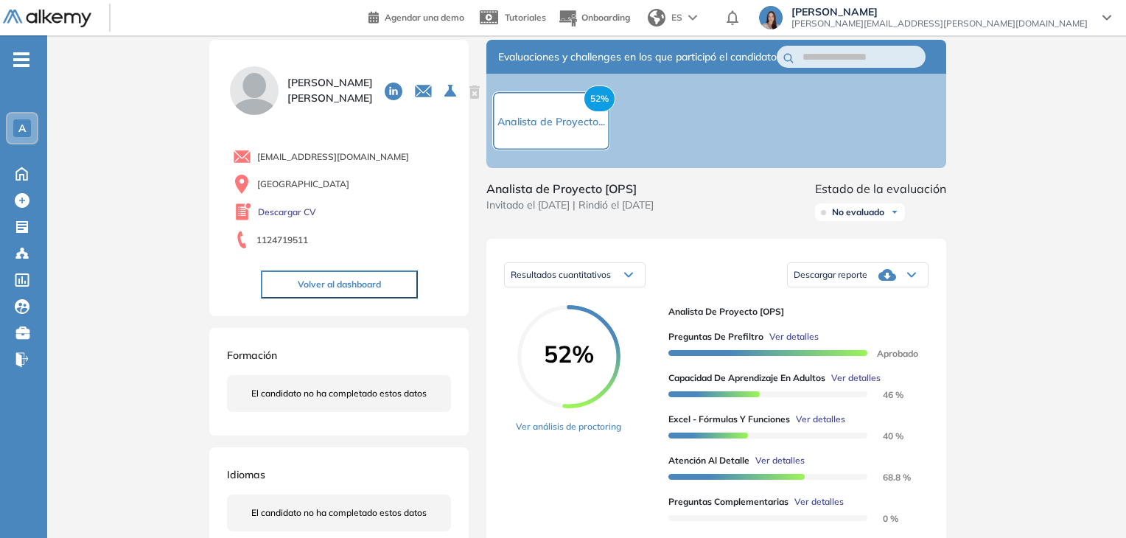
click at [1017, 334] on div "Inicio Alkymetrics Evaluaciones Dashboard Candidato Capacidad de Aprendizaje en…" at bounding box center [586, 509] width 1079 height 999
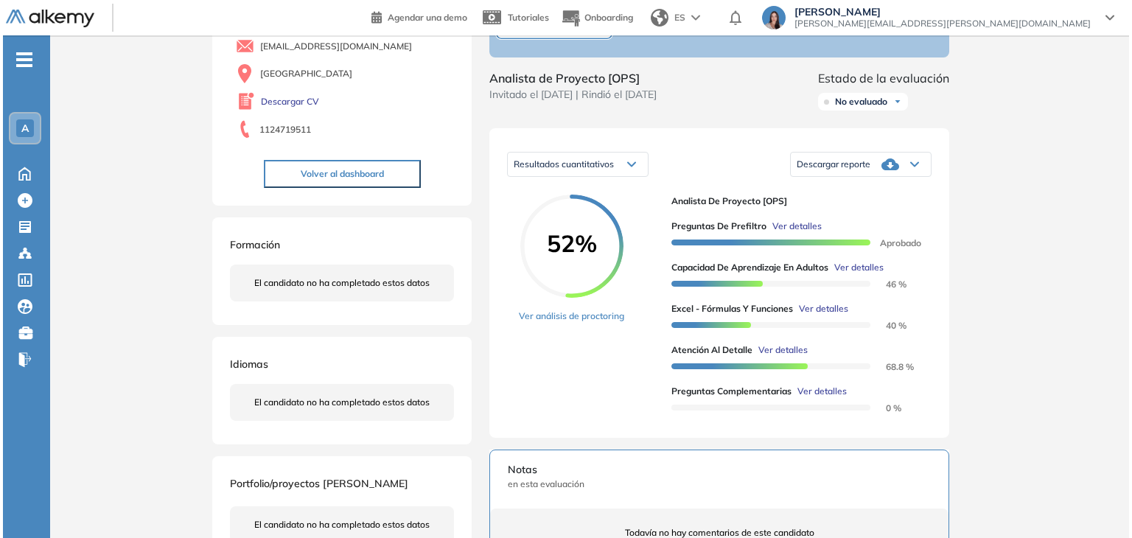
scroll to position [140, 0]
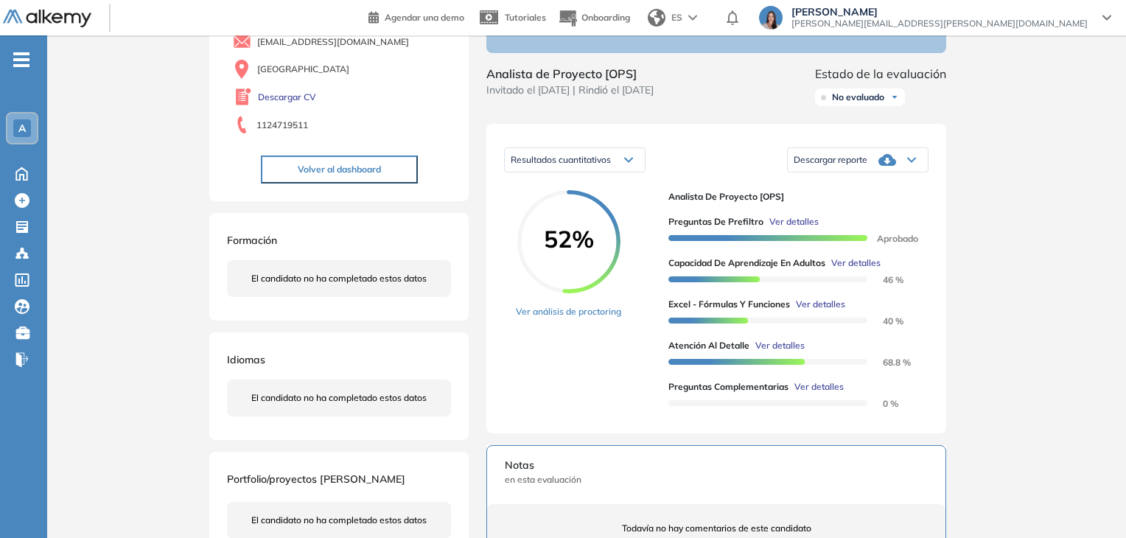
click at [822, 311] on span "Ver detalles" at bounding box center [820, 304] width 49 height 13
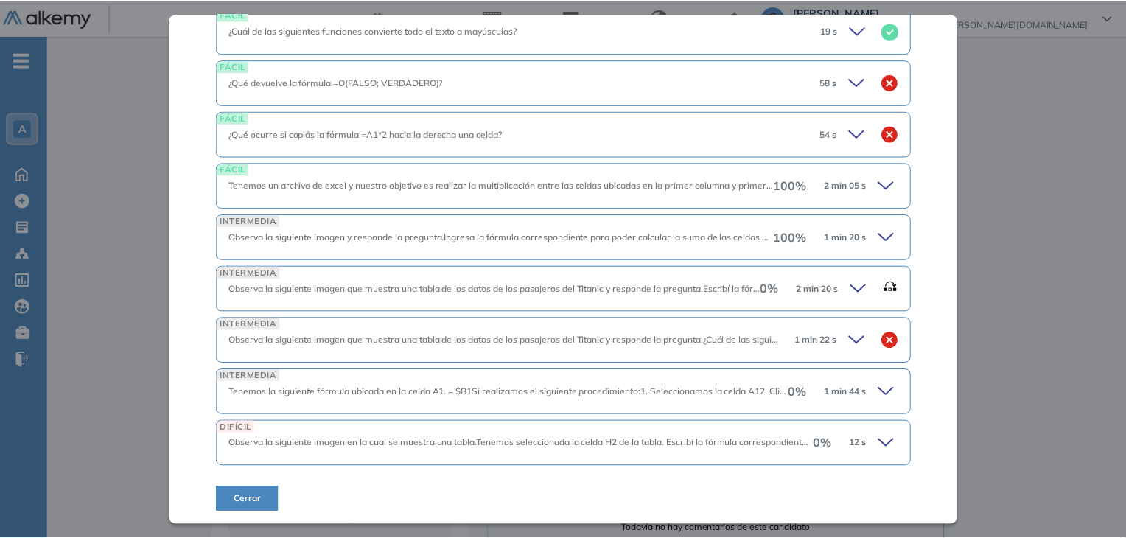
scroll to position [445, 0]
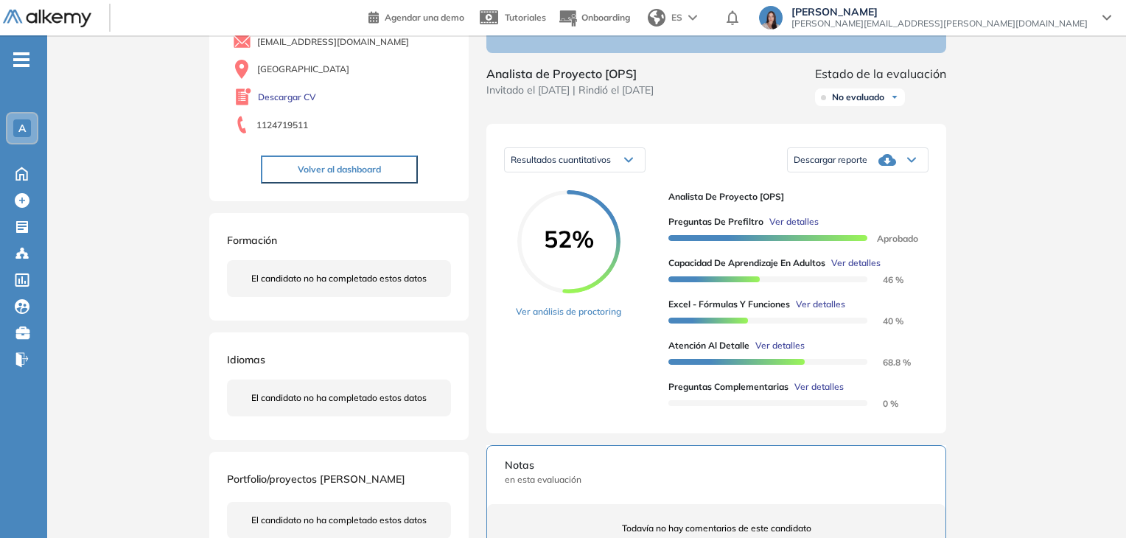
click at [996, 269] on div "Inicio Alkymetrics Evaluaciones Dashboard Candidato Excel - Fórmulas y Funcione…" at bounding box center [586, 394] width 1079 height 999
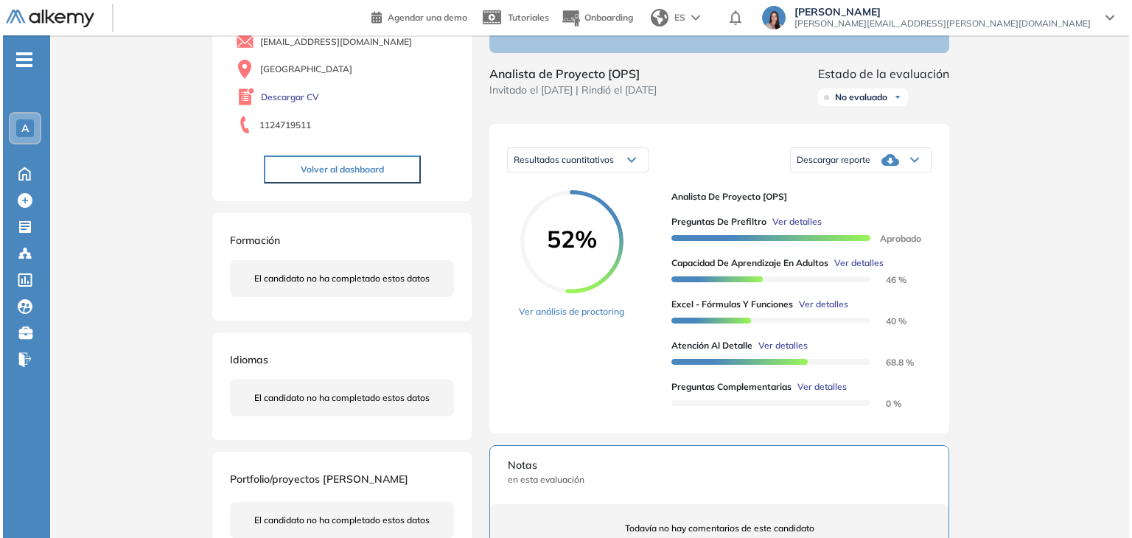
scroll to position [149, 0]
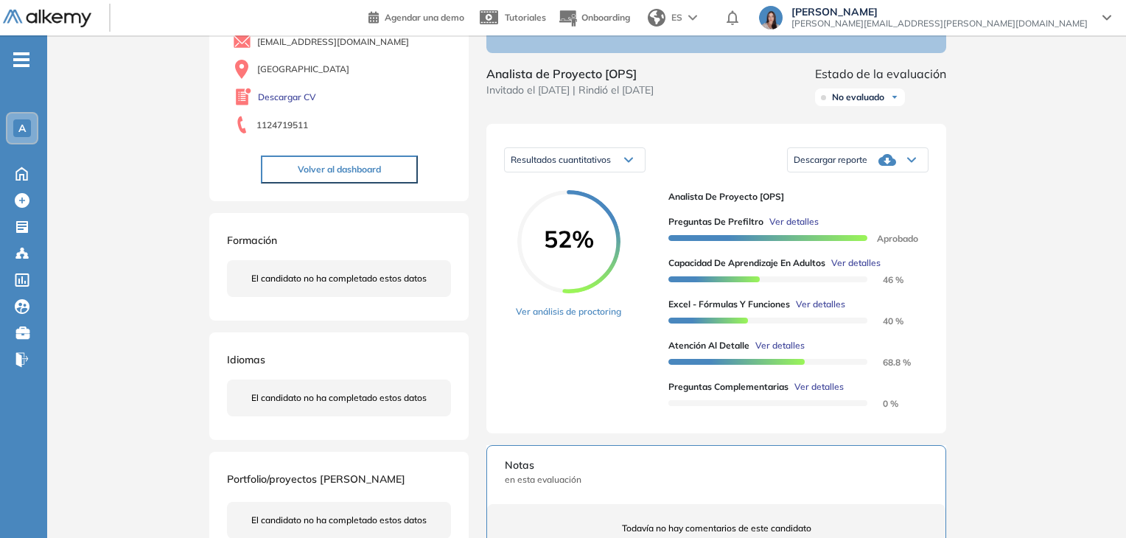
click at [787, 352] on span "Ver detalles" at bounding box center [779, 345] width 49 height 13
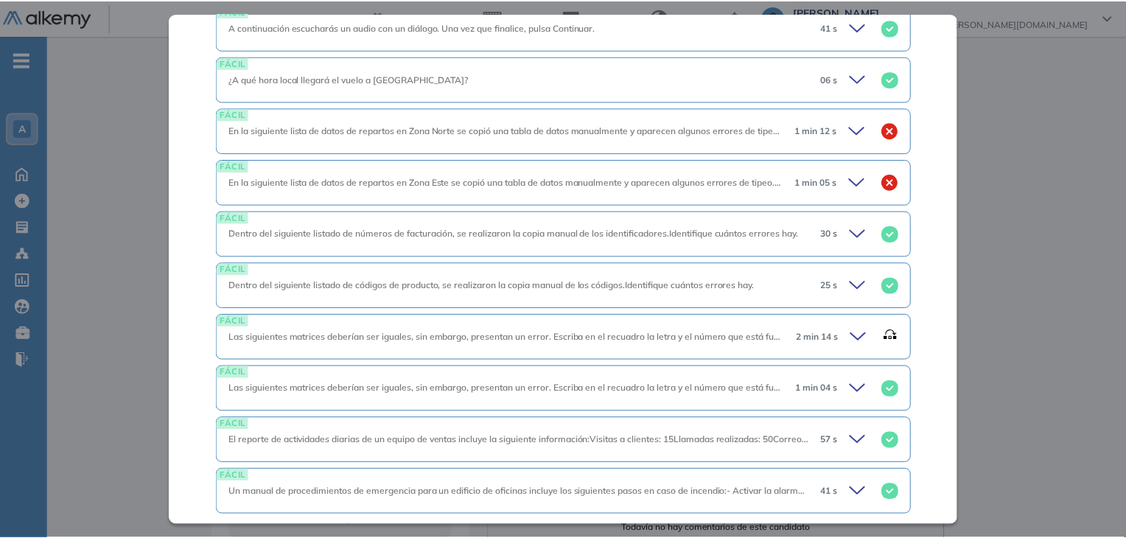
scroll to position [1013, 0]
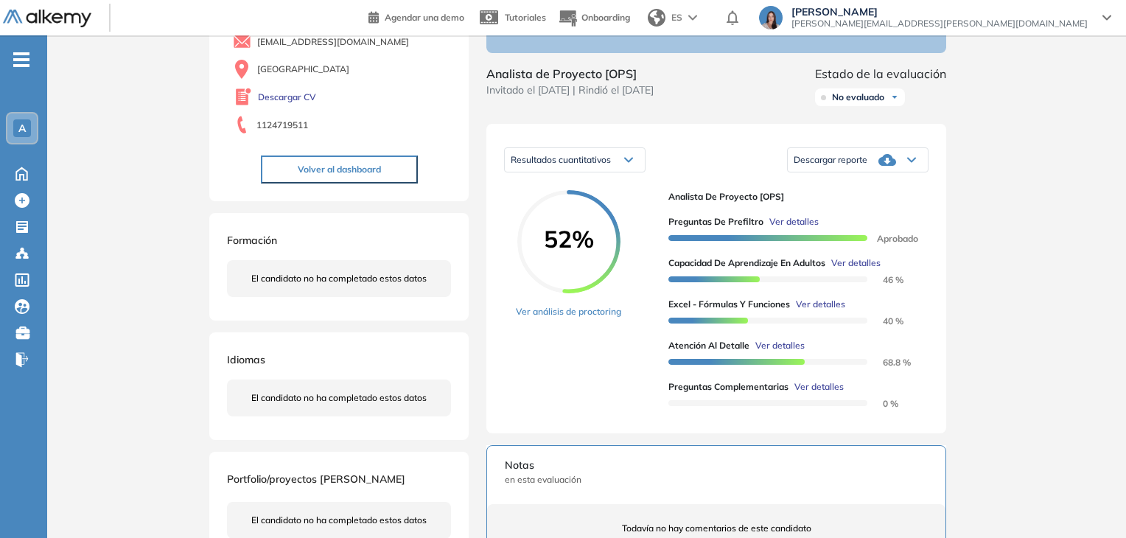
click at [964, 348] on div "Atención al detalle Atención y Concentración Integrador Idiomas Objetivos Compa…" at bounding box center [586, 392] width 766 height 934
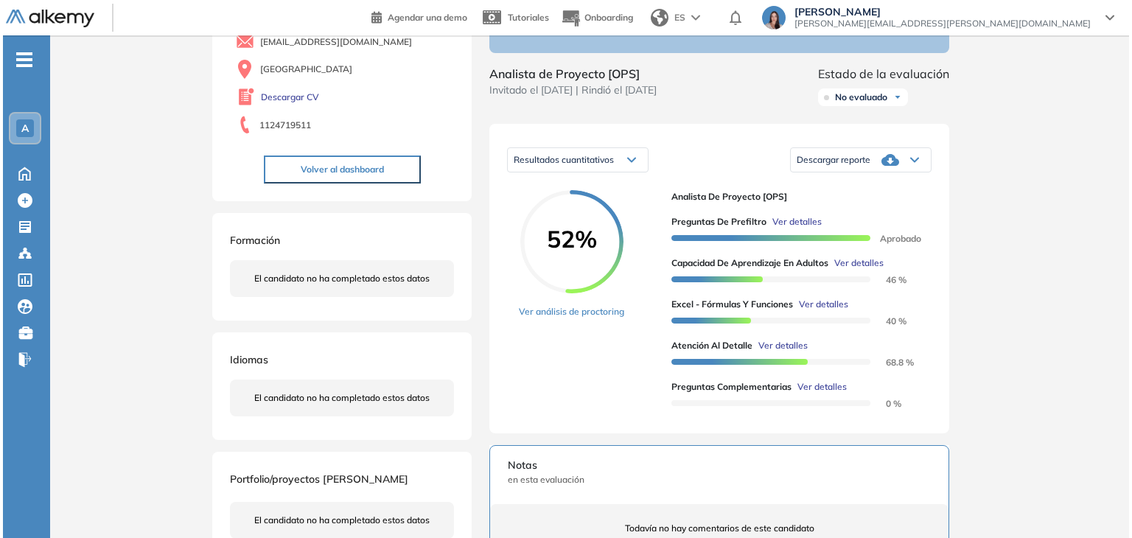
scroll to position [457, 0]
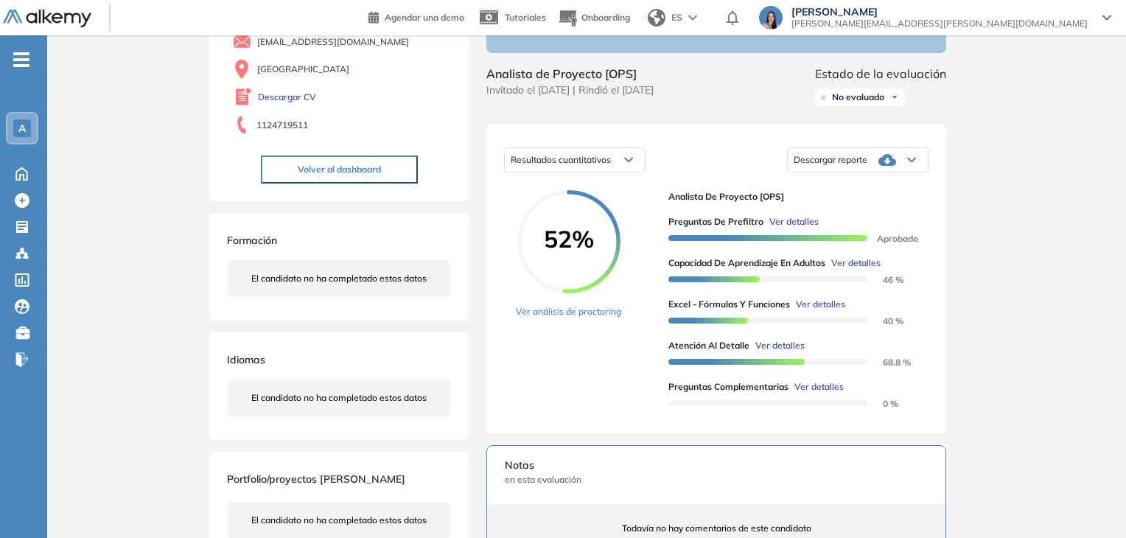
click at [850, 270] on span "Ver detalles" at bounding box center [855, 262] width 49 height 13
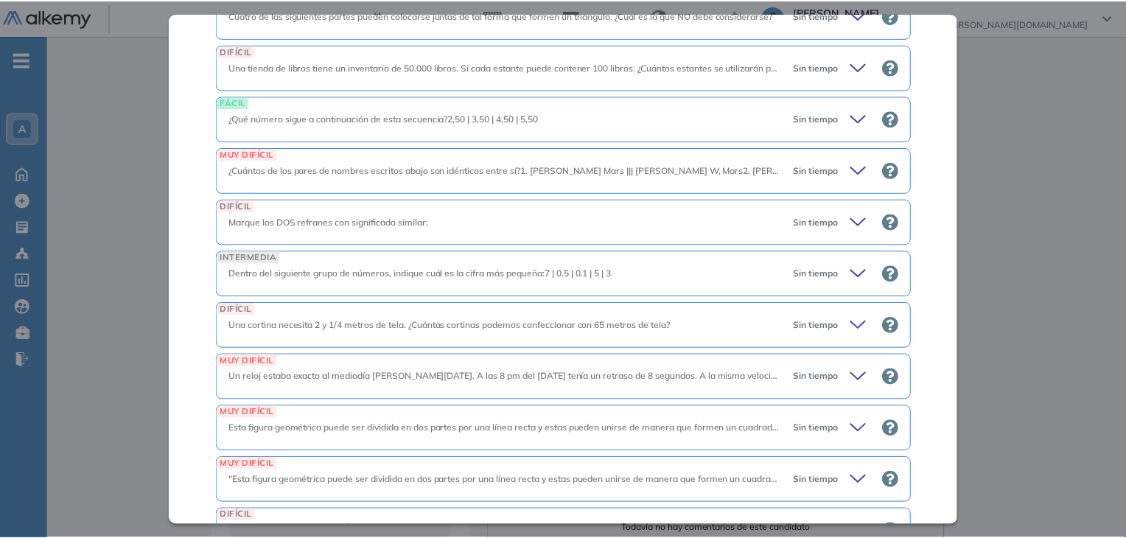
scroll to position [2825, 0]
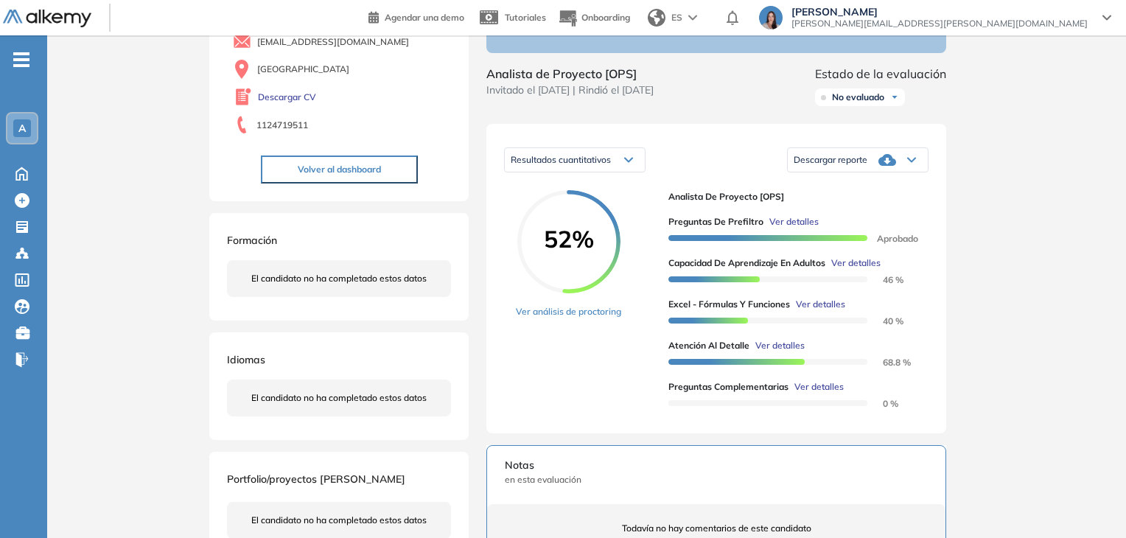
click at [1064, 319] on div "Inicio Alkymetrics Evaluaciones Dashboard Candidato Capacidad de Aprendizaje en…" at bounding box center [586, 394] width 1079 height 999
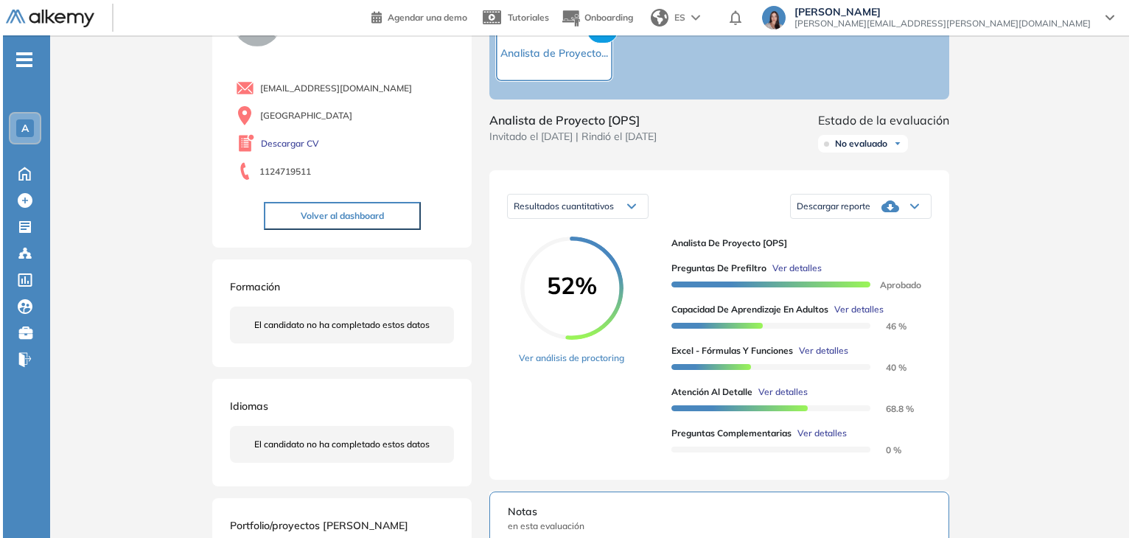
scroll to position [88, 0]
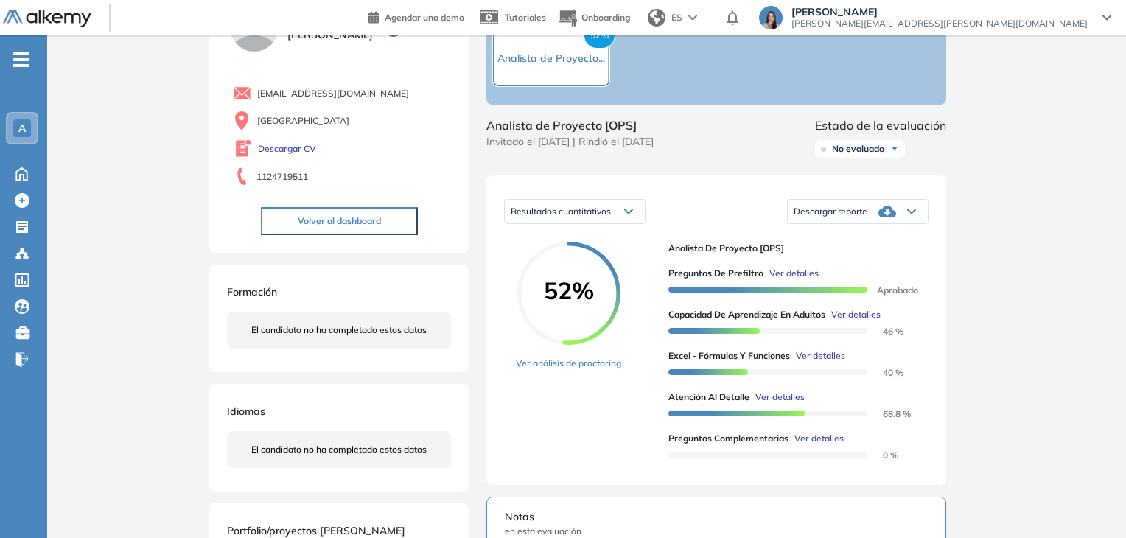
click at [844, 321] on span "Ver detalles" at bounding box center [855, 314] width 49 height 13
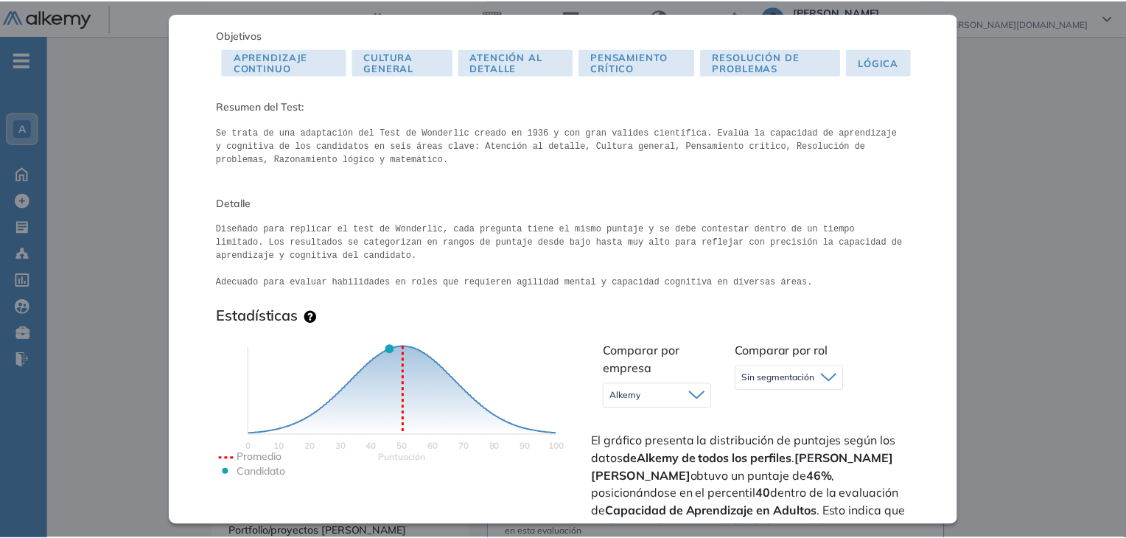
scroll to position [0, 0]
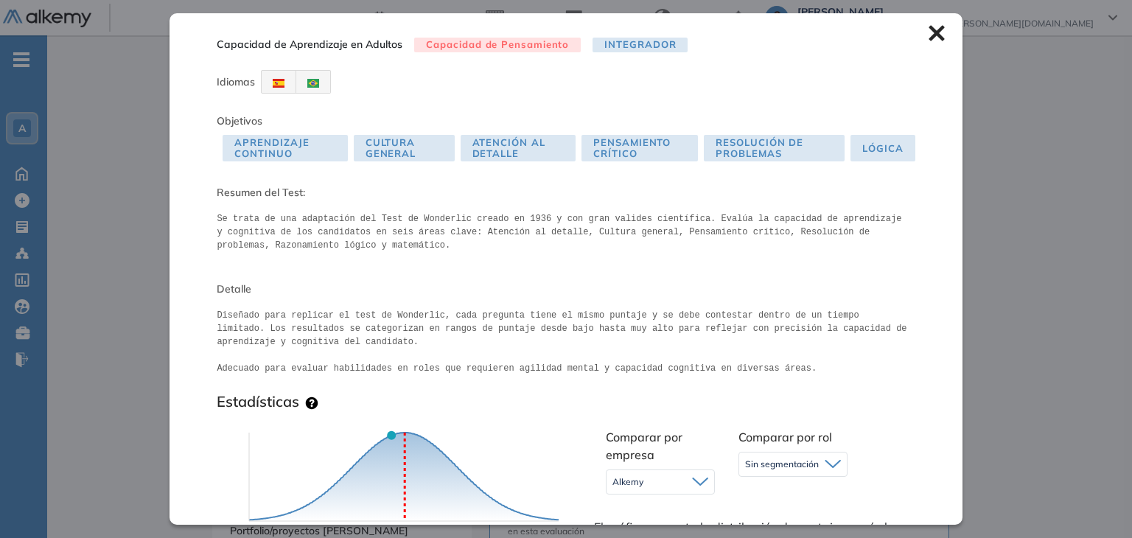
click at [928, 37] on icon at bounding box center [935, 33] width 15 height 15
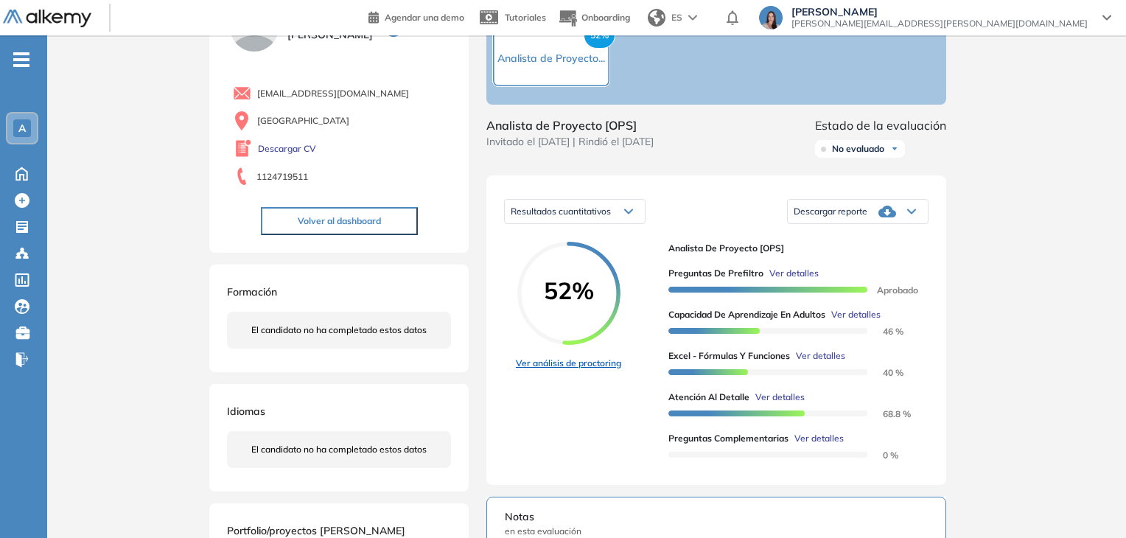
click at [612, 370] on link "Ver análisis de proctoring" at bounding box center [568, 363] width 105 height 13
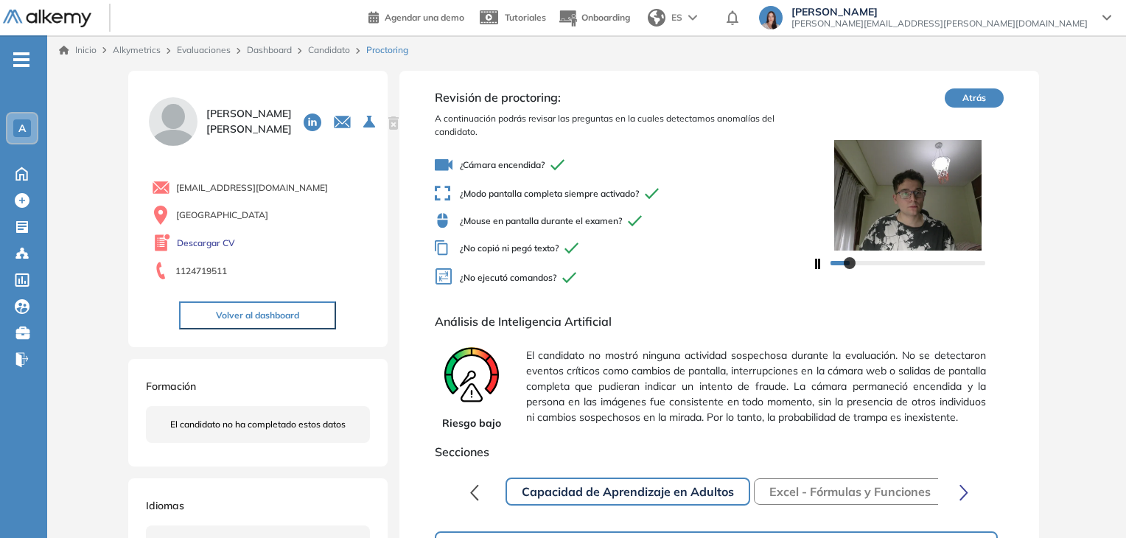
click at [961, 97] on button "Atrás" at bounding box center [973, 97] width 59 height 19
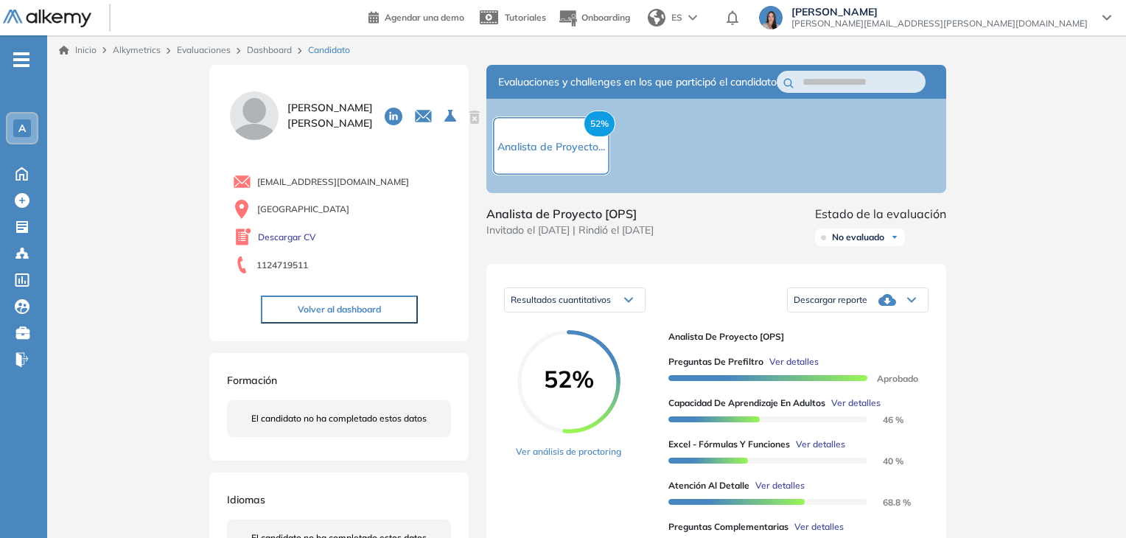
click at [622, 312] on div "Resultados cuantitativos" at bounding box center [575, 300] width 140 height 24
click at [999, 267] on div "Inicio Alkymetrics Evaluaciones Dashboard Candidato Duración : 00:00:00 Cantida…" at bounding box center [586, 534] width 1079 height 999
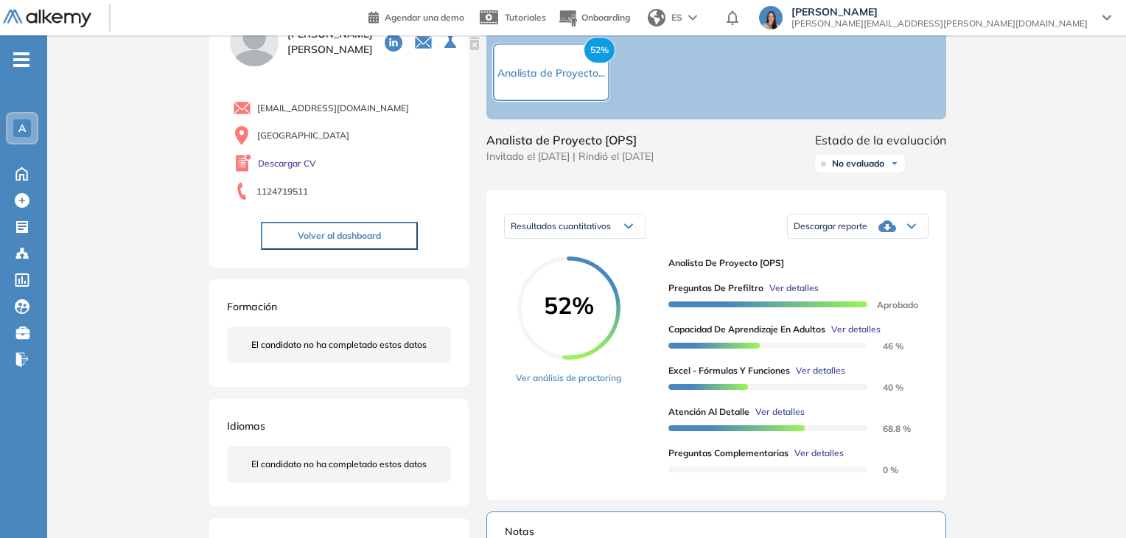
scroll to position [74, 0]
drag, startPoint x: 798, startPoint y: 340, endPoint x: 826, endPoint y: 346, distance: 28.8
click at [825, 336] on span "Capacidad de Aprendizaje en Adultos" at bounding box center [746, 329] width 157 height 13
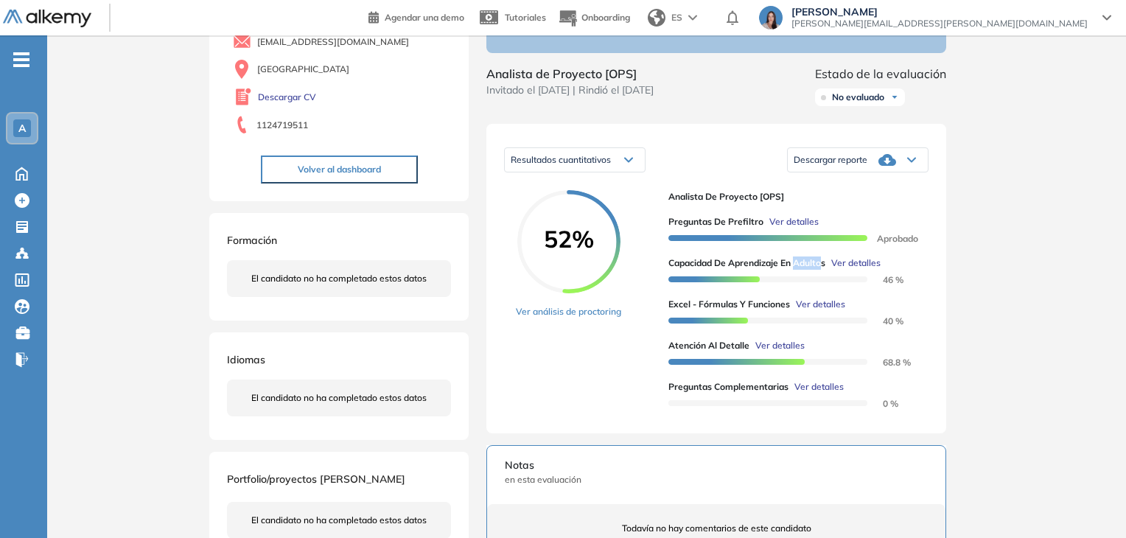
scroll to position [0, 0]
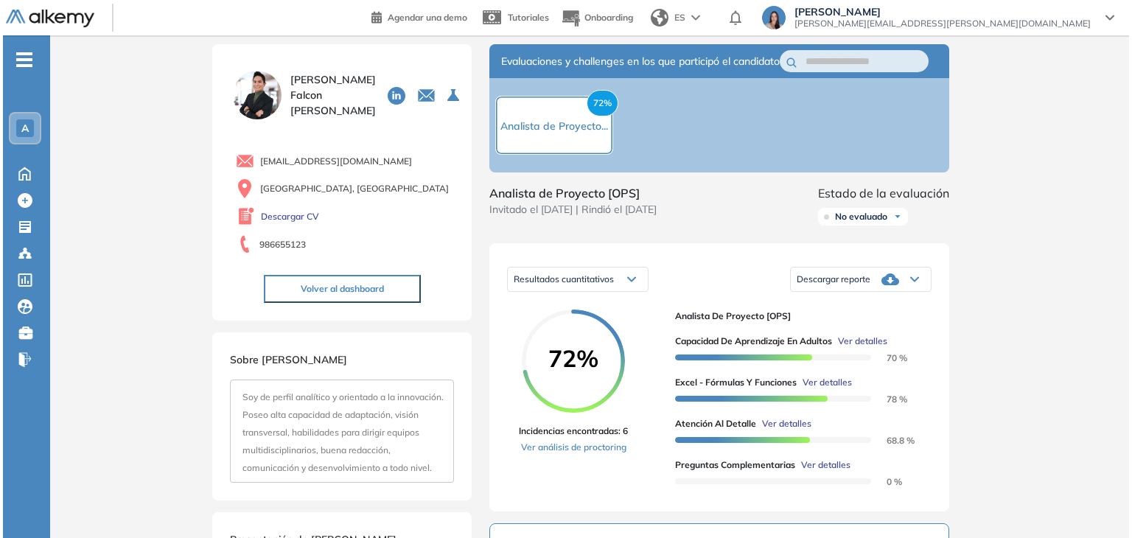
scroll to position [21, 0]
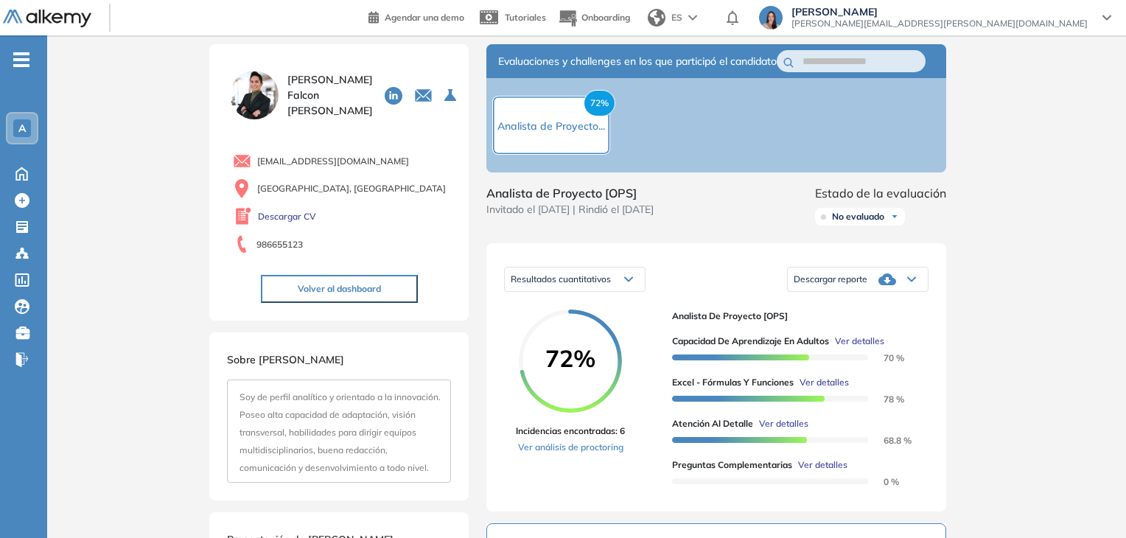
click at [859, 348] on span "Ver detalles" at bounding box center [859, 340] width 49 height 13
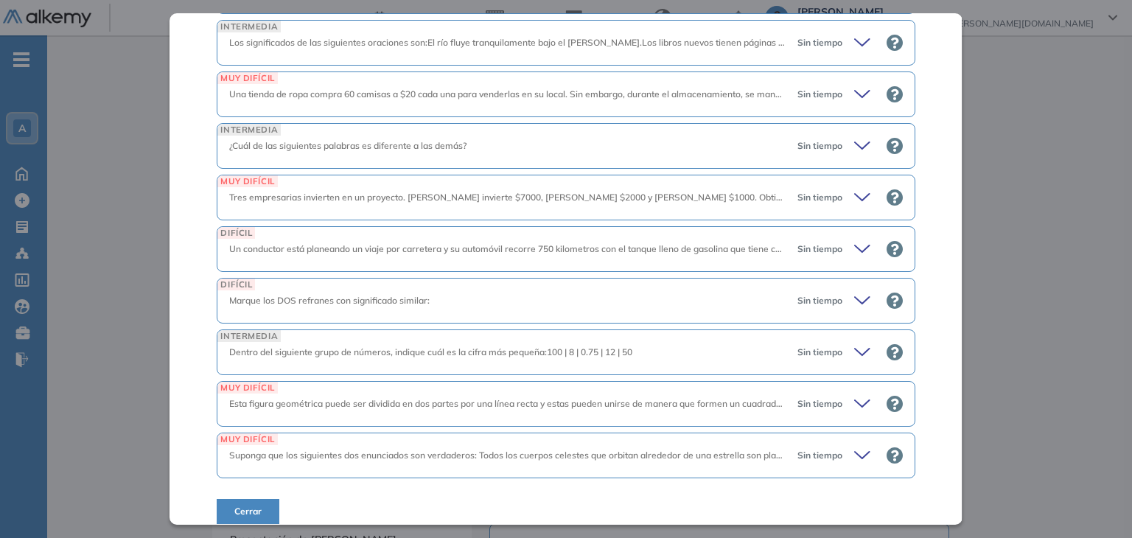
scroll to position [2727, 0]
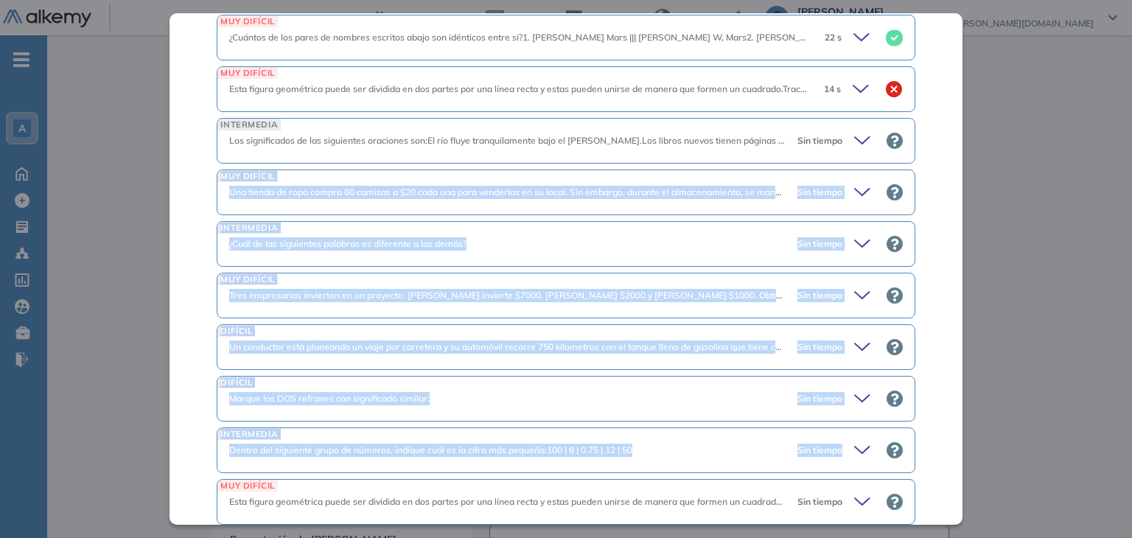
drag, startPoint x: 916, startPoint y: 121, endPoint x: 919, endPoint y: 432, distance: 310.9
click at [919, 432] on div "Capacidad de Aprendizaje en Adultos Capacidad de Pensamiento Integrador Idiomas…" at bounding box center [565, 268] width 792 height 511
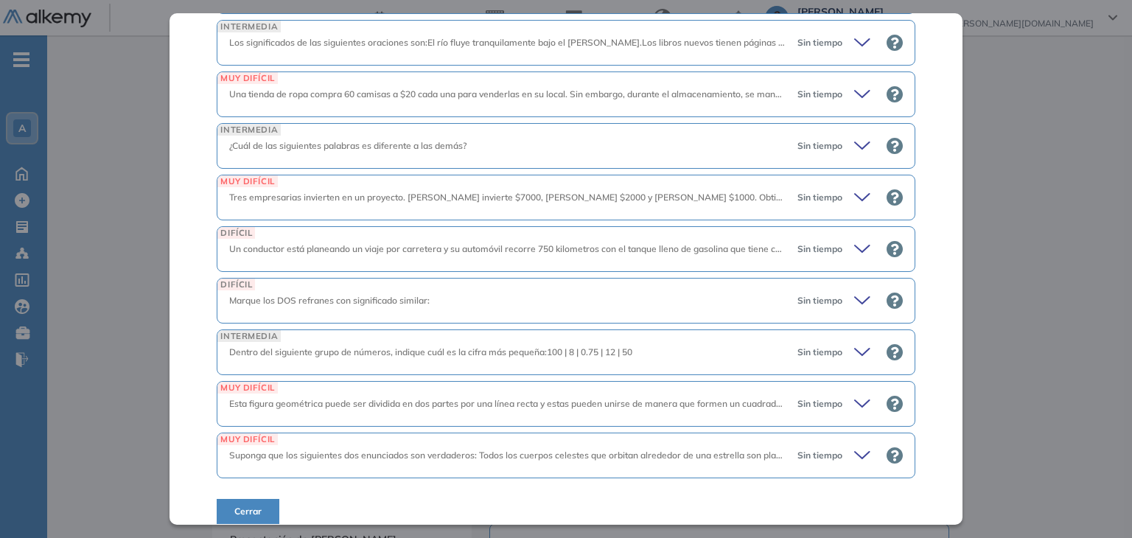
click at [911, 425] on div "Capacidad de Aprendizaje en Adultos Capacidad de Pensamiento Integrador Idiomas…" at bounding box center [565, 268] width 792 height 511
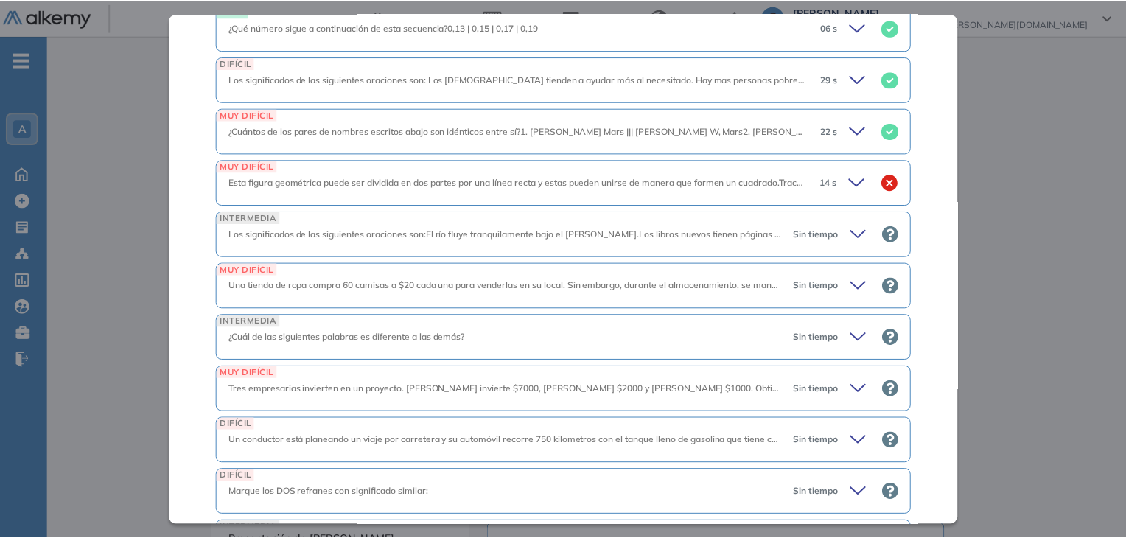
scroll to position [2620, 0]
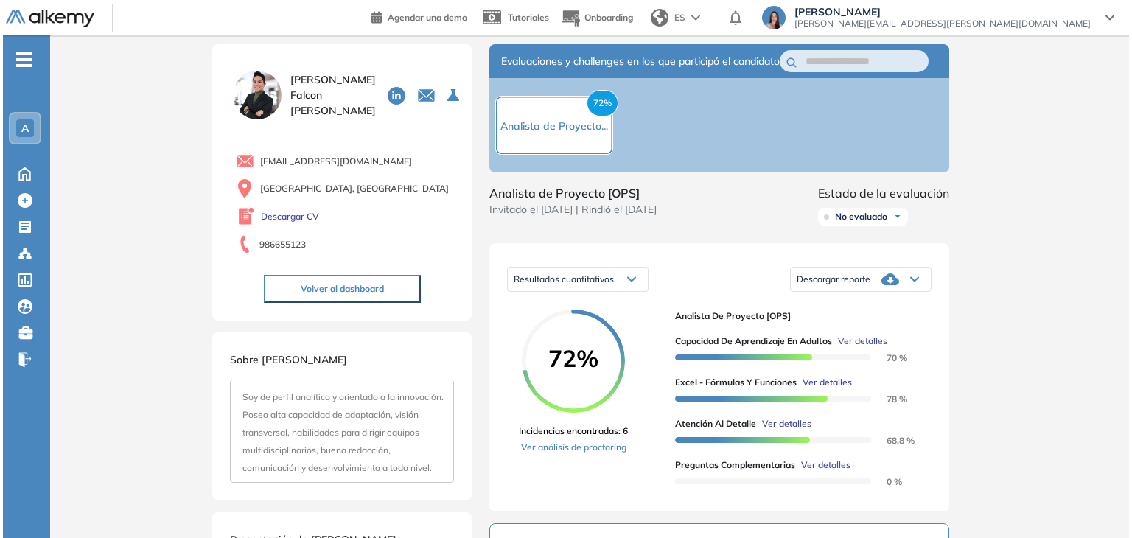
scroll to position [1994, 0]
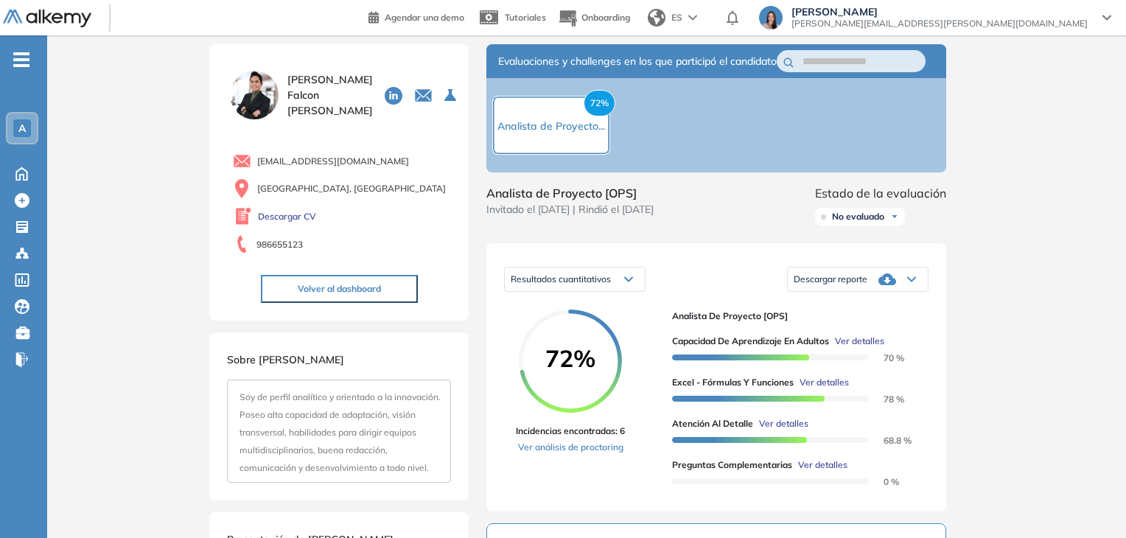
click at [846, 389] on span "Ver detalles" at bounding box center [823, 382] width 49 height 13
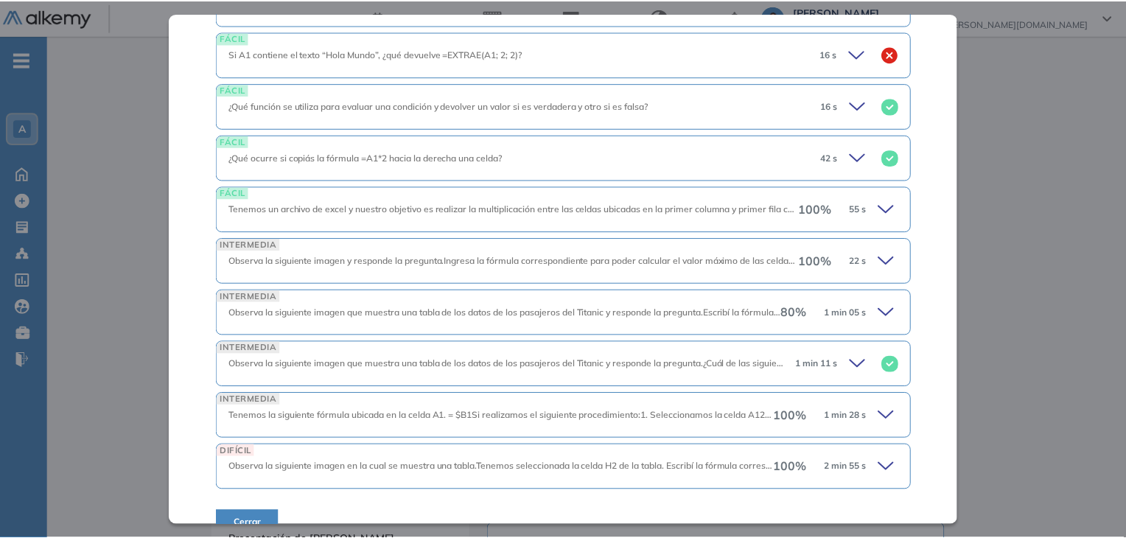
scroll to position [477, 0]
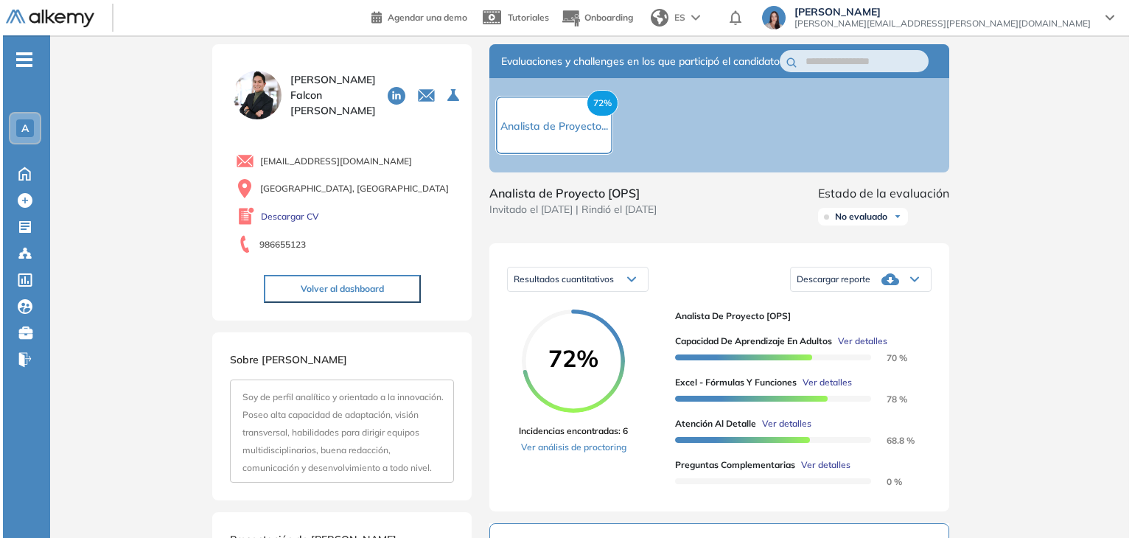
scroll to position [149, 0]
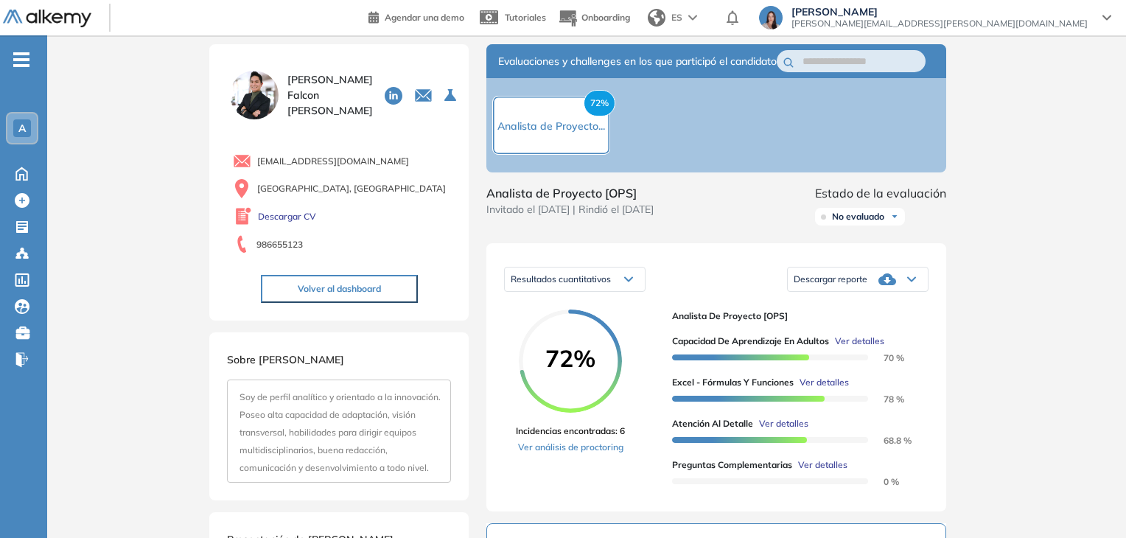
click at [793, 430] on span "Ver detalles" at bounding box center [783, 423] width 49 height 13
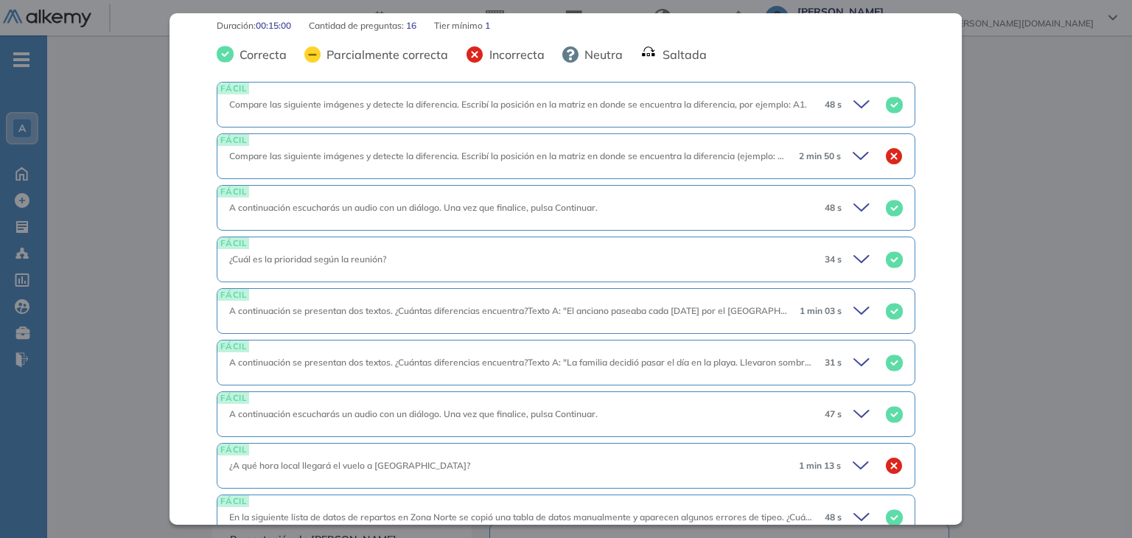
scroll to position [726, 0]
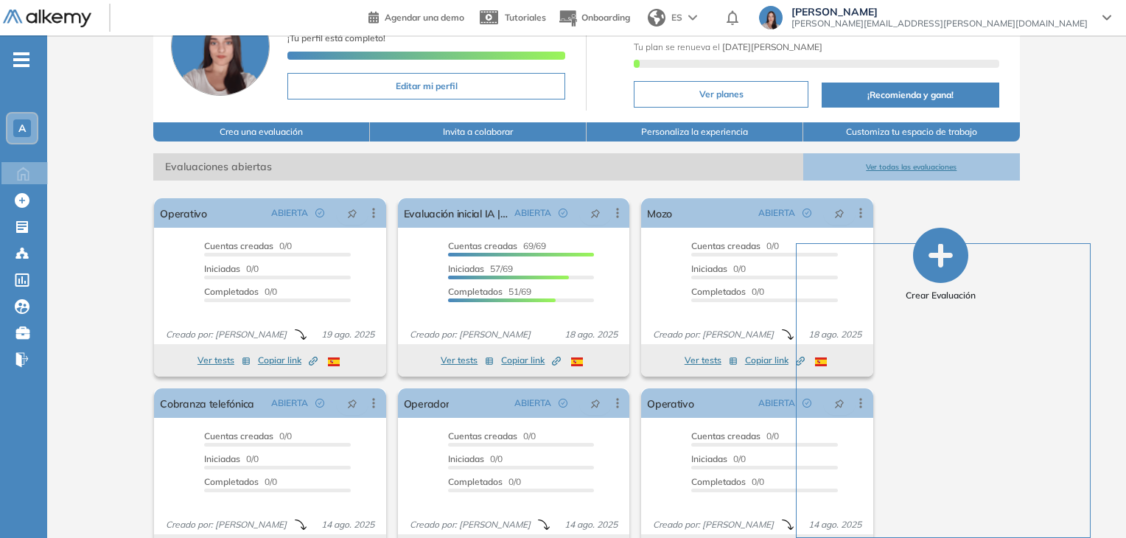
scroll to position [149, 0]
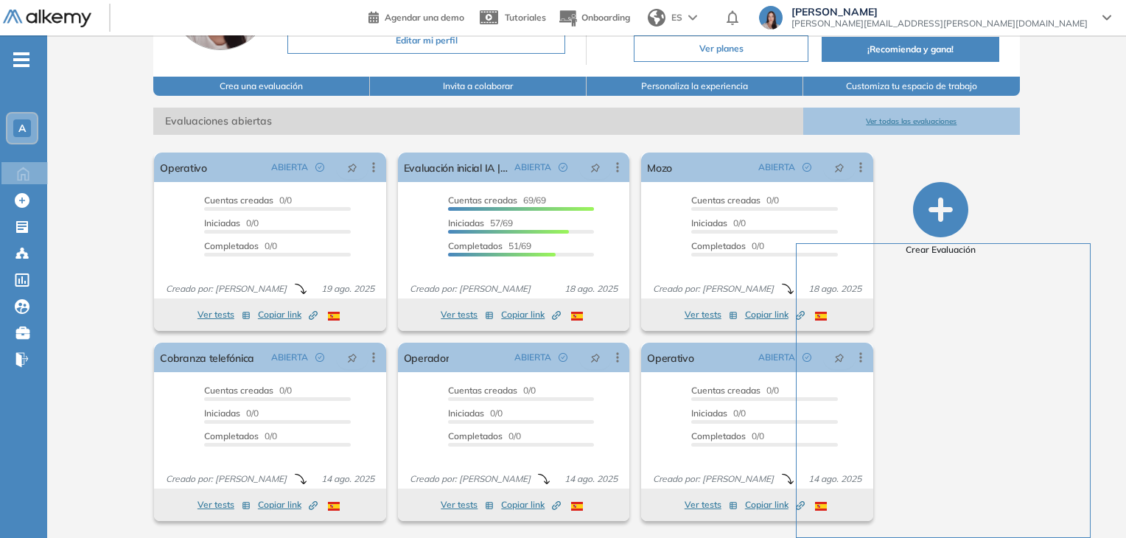
click at [112, 210] on div "Alkemy General [PERSON_NAME] ¡Tu perfil está completo! Editar mi perfil Plan Sp…" at bounding box center [586, 213] width 1079 height 652
click at [59, 366] on div "Alkemy General [PERSON_NAME] ¡Tu perfil está completo! Editar mi perfil Plan Sp…" at bounding box center [586, 213] width 1079 height 652
click at [880, 123] on button "Ver todas las evaluaciones" at bounding box center [911, 121] width 217 height 27
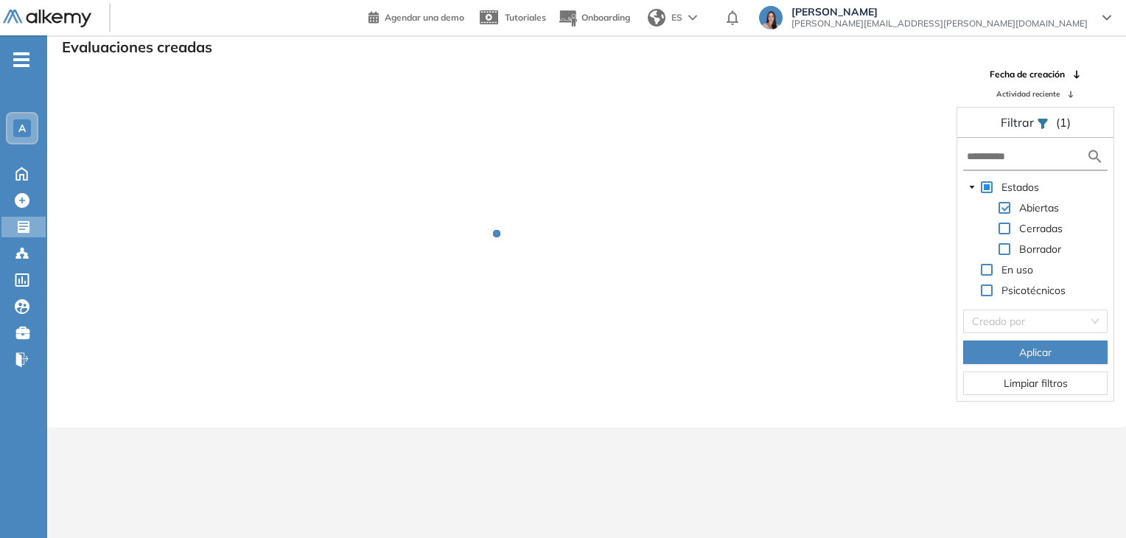
scroll to position [35, 0]
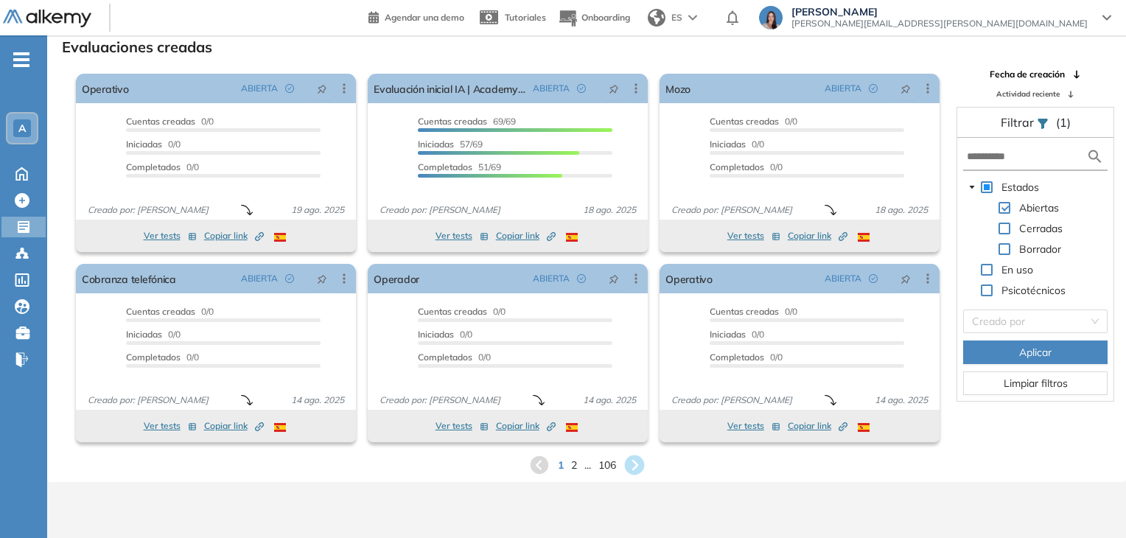
click at [632, 463] on icon at bounding box center [634, 465] width 20 height 20
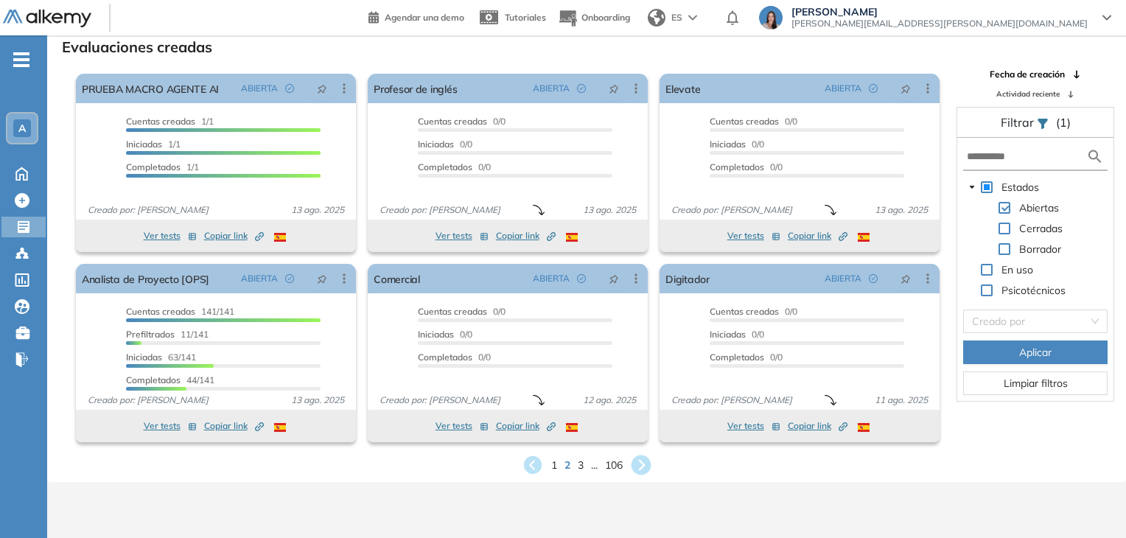
click at [642, 464] on icon at bounding box center [641, 465] width 20 height 20
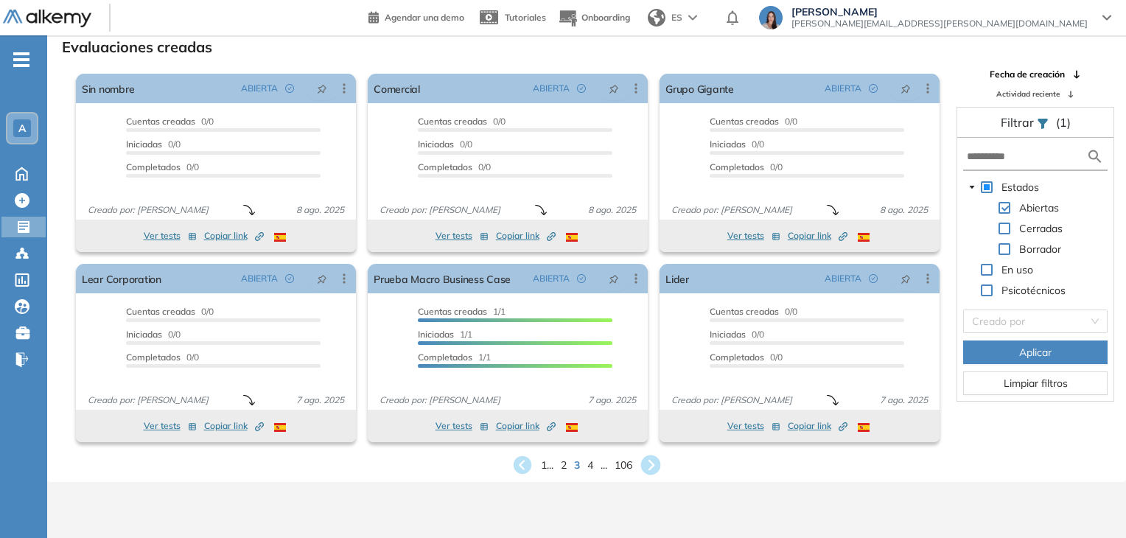
click at [656, 464] on icon at bounding box center [651, 465] width 20 height 20
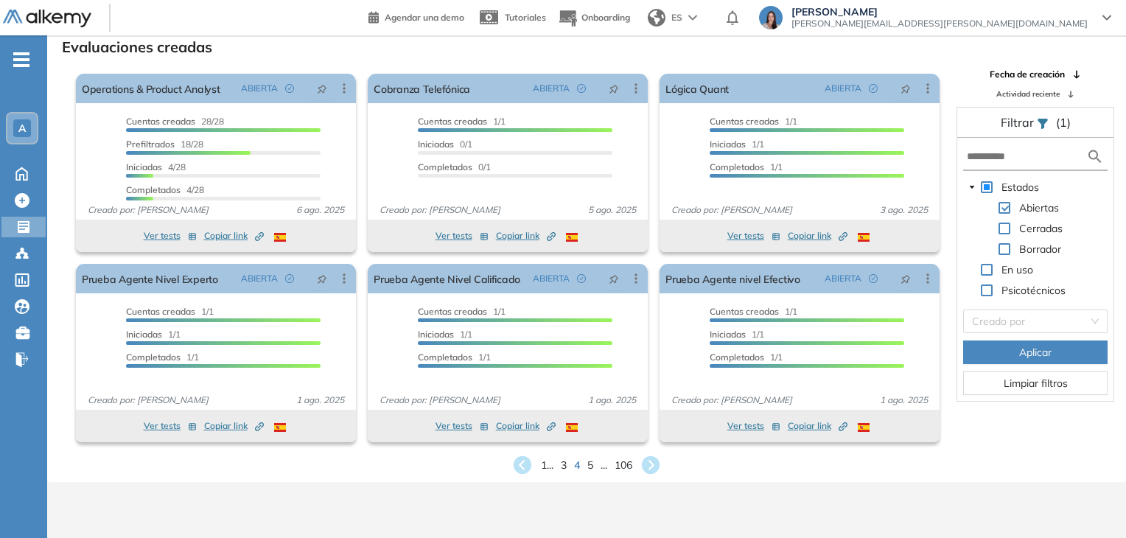
click at [29, 125] on div "A" at bounding box center [22, 128] width 18 height 18
click at [656, 462] on icon at bounding box center [651, 465] width 20 height 20
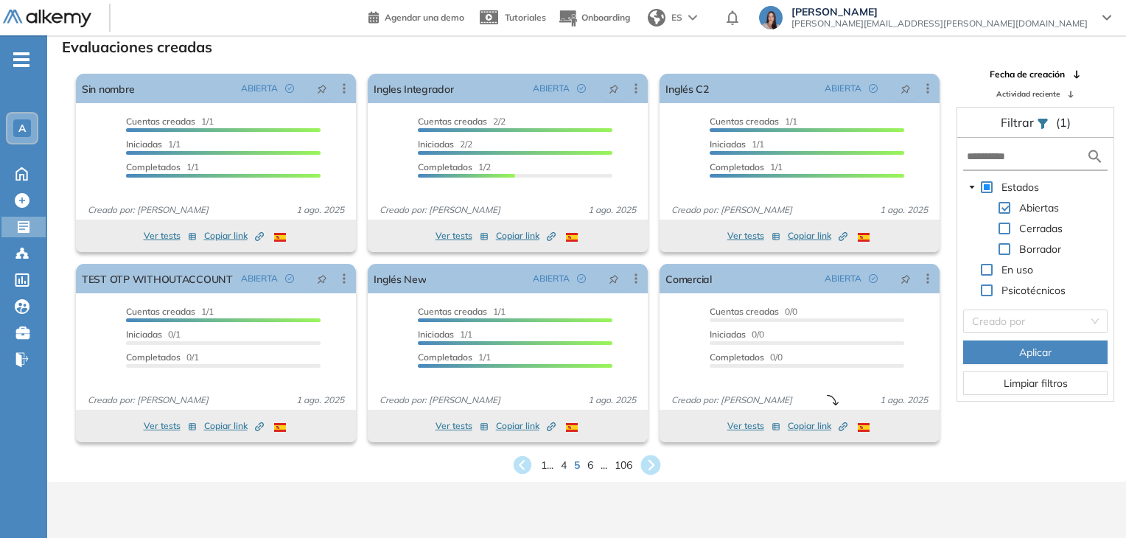
click at [645, 462] on icon at bounding box center [651, 465] width 20 height 20
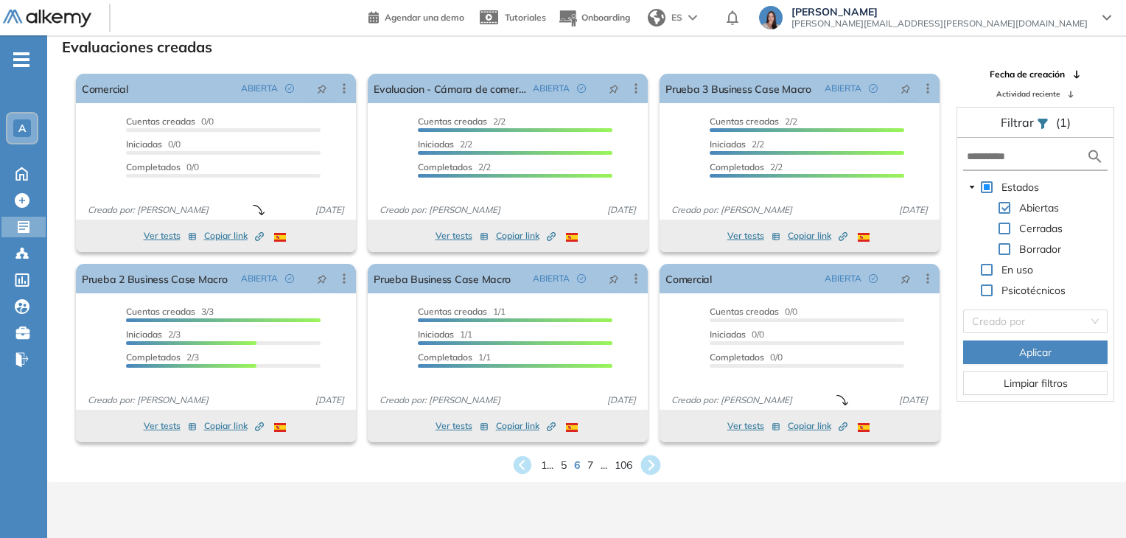
click at [645, 467] on icon at bounding box center [651, 465] width 20 height 20
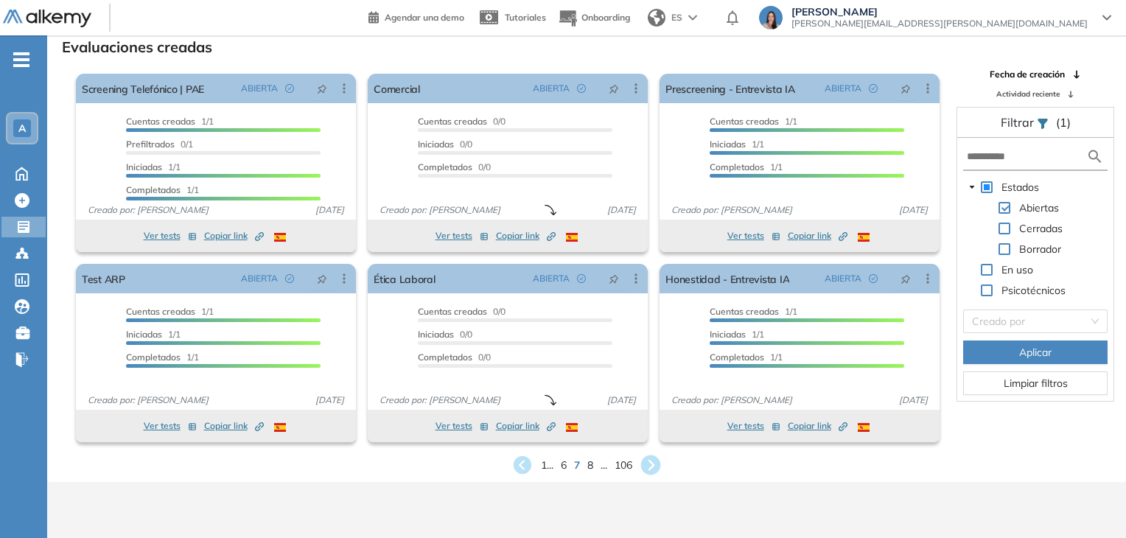
click at [653, 461] on icon at bounding box center [651, 465] width 20 height 20
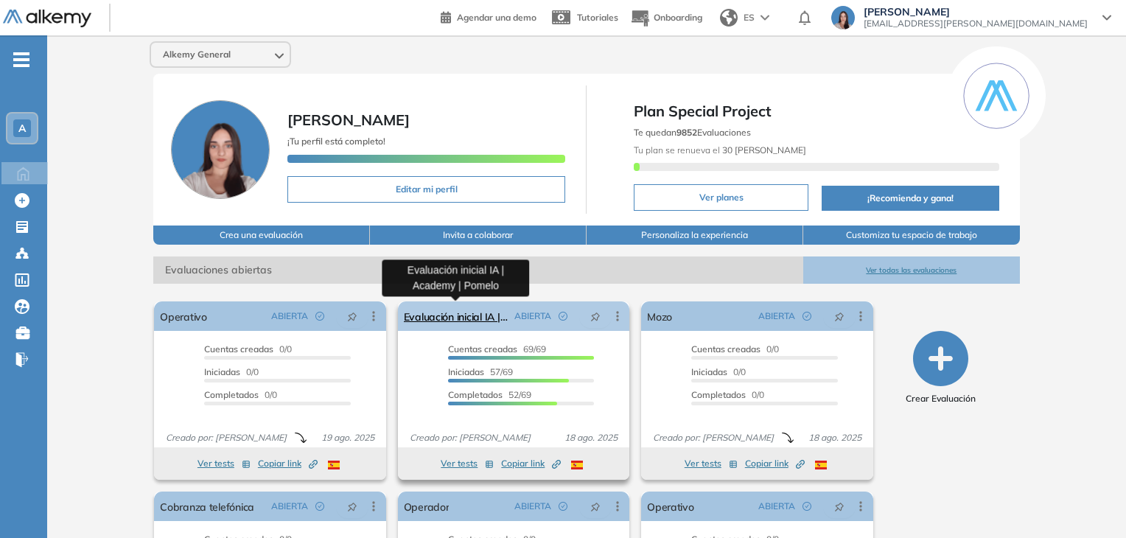
click at [485, 322] on link "Evaluación inicial IA | Academy | Pomelo" at bounding box center [456, 315] width 105 height 29
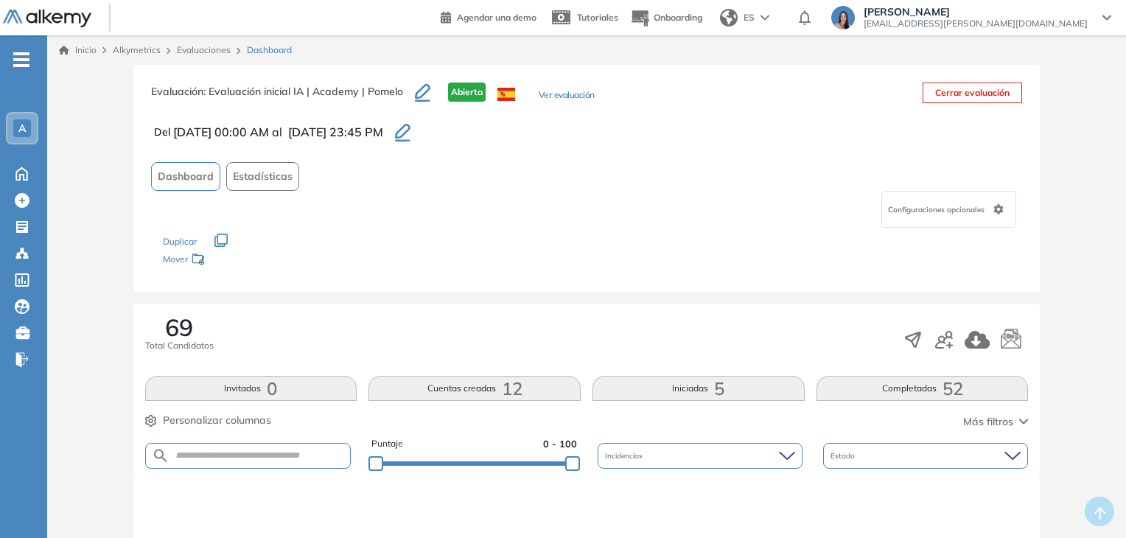
click at [831, 388] on button "Completadas 52" at bounding box center [922, 388] width 212 height 25
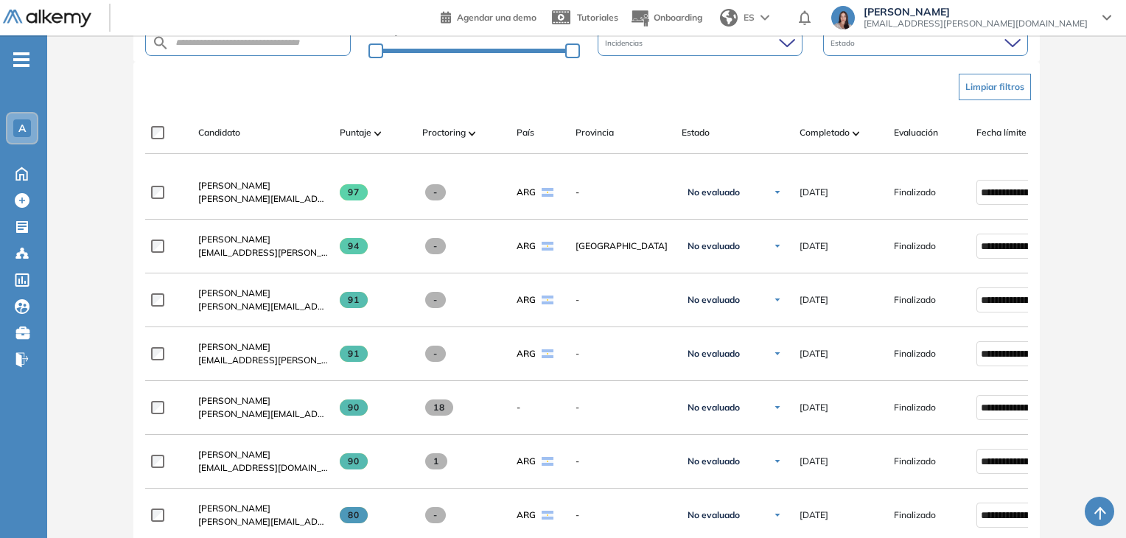
scroll to position [413, 0]
